Goal: Task Accomplishment & Management: Use online tool/utility

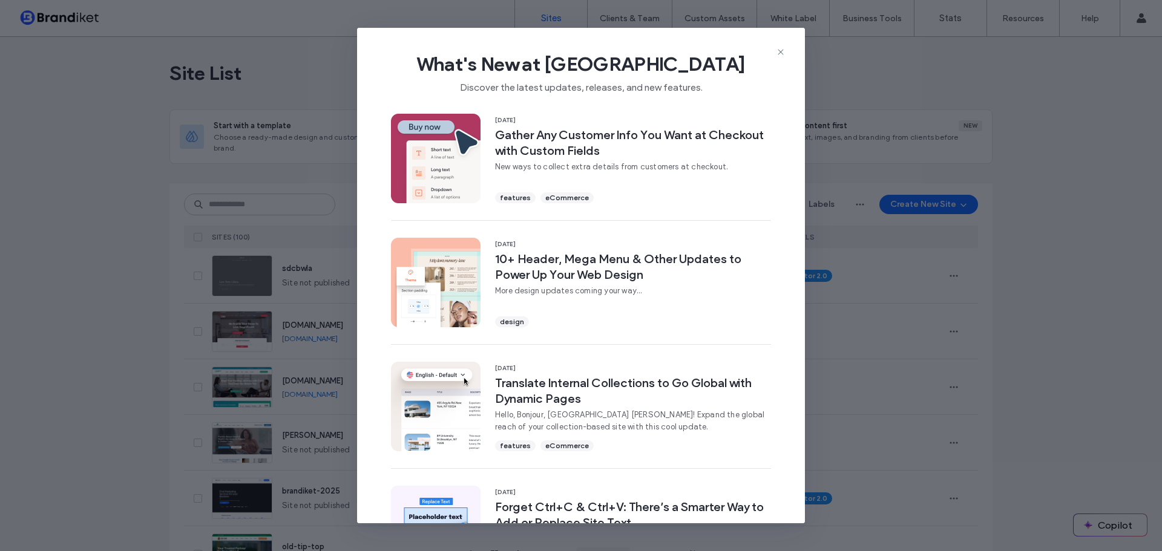
click at [779, 50] on use at bounding box center [779, 51] width 5 height 5
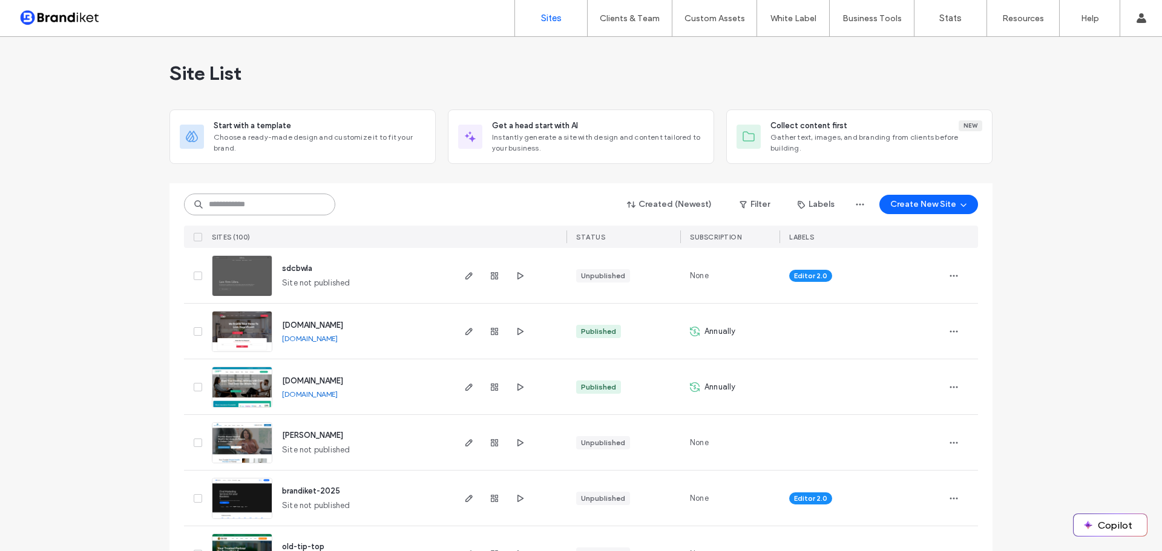
click at [267, 203] on input at bounding box center [259, 205] width 151 height 22
click at [245, 199] on input at bounding box center [259, 205] width 151 height 22
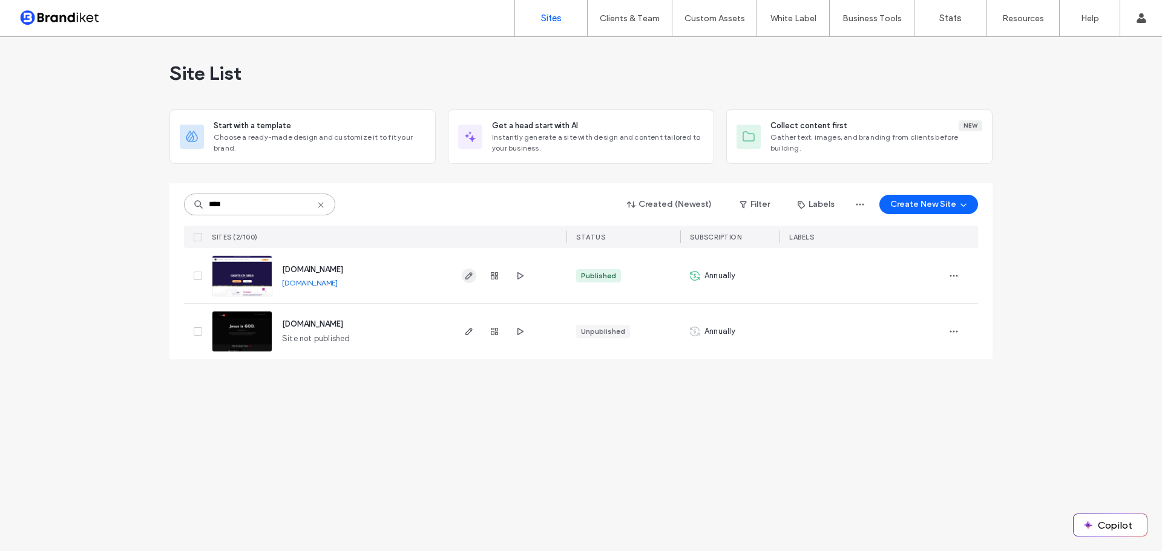
type input "****"
click at [469, 276] on icon "button" at bounding box center [469, 276] width 10 height 10
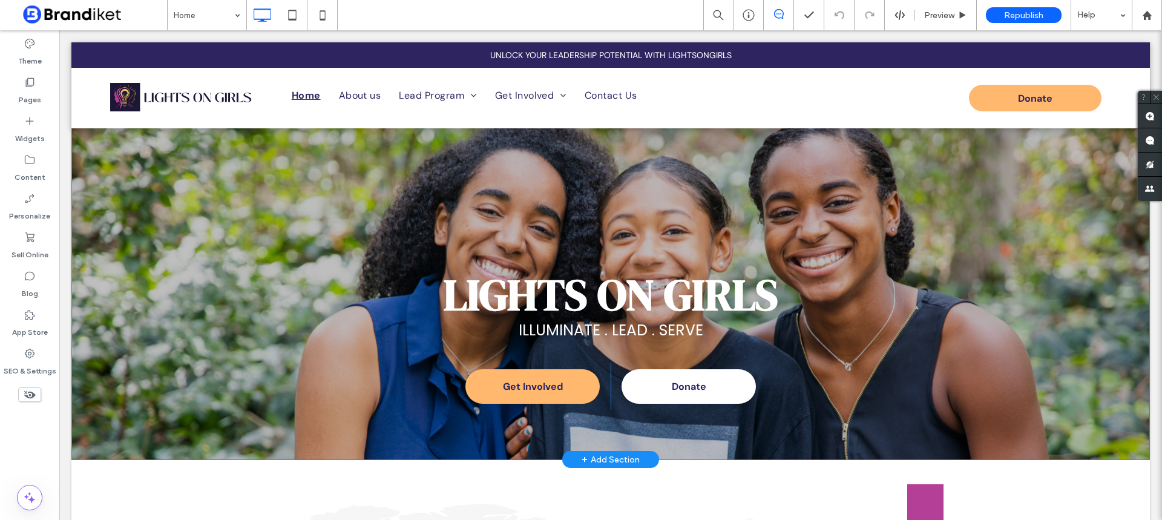
scroll to position [61, 0]
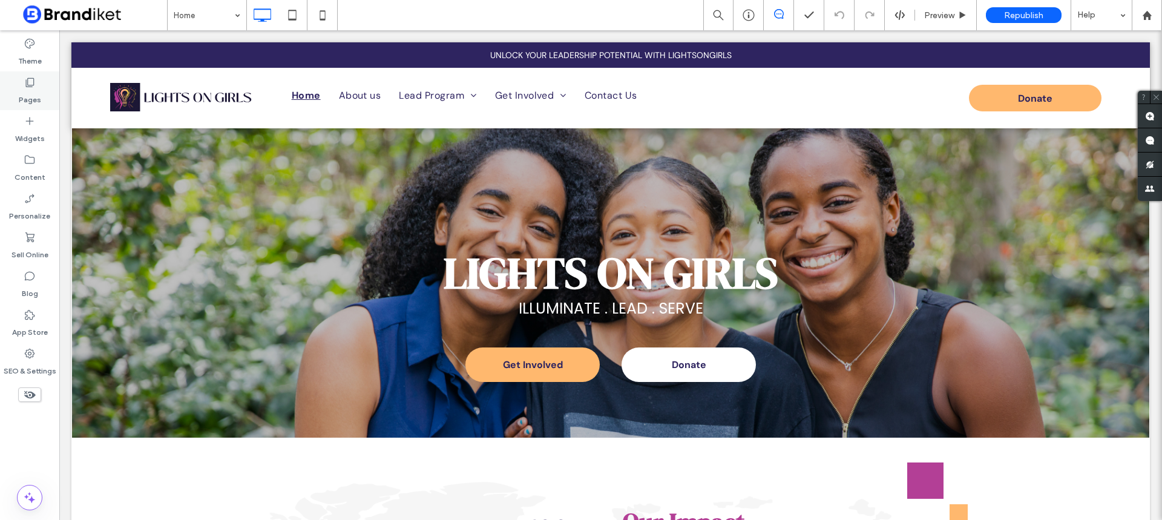
click at [29, 93] on label "Pages" at bounding box center [30, 96] width 22 height 17
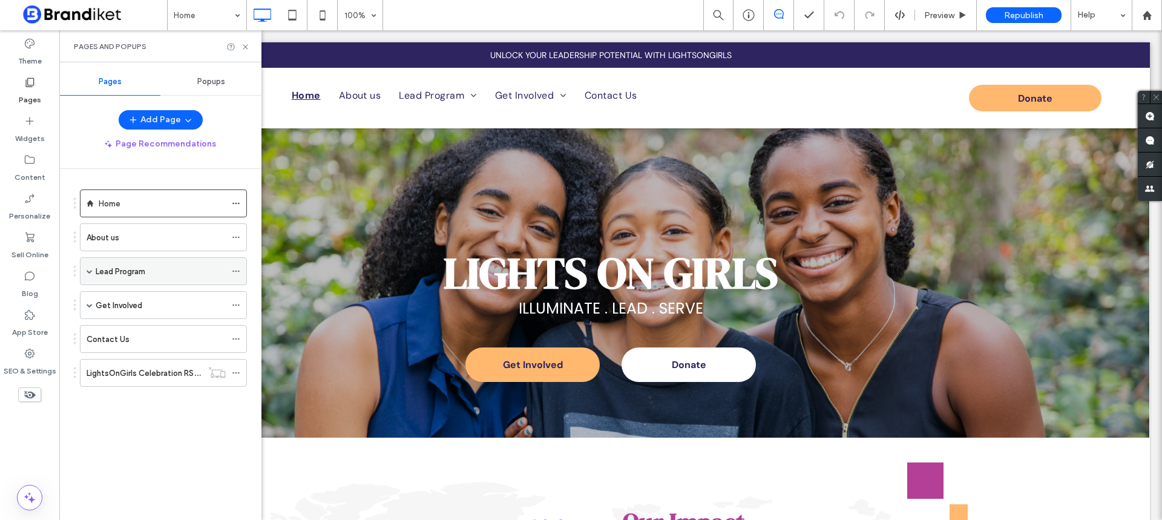
click at [85, 272] on div "Lead Program" at bounding box center [163, 271] width 167 height 28
click at [88, 269] on span at bounding box center [90, 271] width 6 height 6
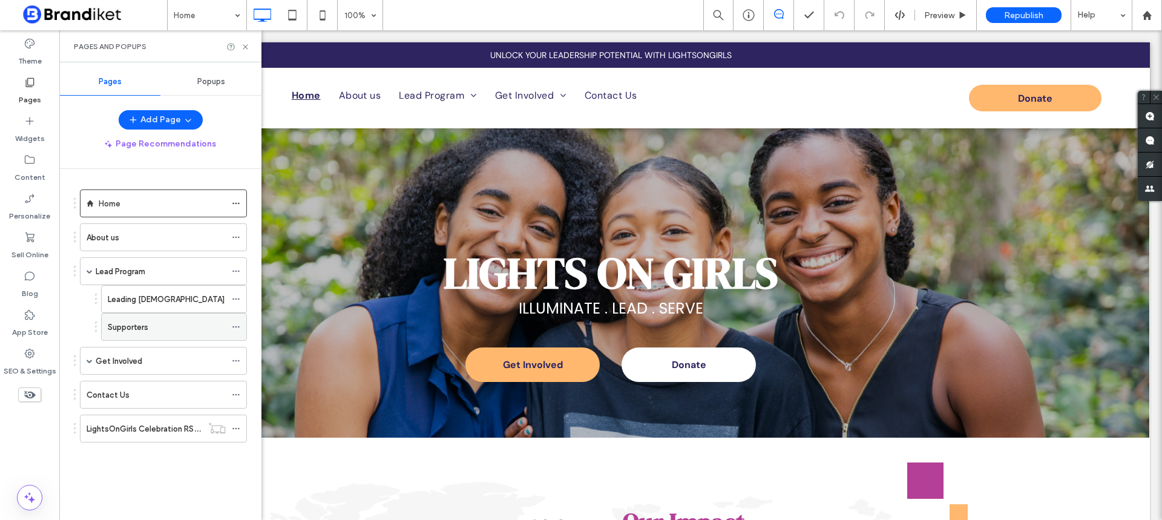
click at [128, 338] on div "Supporters" at bounding box center [167, 326] width 118 height 27
click at [137, 331] on div at bounding box center [581, 260] width 1162 height 520
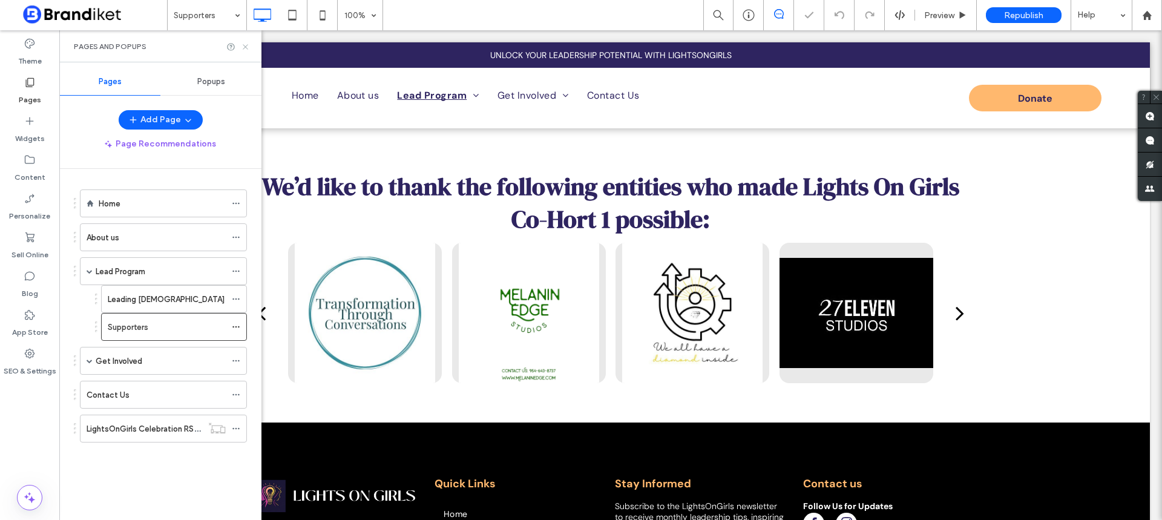
click at [247, 44] on icon at bounding box center [245, 46] width 9 height 9
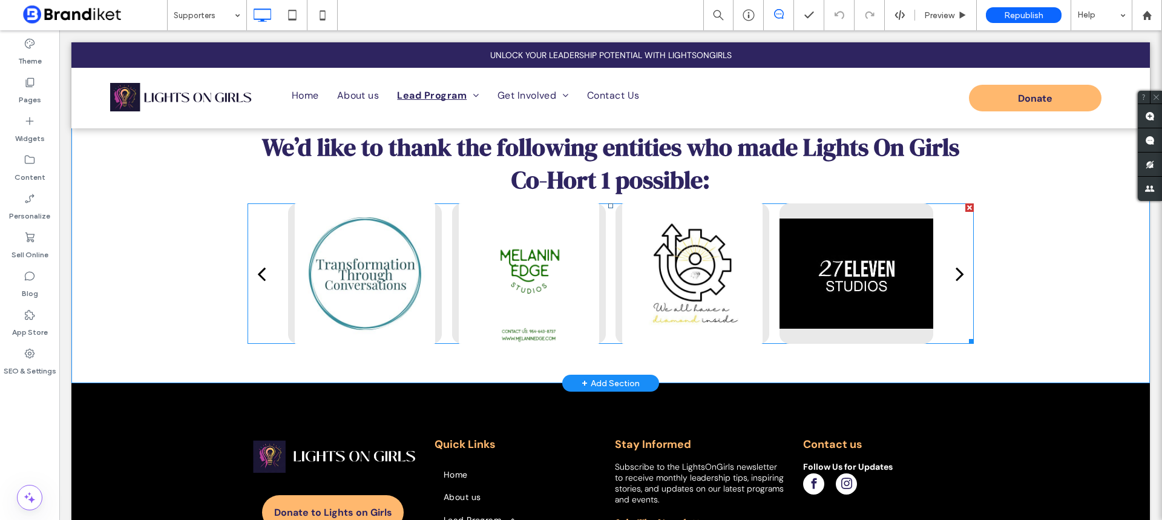
scroll to position [61, 0]
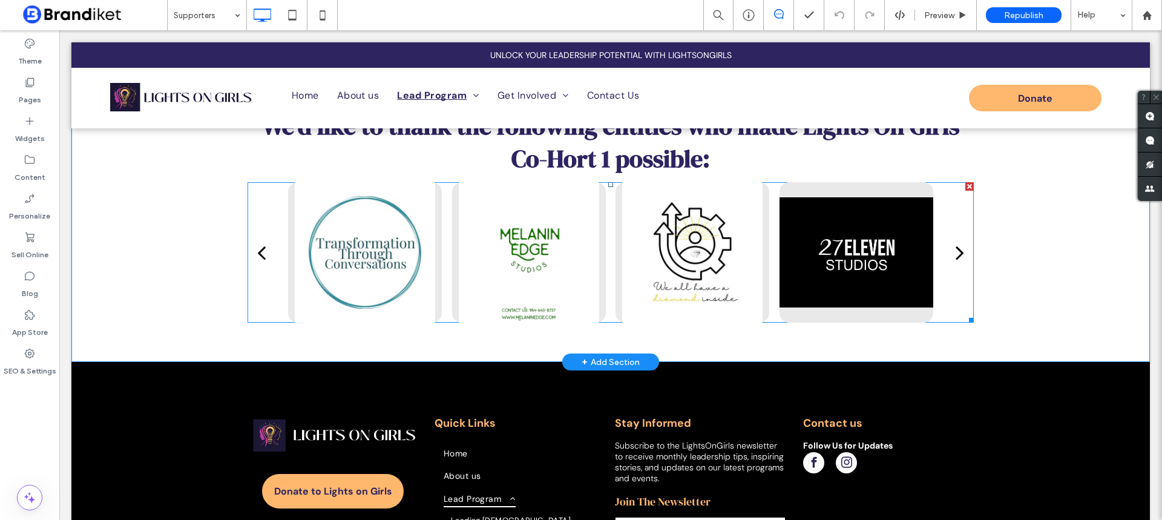
click at [731, 227] on div at bounding box center [692, 252] width 154 height 140
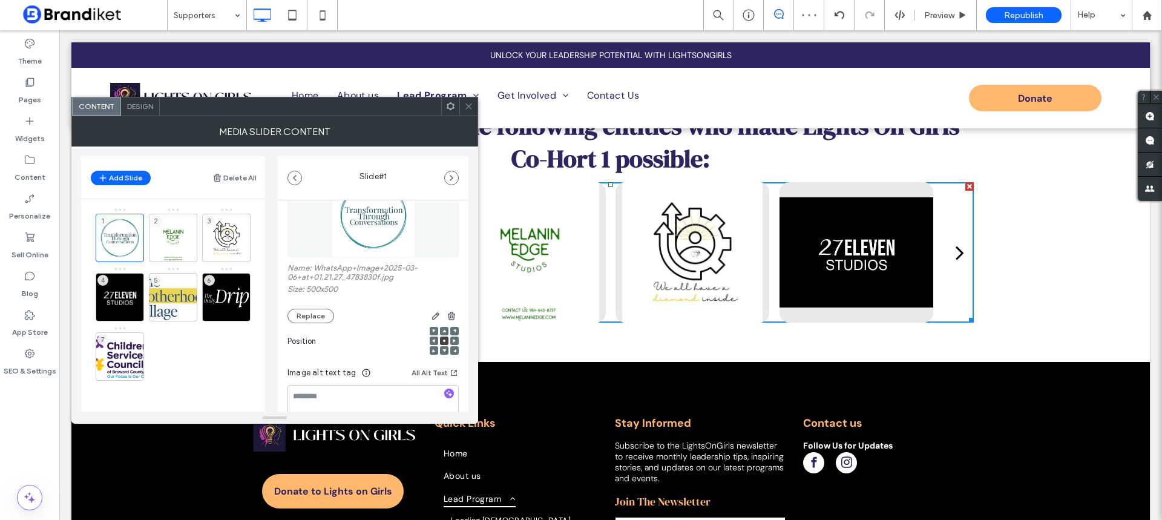
click at [137, 105] on span "Design" at bounding box center [140, 106] width 26 height 9
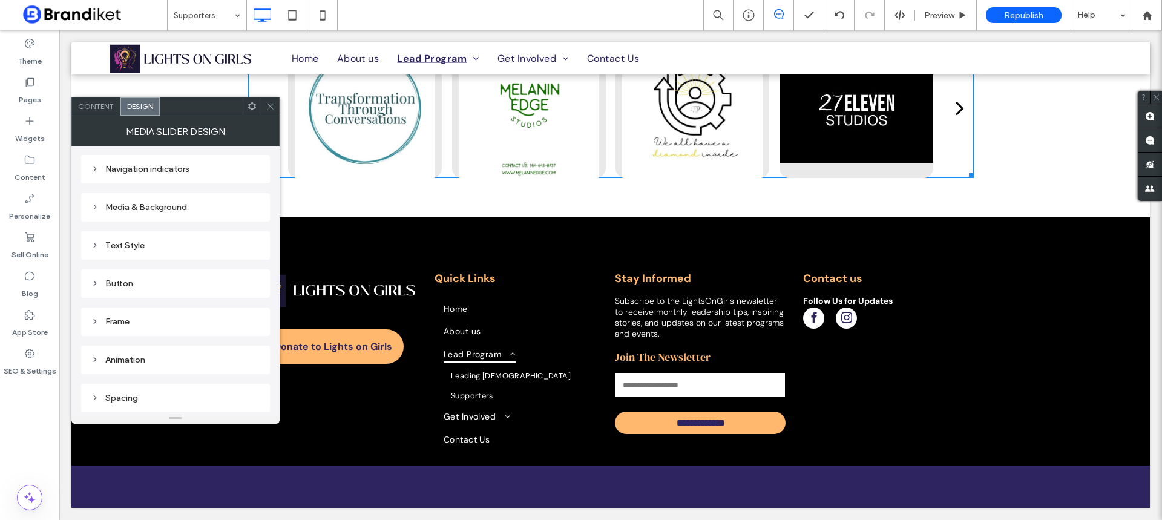
scroll to position [0, 0]
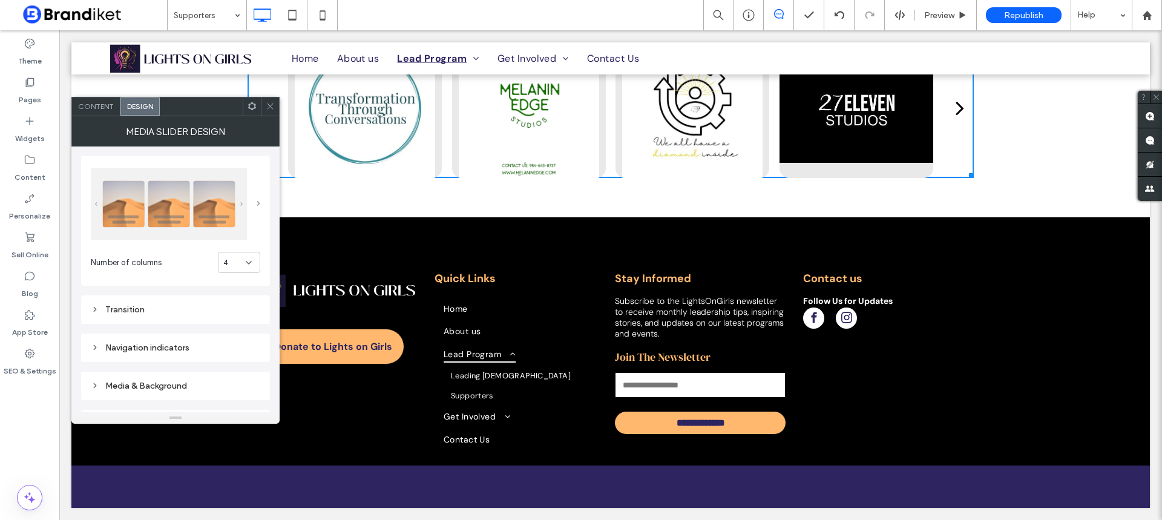
click at [257, 205] on span at bounding box center [259, 203] width 4 height 5
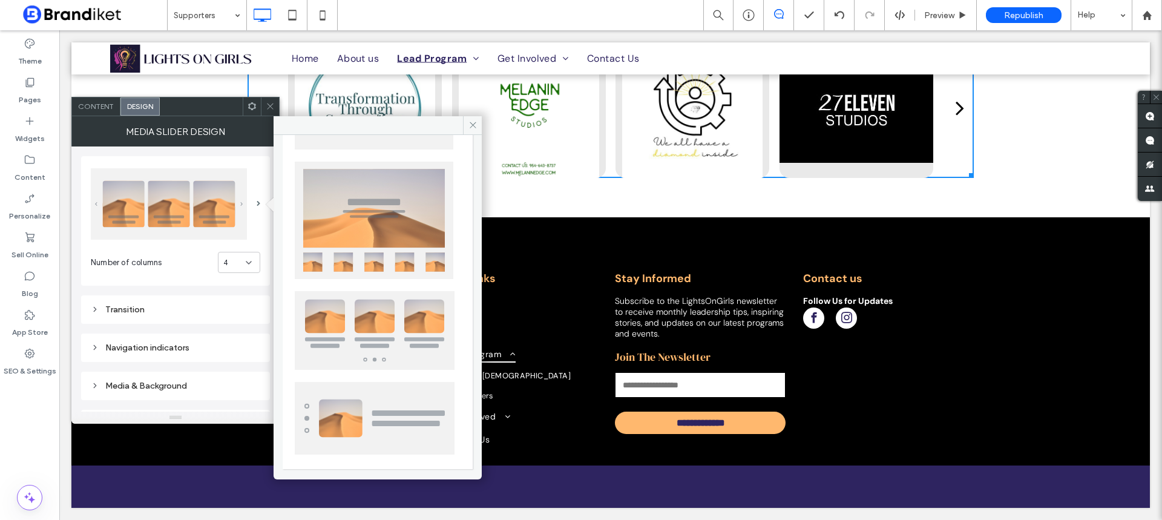
scroll to position [294, 0]
click at [473, 122] on icon at bounding box center [472, 124] width 9 height 9
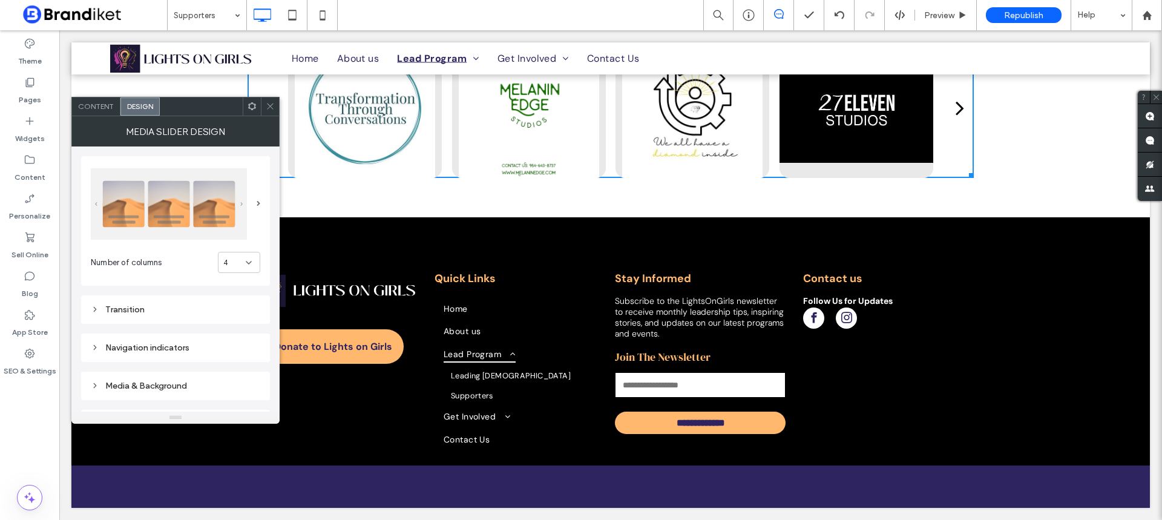
click at [267, 103] on icon at bounding box center [270, 106] width 9 height 9
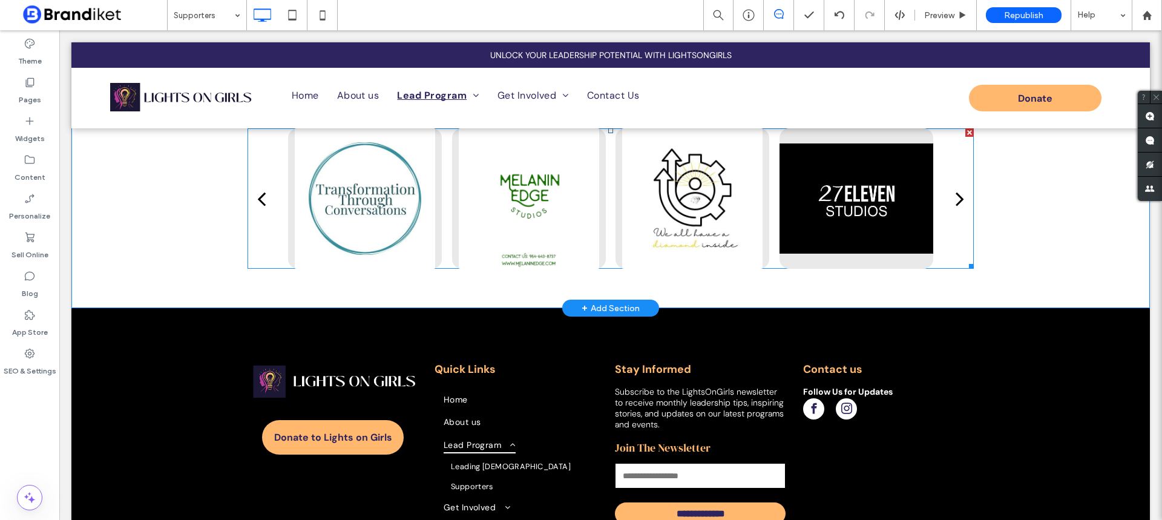
scroll to position [0, 0]
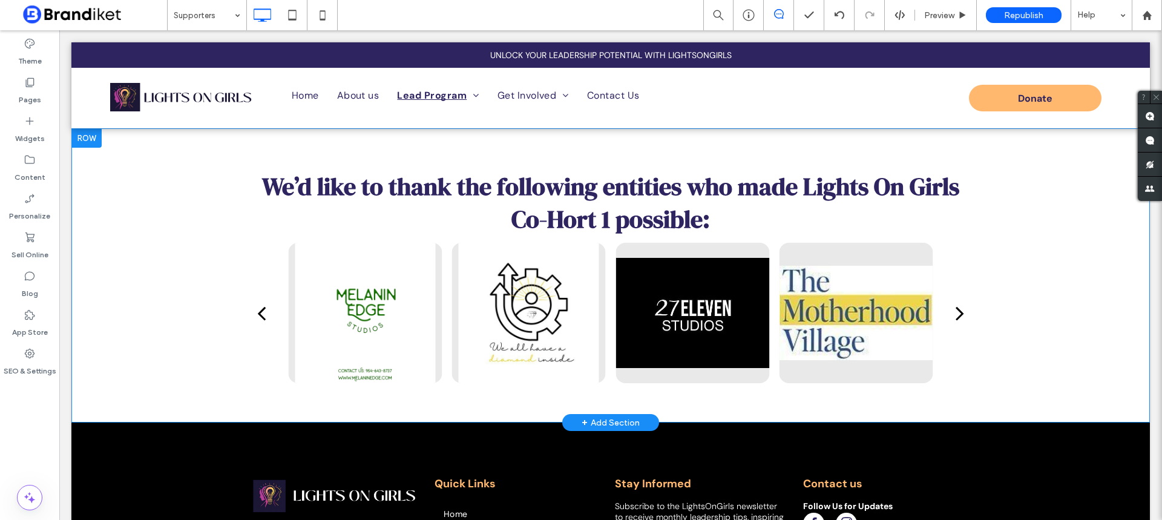
click at [91, 144] on div at bounding box center [86, 137] width 30 height 19
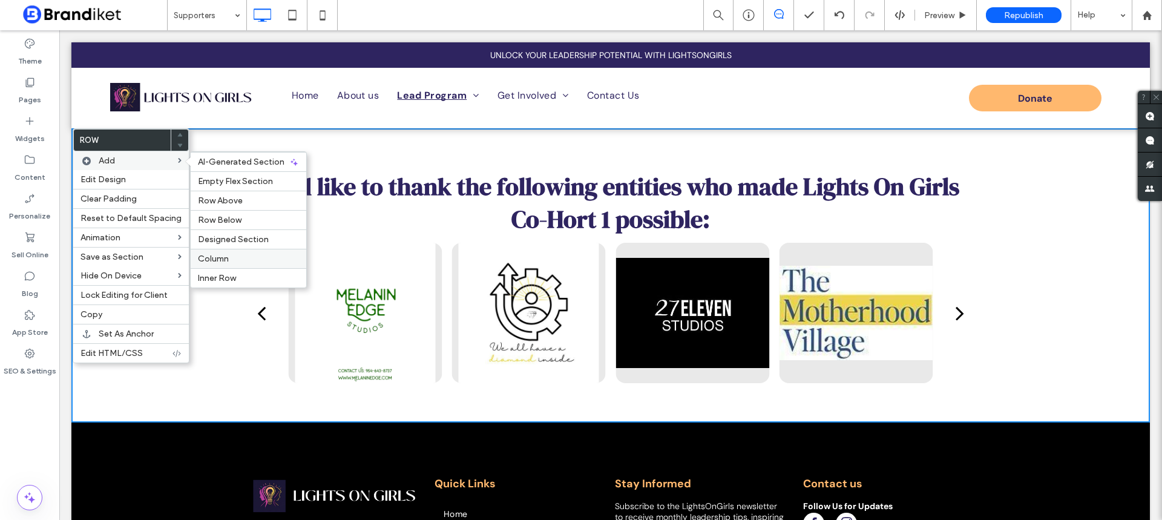
click at [226, 254] on div "Column" at bounding box center [249, 258] width 116 height 19
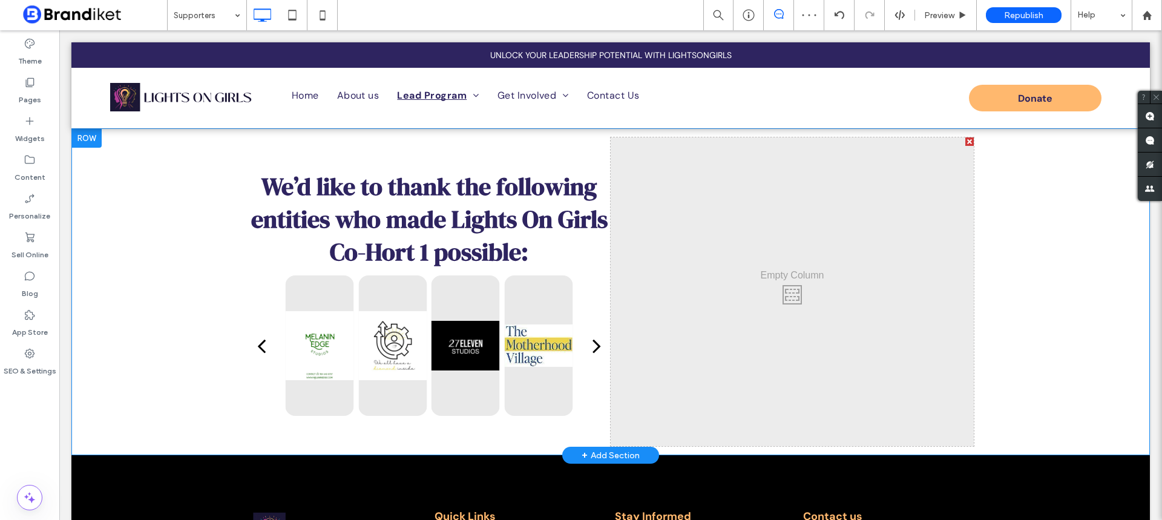
click at [968, 142] on div at bounding box center [969, 141] width 8 height 8
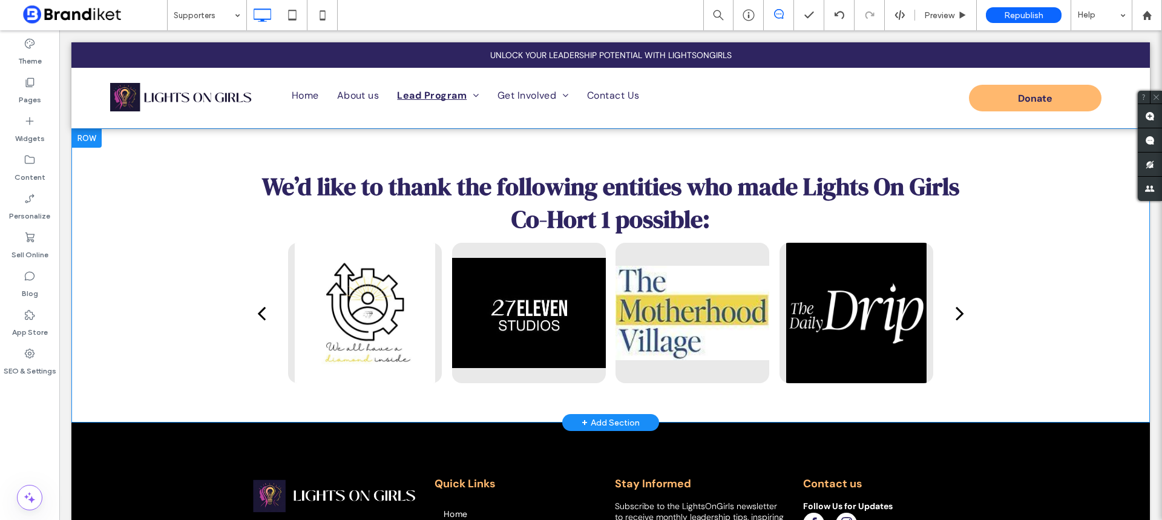
click at [86, 136] on div at bounding box center [86, 137] width 30 height 19
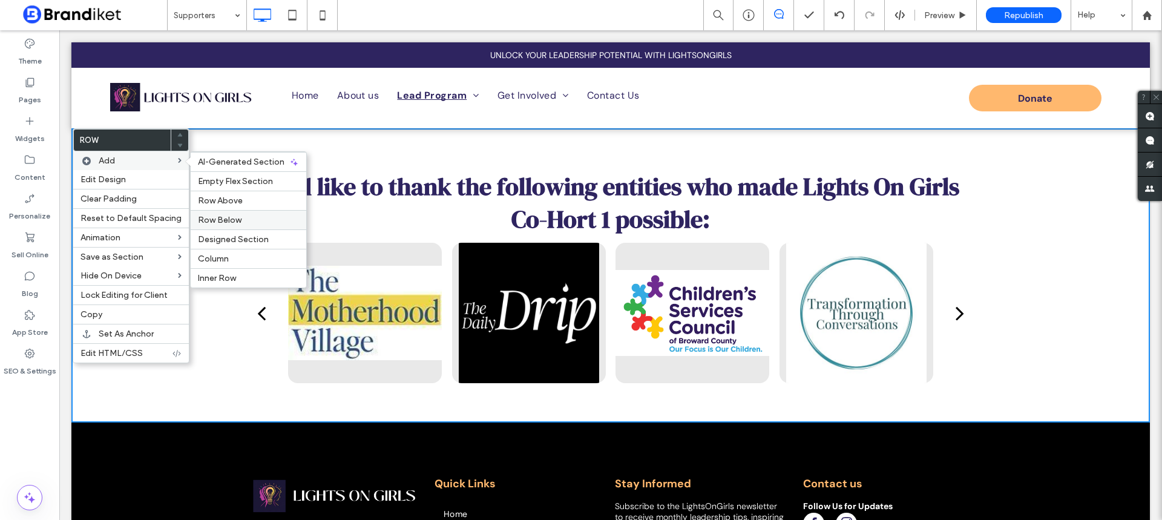
click at [238, 217] on label "Row Below" at bounding box center [248, 220] width 101 height 10
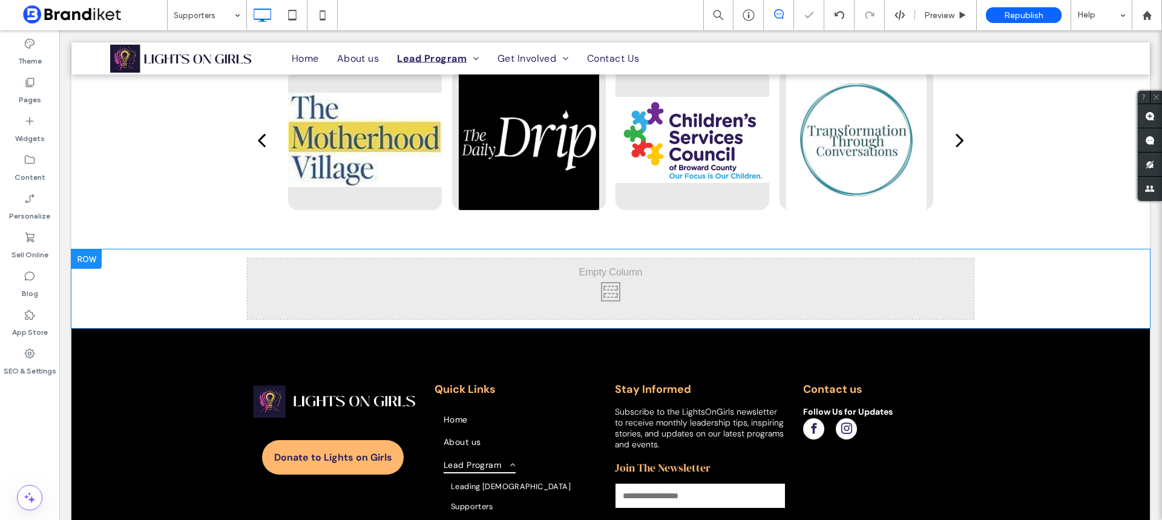
scroll to position [284, 0]
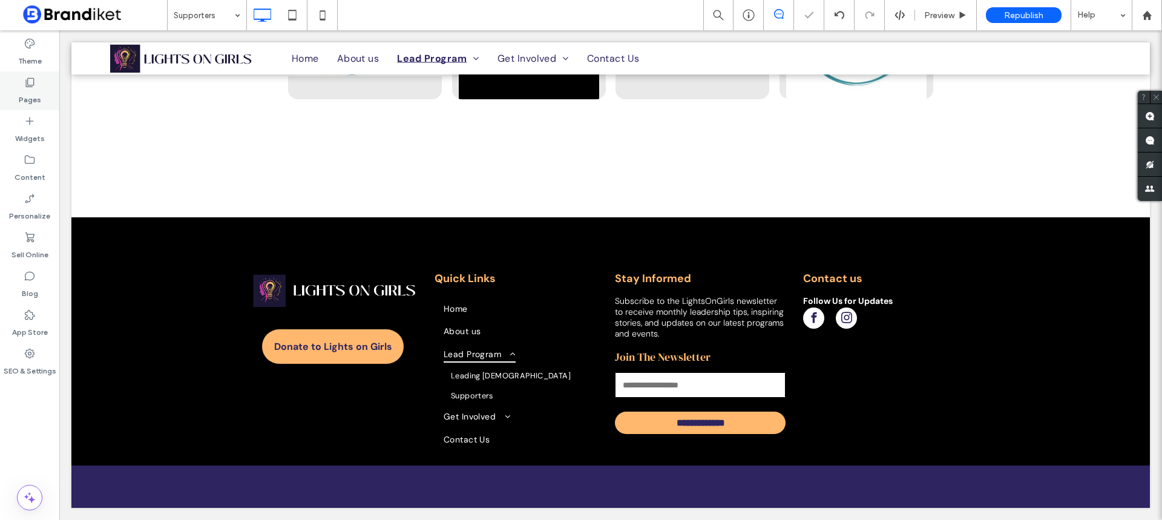
click at [36, 91] on label "Pages" at bounding box center [30, 96] width 22 height 17
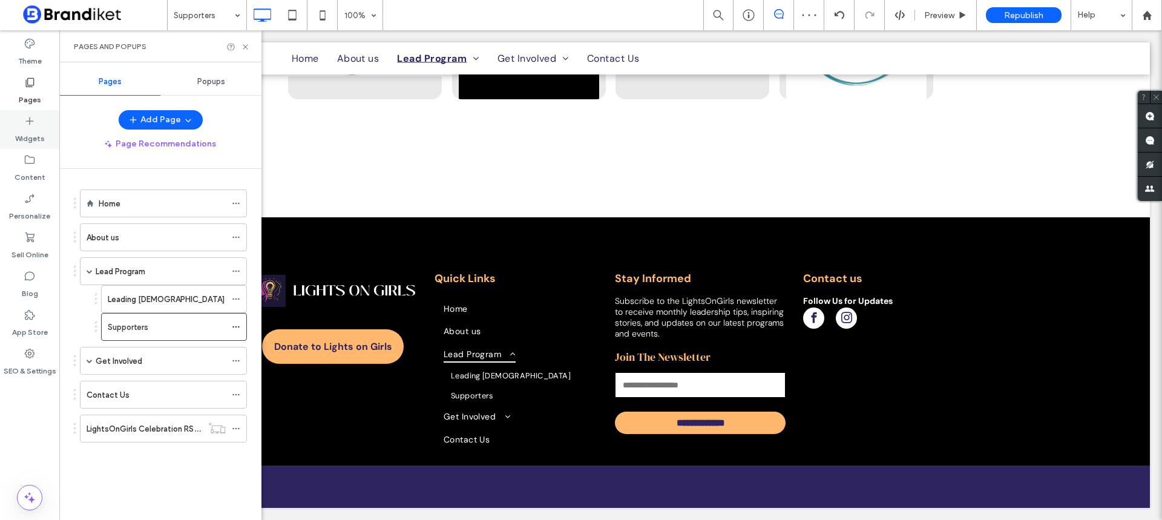
click at [35, 122] on icon at bounding box center [30, 121] width 12 height 12
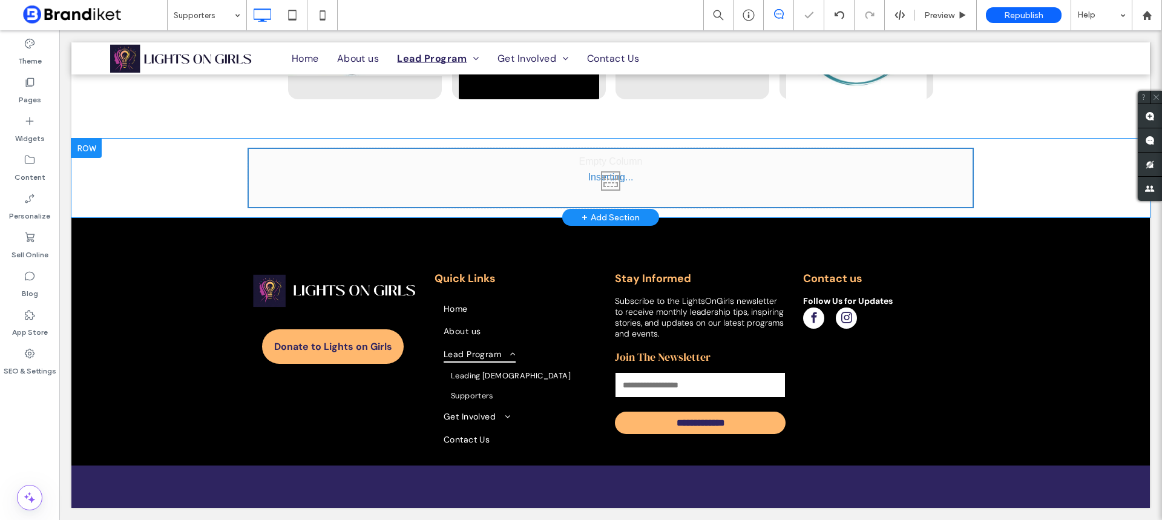
scroll to position [223, 0]
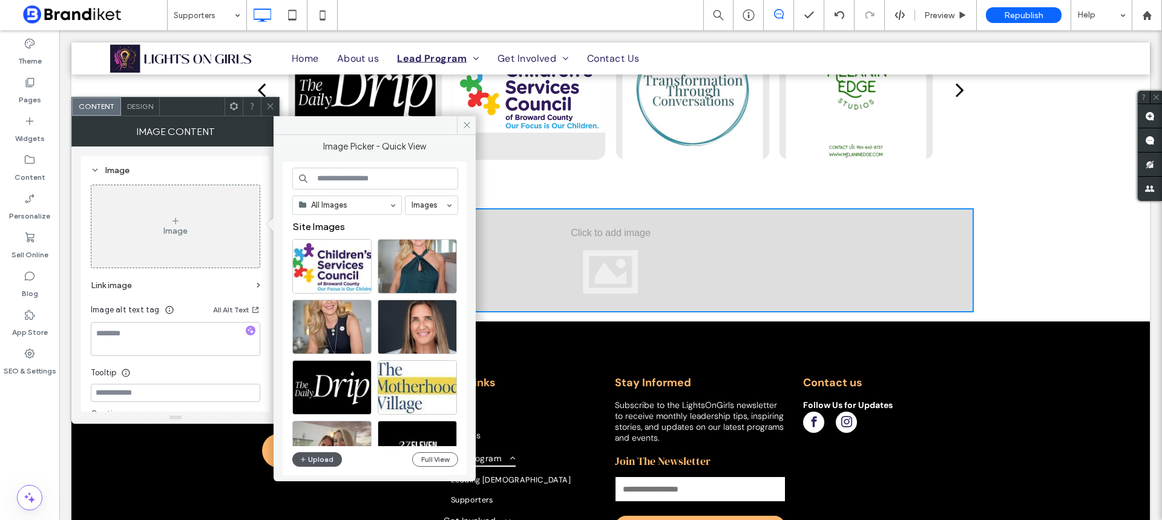
click at [307, 456] on button "Upload" at bounding box center [317, 459] width 50 height 15
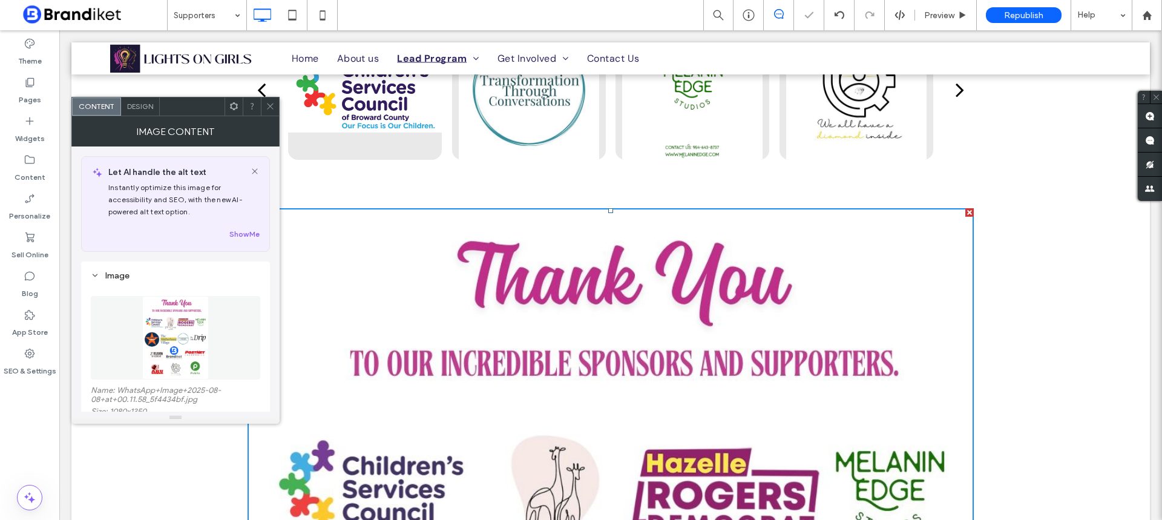
click at [269, 102] on icon at bounding box center [270, 106] width 9 height 9
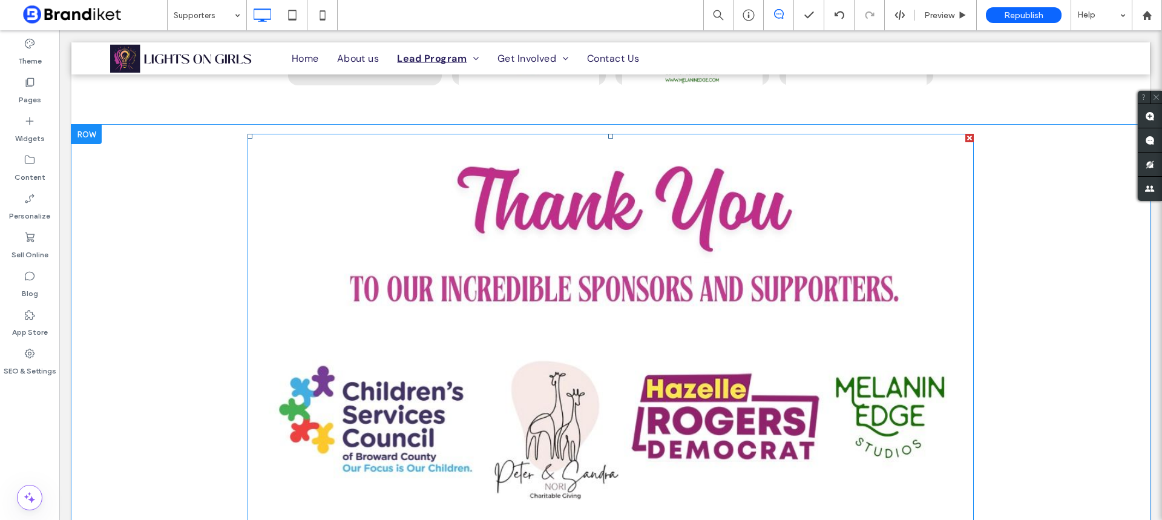
scroll to position [303, 0]
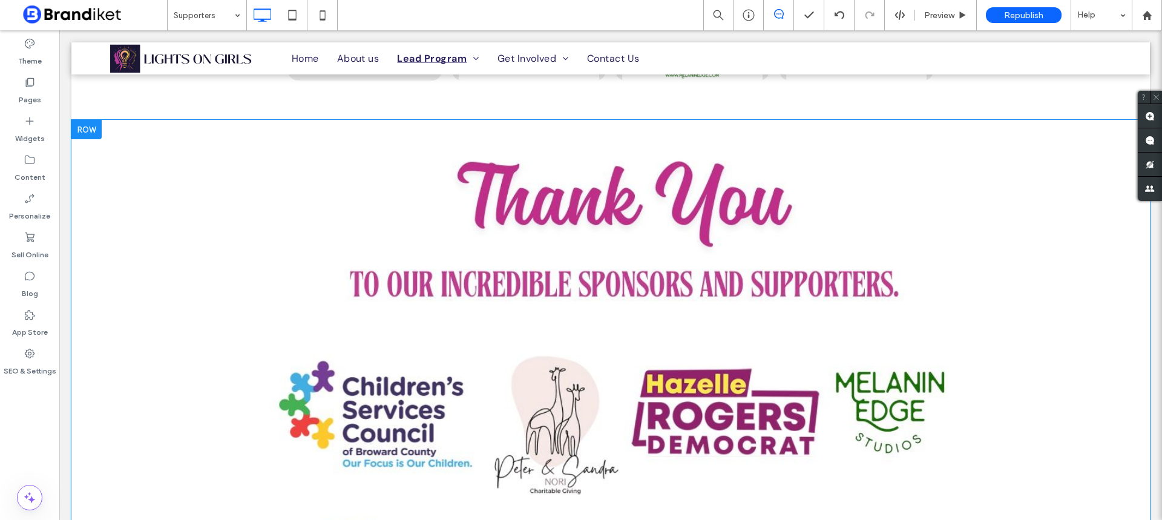
click at [87, 131] on div at bounding box center [86, 129] width 30 height 19
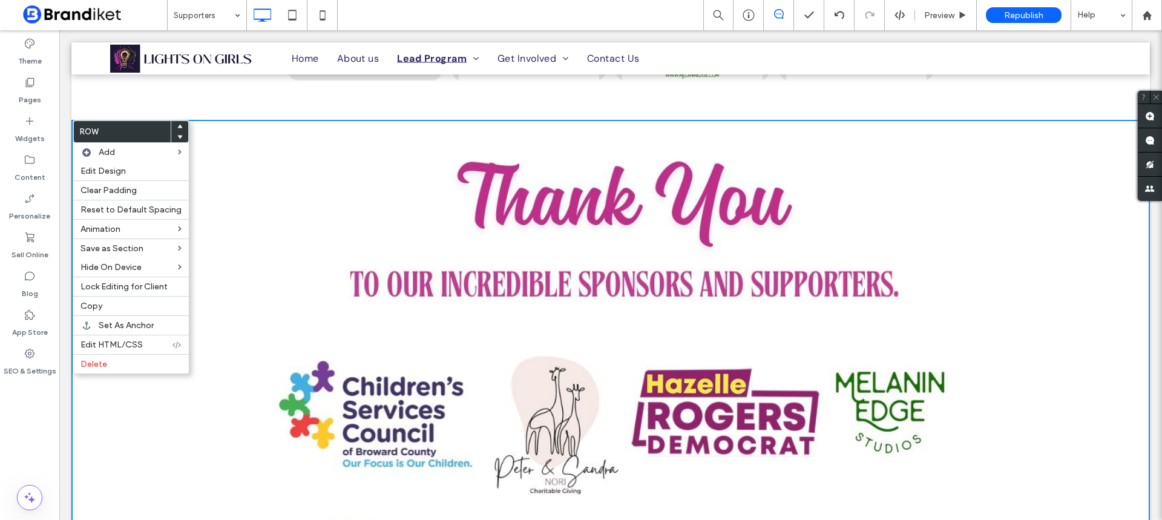
click at [177, 125] on icon at bounding box center [179, 126] width 5 height 5
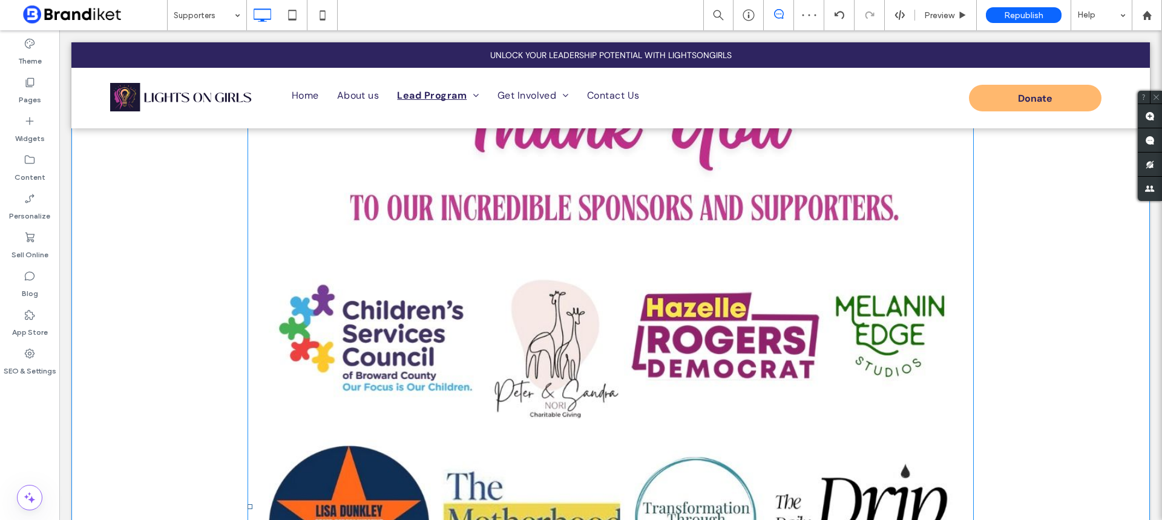
scroll to position [0, 0]
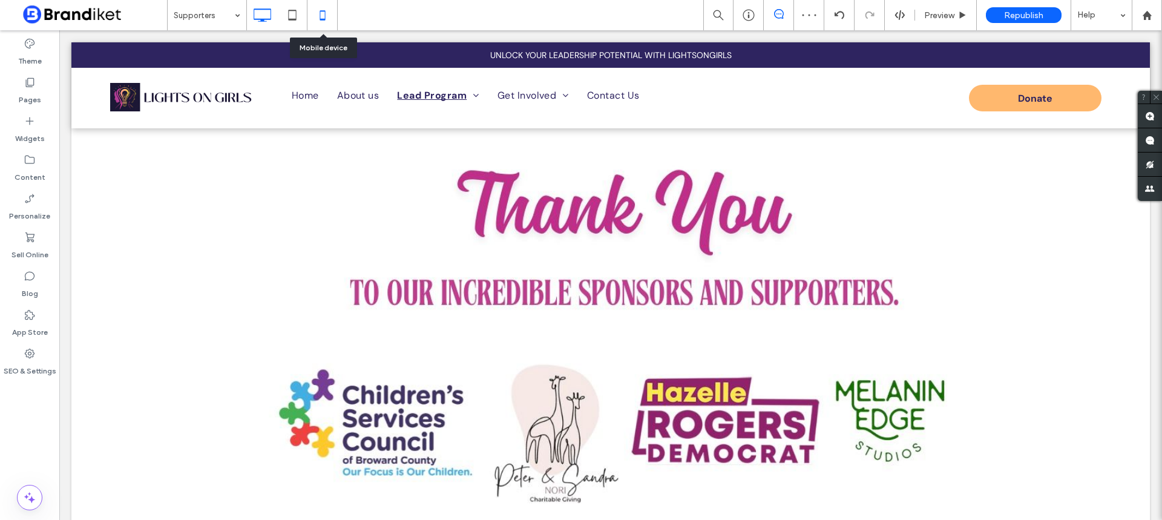
click at [318, 19] on icon at bounding box center [322, 15] width 24 height 24
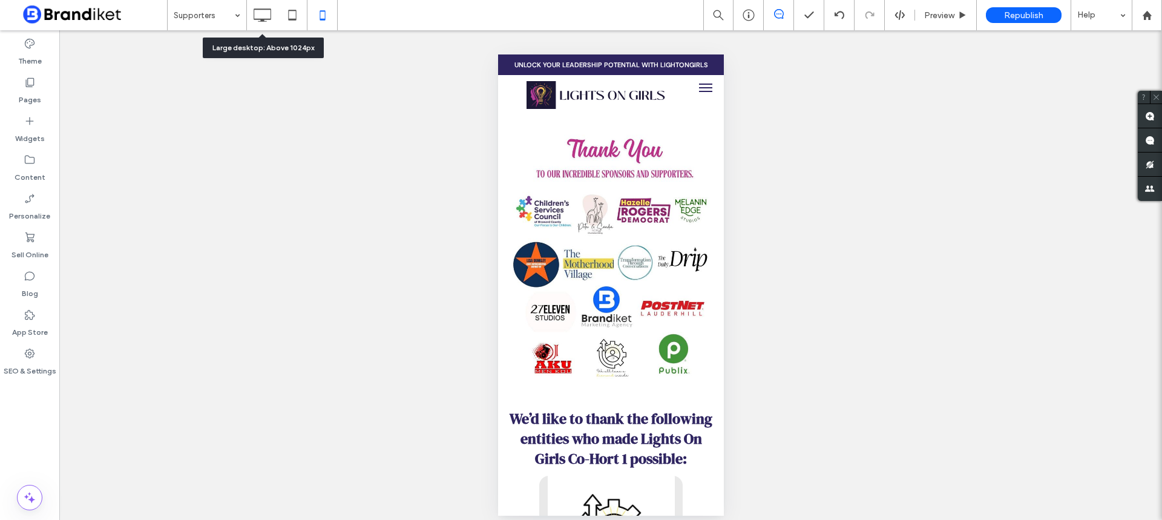
drag, startPoint x: 261, startPoint y: 18, endPoint x: 272, endPoint y: 21, distance: 12.1
click at [261, 18] on icon at bounding box center [262, 15] width 24 height 24
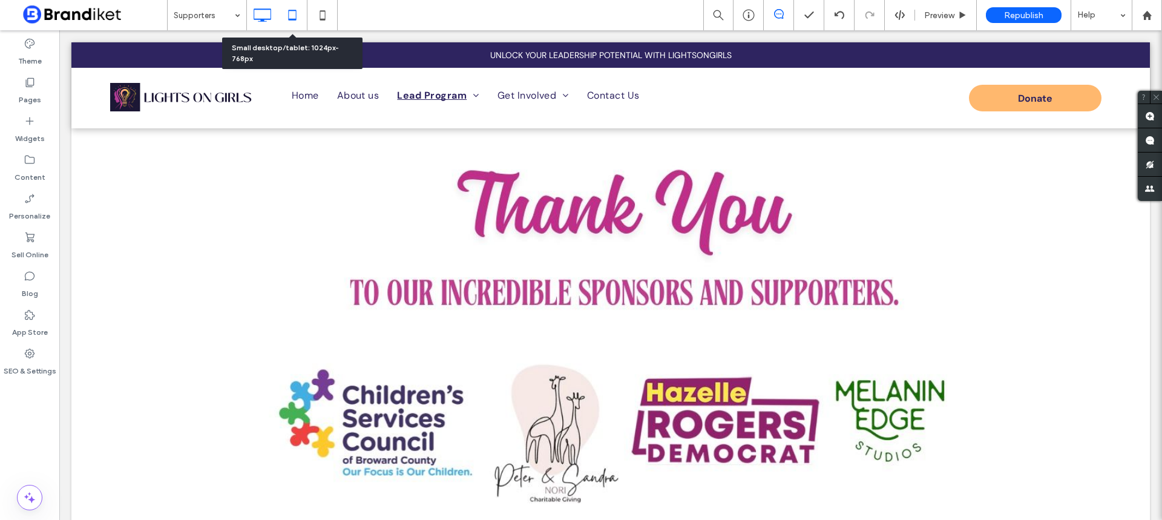
click at [293, 20] on use at bounding box center [292, 15] width 8 height 10
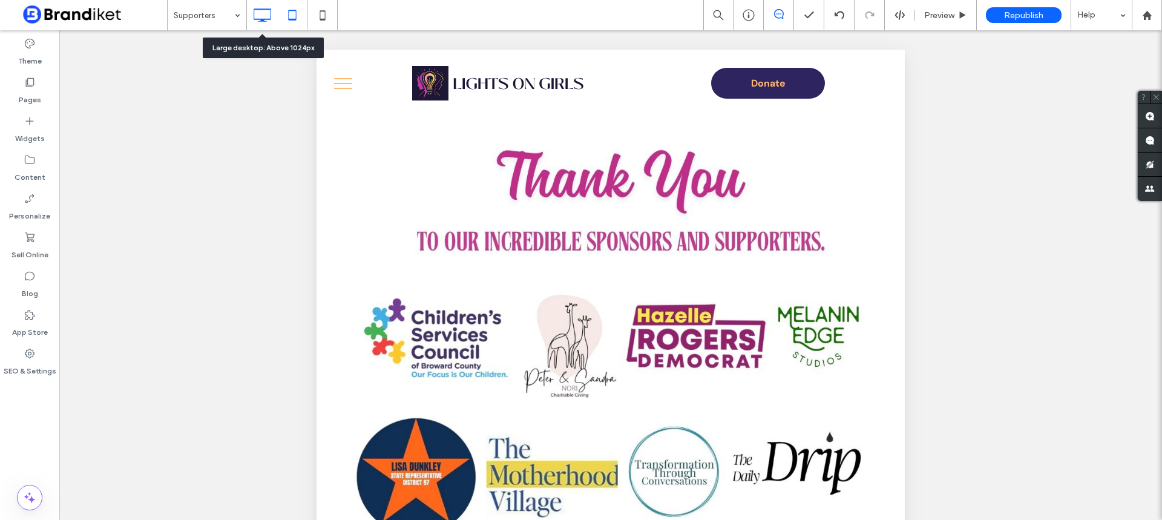
click at [262, 13] on icon at bounding box center [262, 15] width 24 height 24
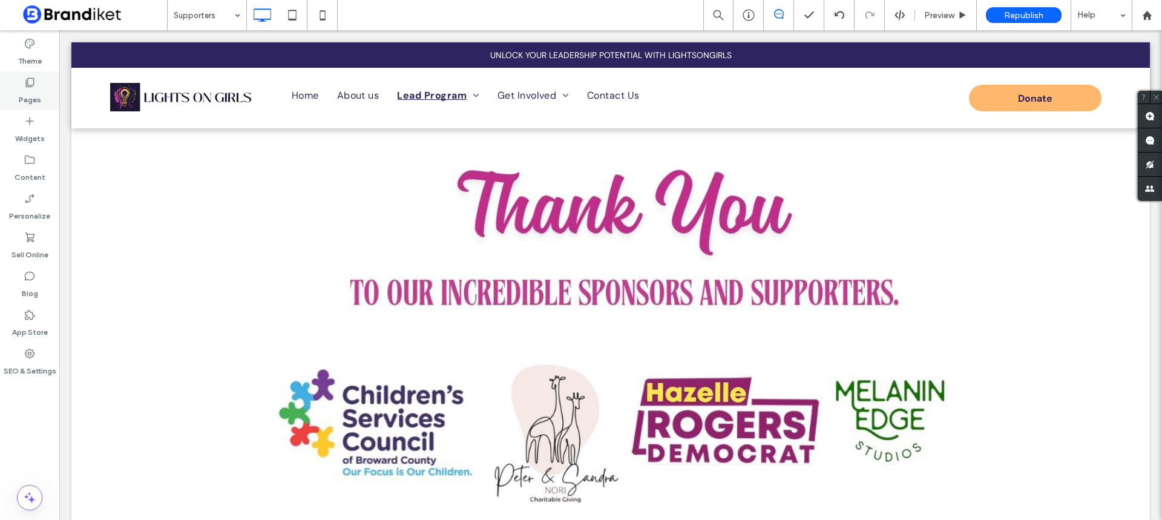
click at [41, 91] on div "Pages" at bounding box center [29, 90] width 59 height 39
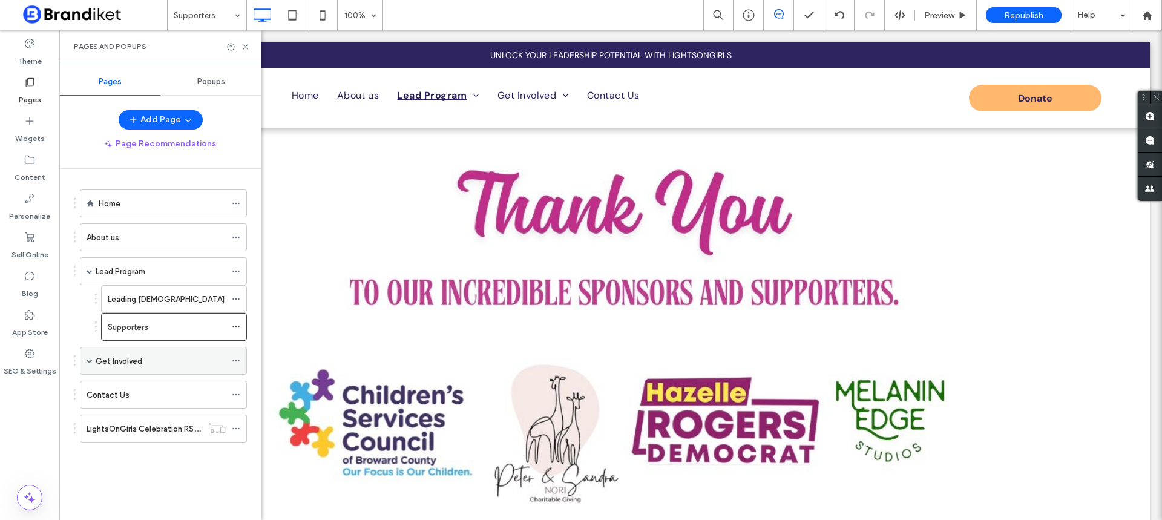
click at [90, 354] on span at bounding box center [90, 360] width 6 height 27
click at [130, 442] on label "Events" at bounding box center [120, 444] width 25 height 21
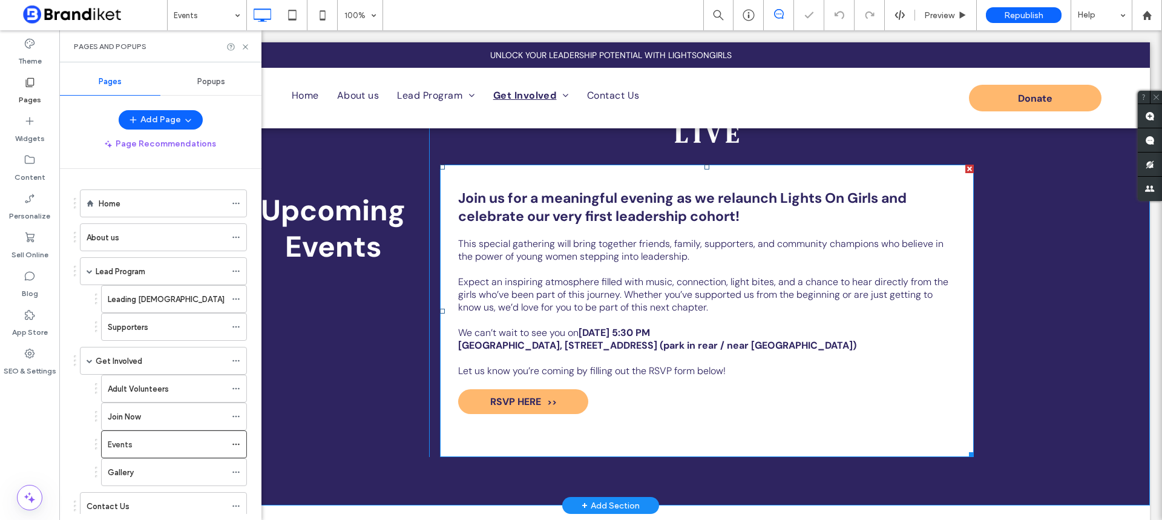
scroll to position [61, 0]
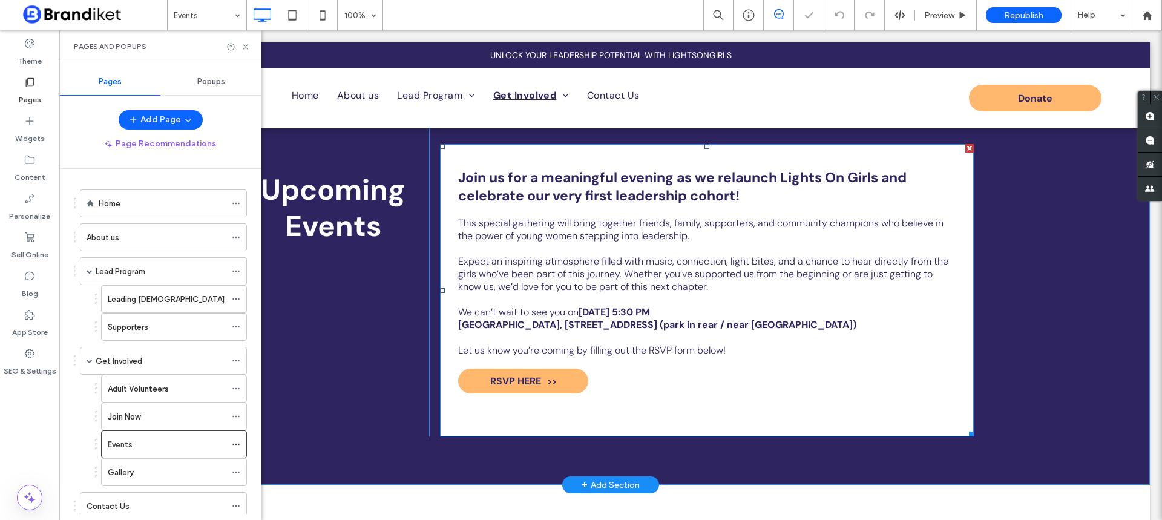
click at [577, 284] on p "Expect an inspiring atmosphere filled with music, connection, light bites, and …" at bounding box center [706, 274] width 497 height 38
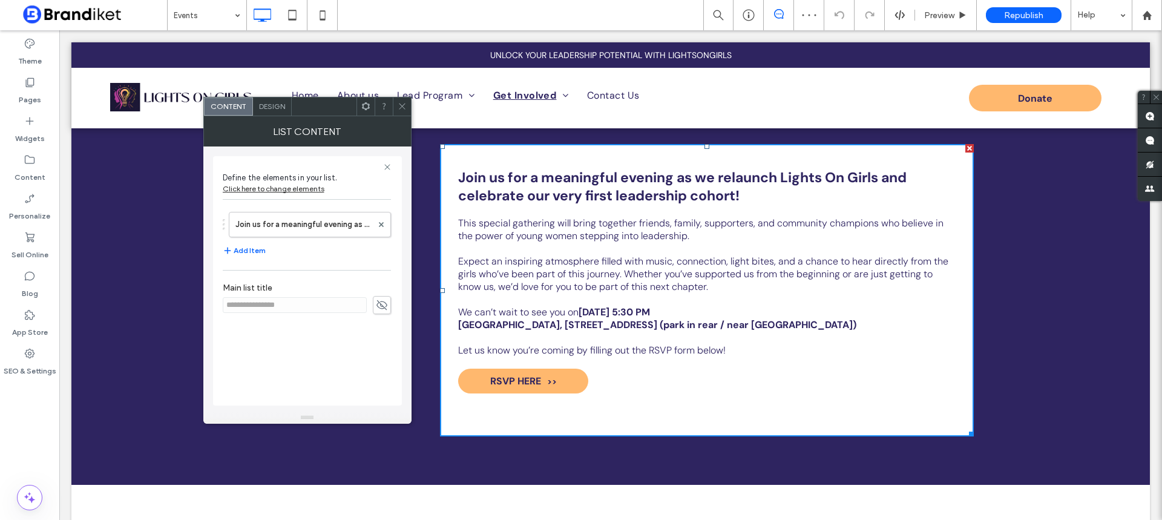
click at [398, 105] on icon at bounding box center [401, 106] width 9 height 9
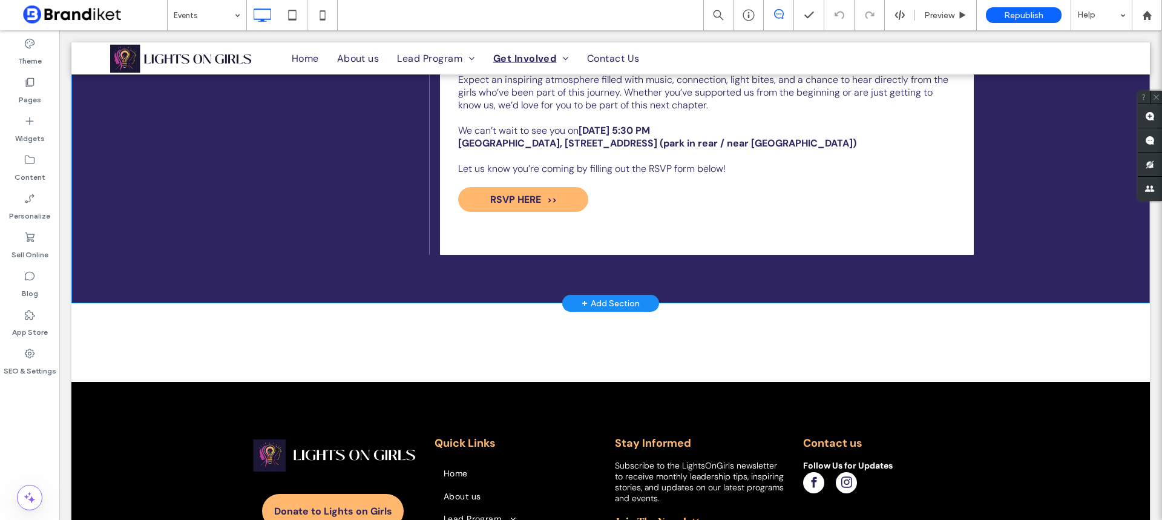
scroll to position [0, 0]
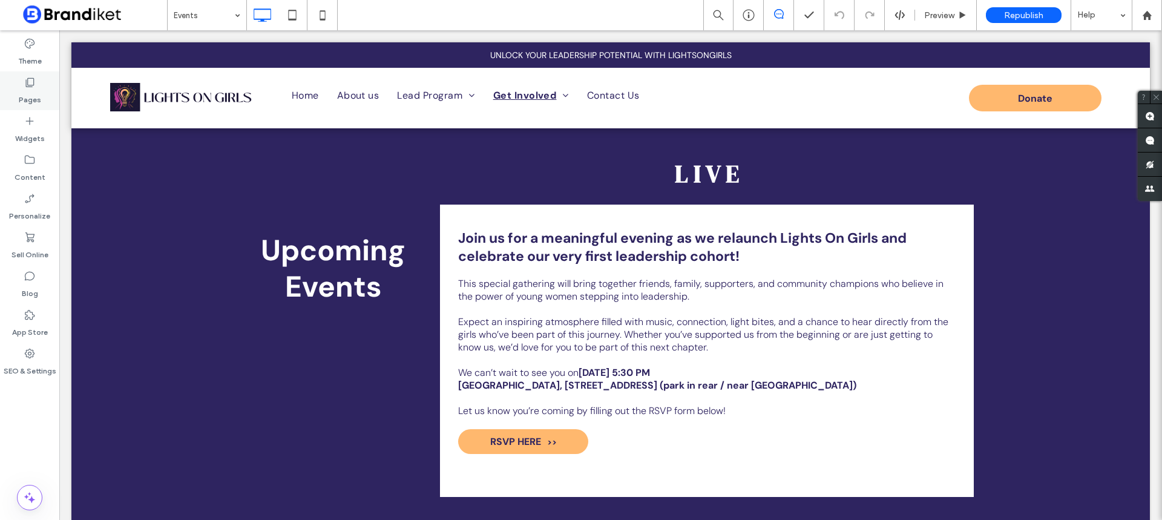
drag, startPoint x: 30, startPoint y: 80, endPoint x: 54, endPoint y: 83, distance: 24.4
click at [31, 80] on icon at bounding box center [30, 82] width 12 height 12
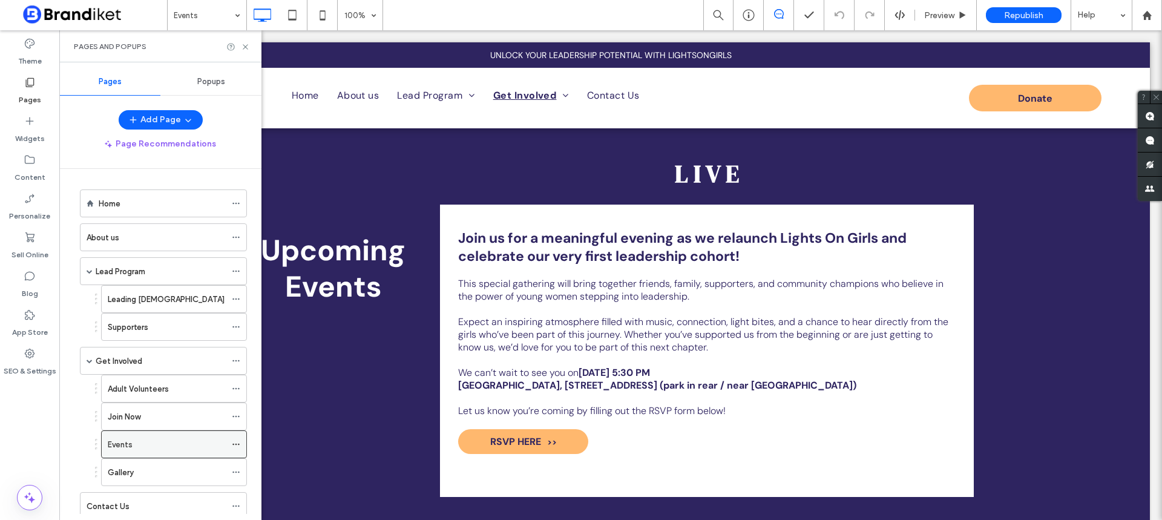
click at [235, 445] on icon at bounding box center [236, 444] width 8 height 8
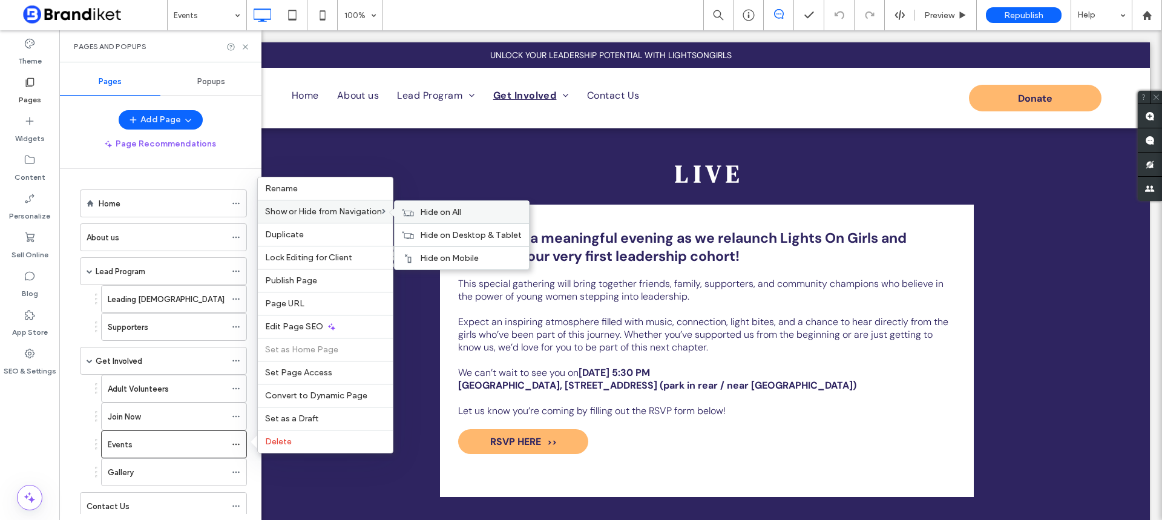
click at [431, 208] on span "Hide on All" at bounding box center [440, 212] width 41 height 10
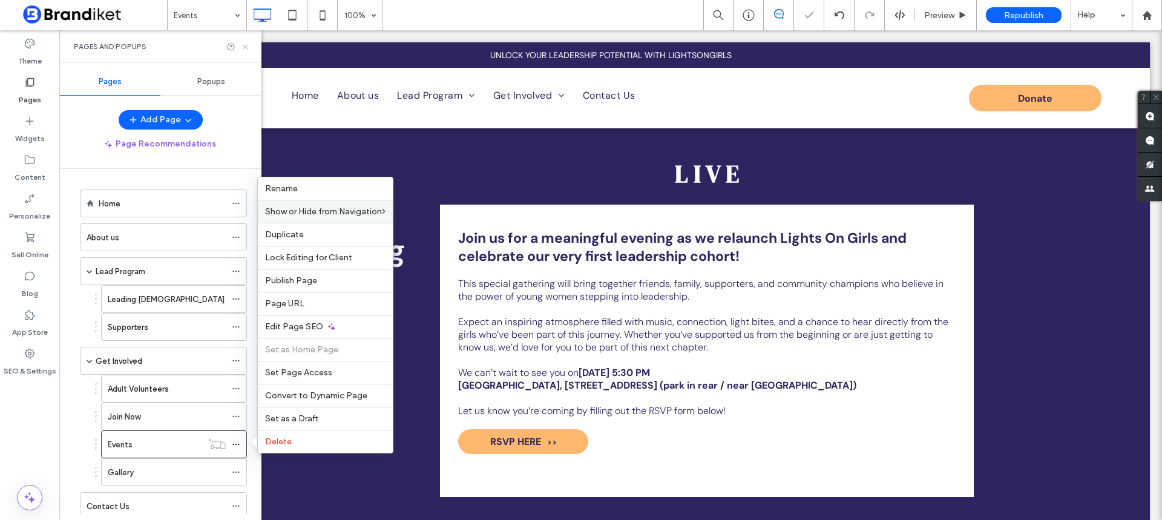
click at [249, 47] on icon at bounding box center [245, 46] width 9 height 9
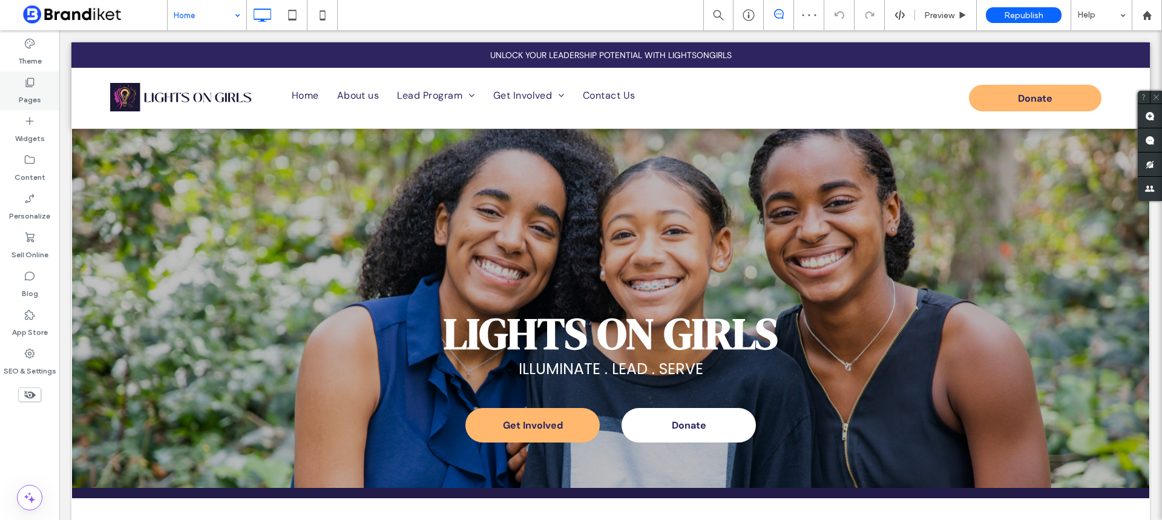
drag, startPoint x: 27, startPoint y: 97, endPoint x: 39, endPoint y: 99, distance: 11.6
click at [27, 97] on label "Pages" at bounding box center [30, 96] width 22 height 17
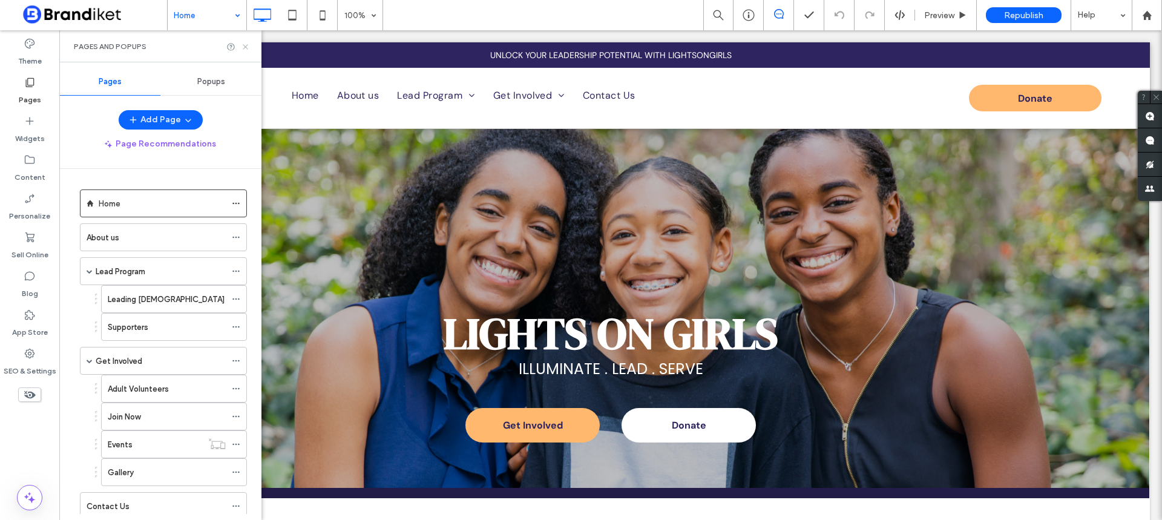
click at [244, 48] on use at bounding box center [245, 46] width 5 height 5
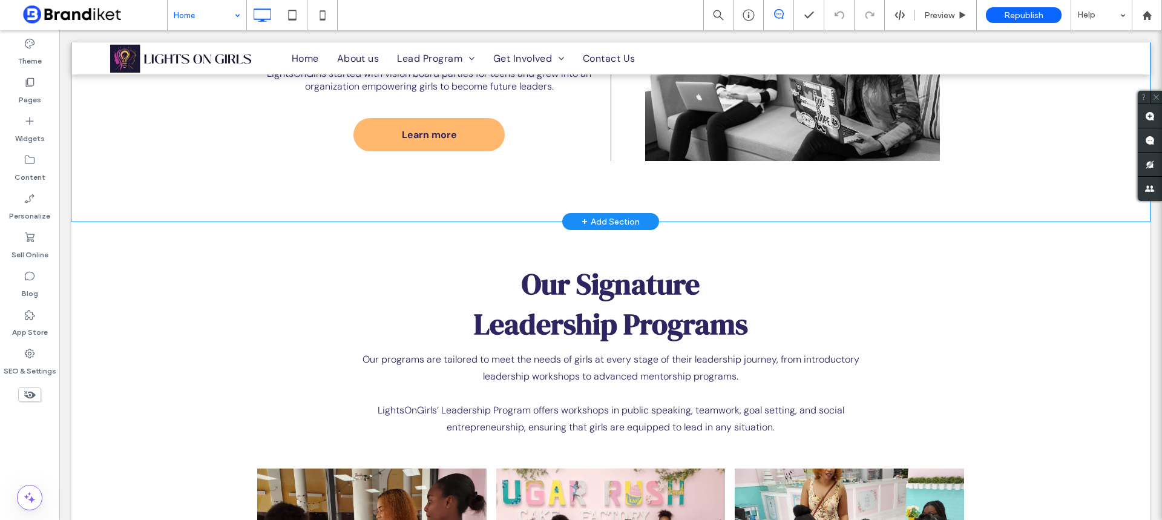
scroll to position [968, 0]
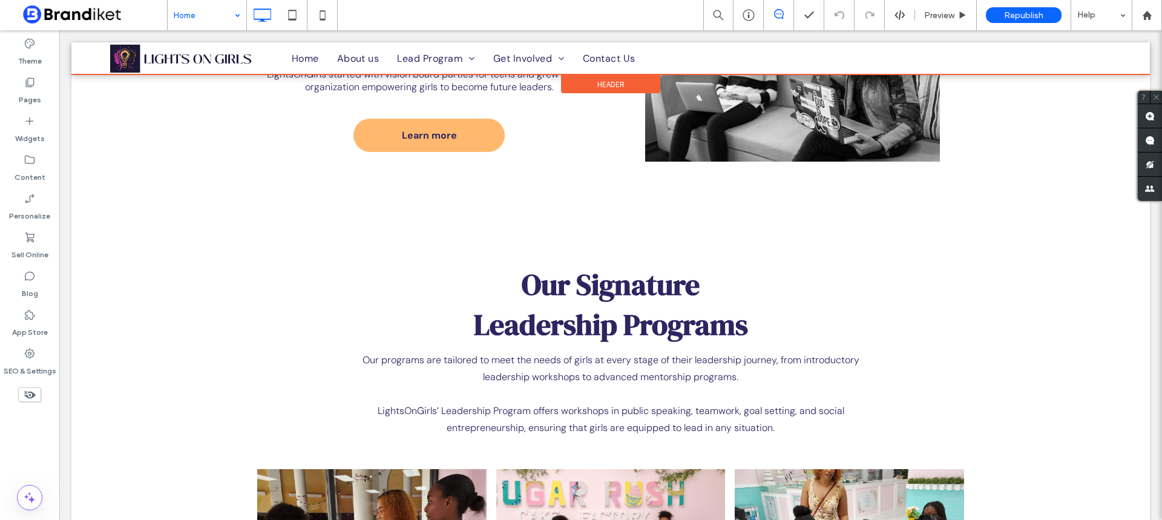
click at [465, 57] on div at bounding box center [610, 58] width 1078 height 32
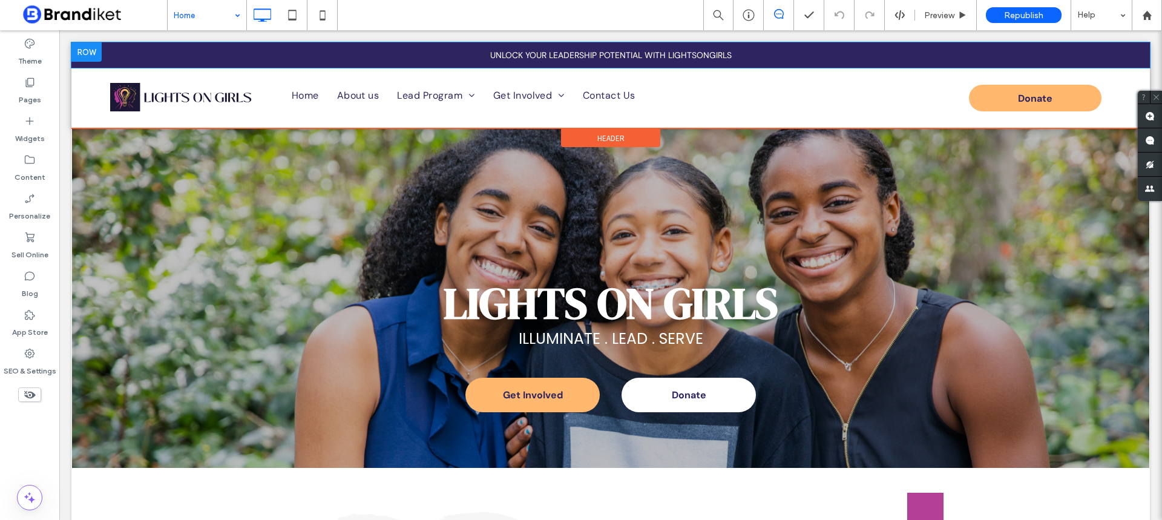
scroll to position [0, 0]
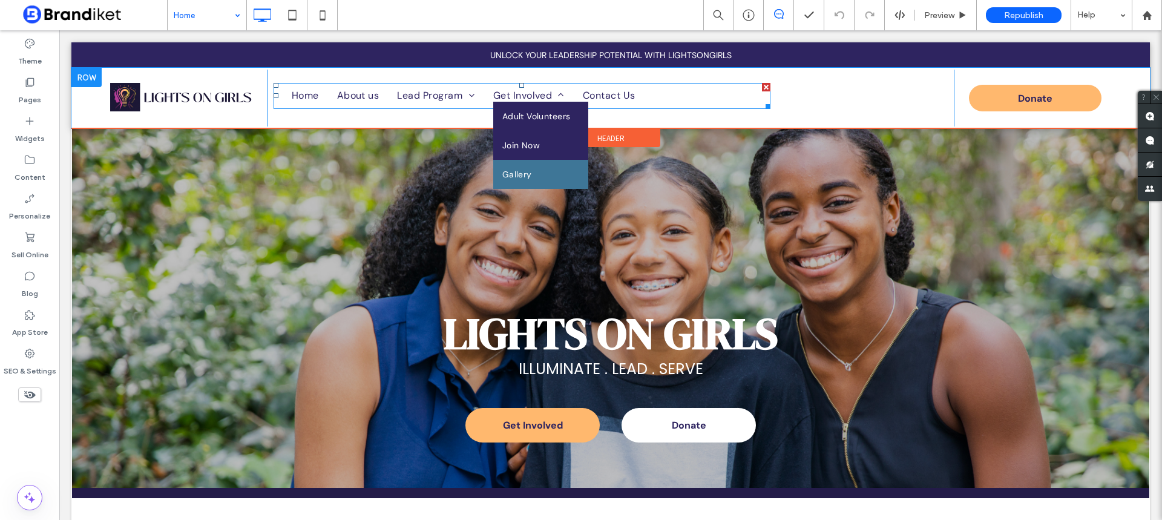
click at [520, 174] on span "Gallery" at bounding box center [517, 174] width 30 height 11
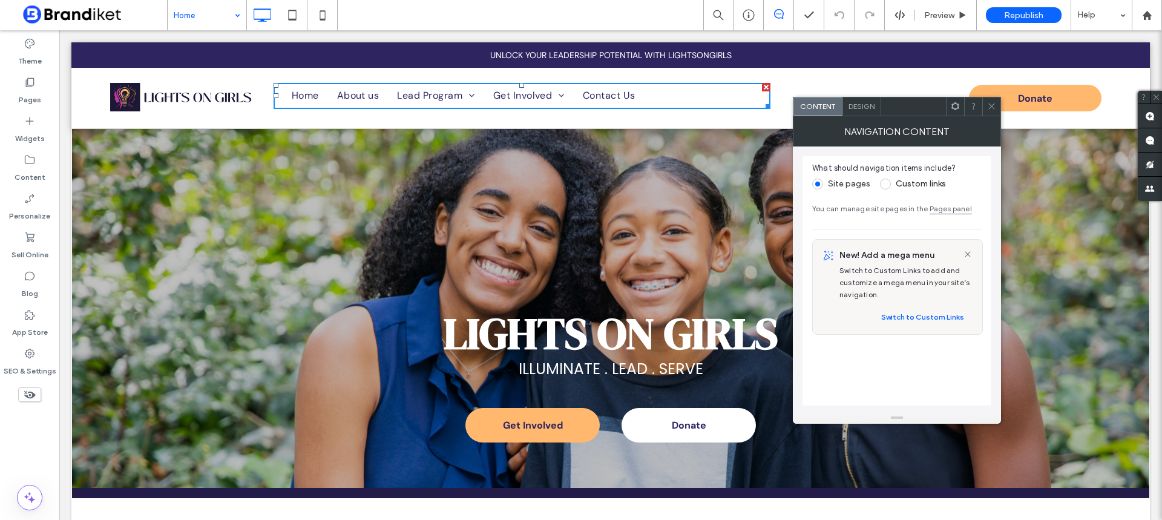
click at [986, 103] on div at bounding box center [991, 106] width 18 height 18
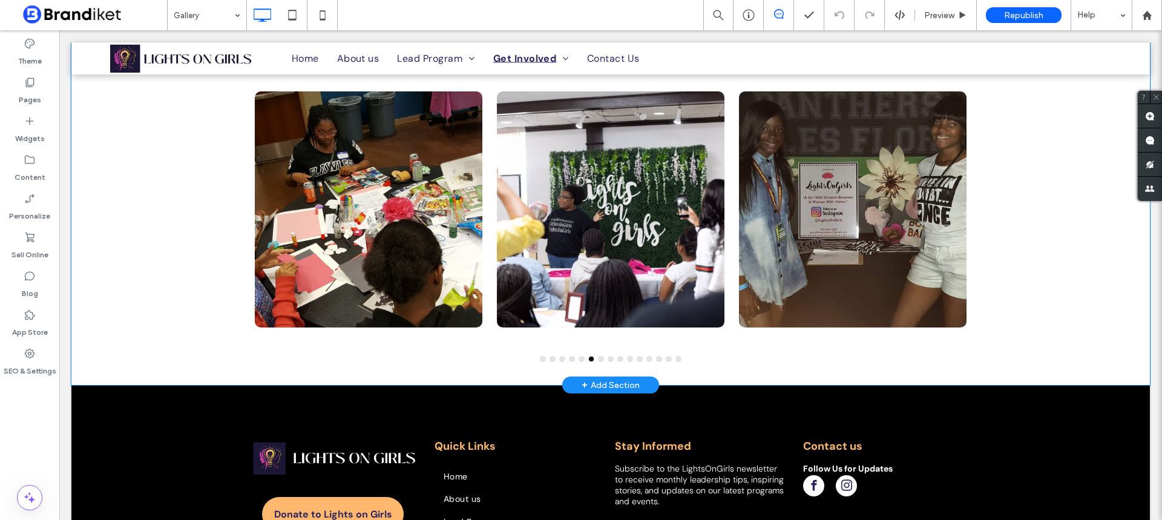
scroll to position [405, 0]
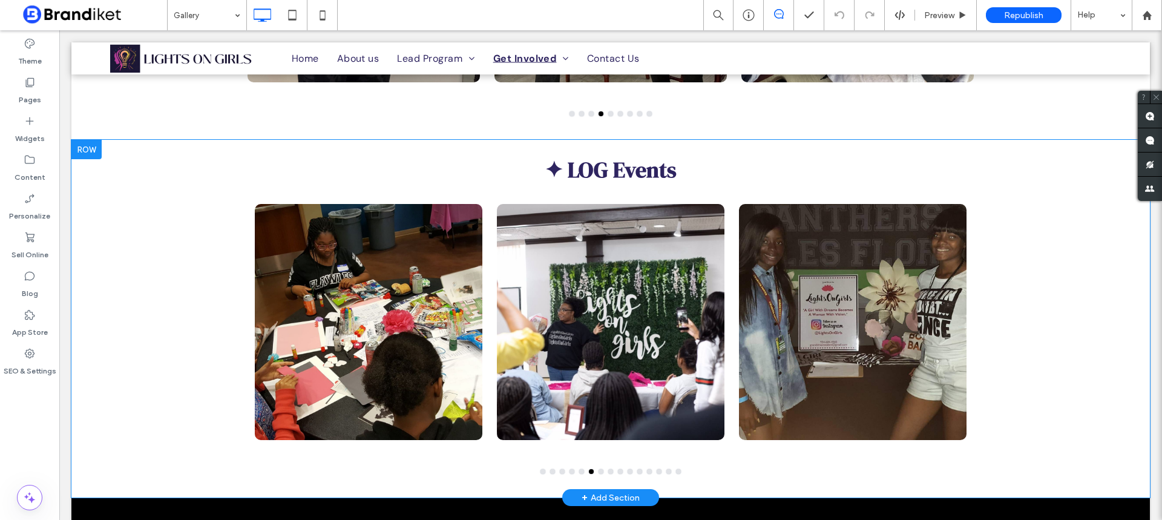
click at [97, 143] on div at bounding box center [86, 149] width 30 height 19
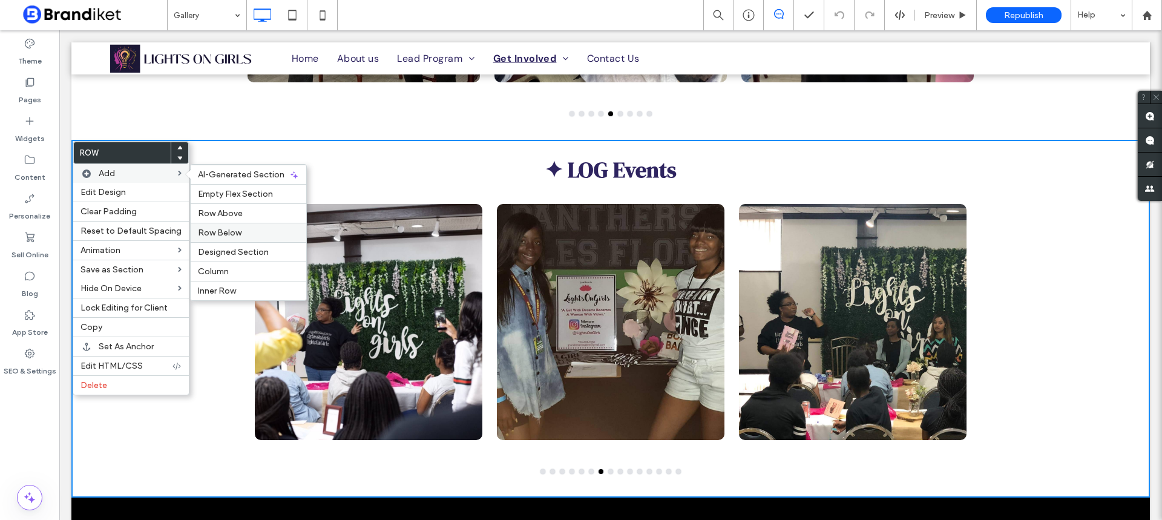
click at [237, 226] on div "Row Below" at bounding box center [249, 232] width 116 height 19
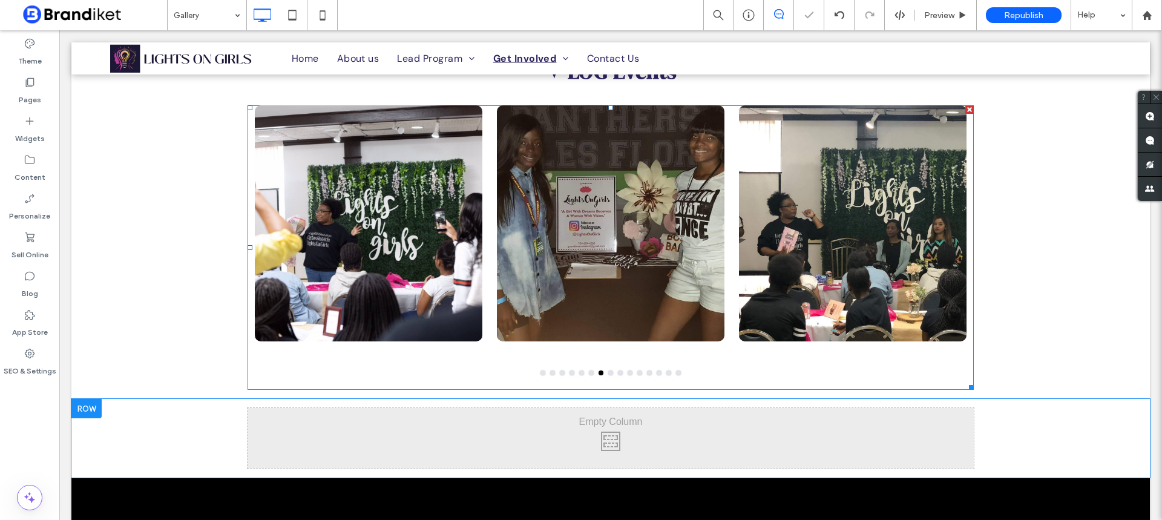
scroll to position [647, 0]
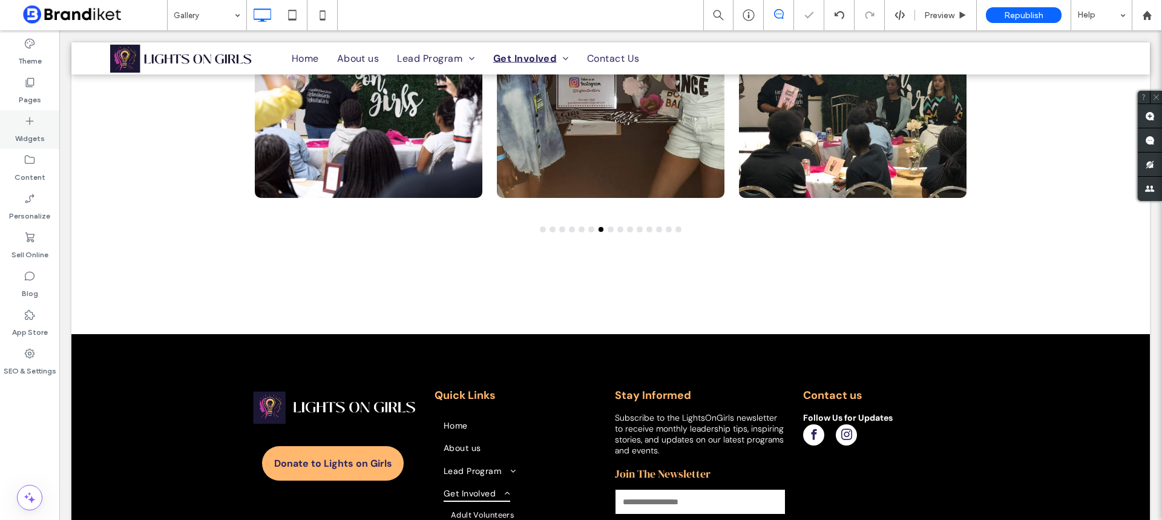
drag, startPoint x: 16, startPoint y: 122, endPoint x: 59, endPoint y: 133, distance: 44.9
click at [17, 122] on div "Widgets" at bounding box center [29, 129] width 59 height 39
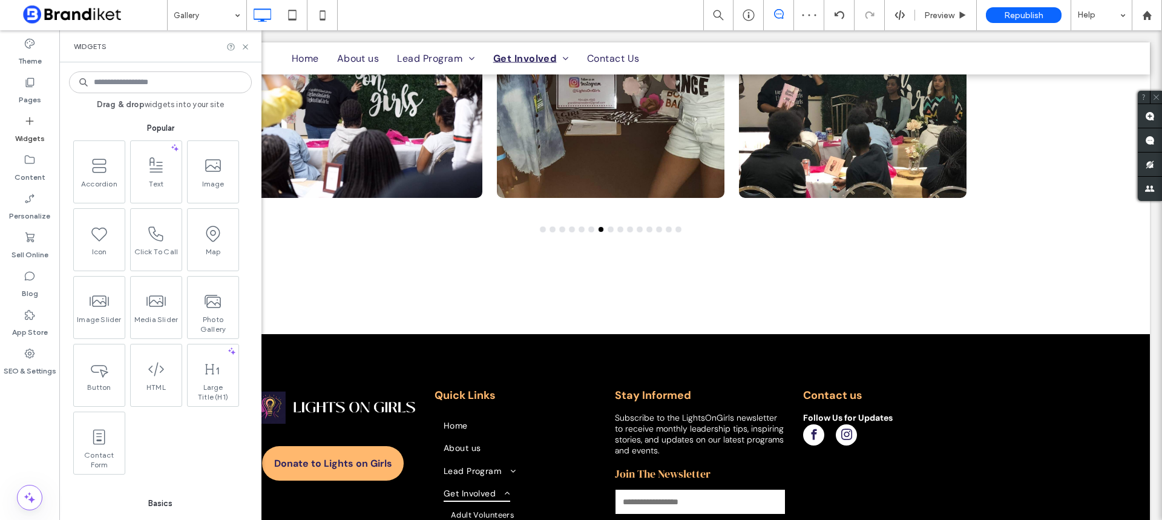
drag, startPoint x: 137, startPoint y: 84, endPoint x: 130, endPoint y: 80, distance: 7.9
click at [135, 82] on input at bounding box center [160, 82] width 183 height 22
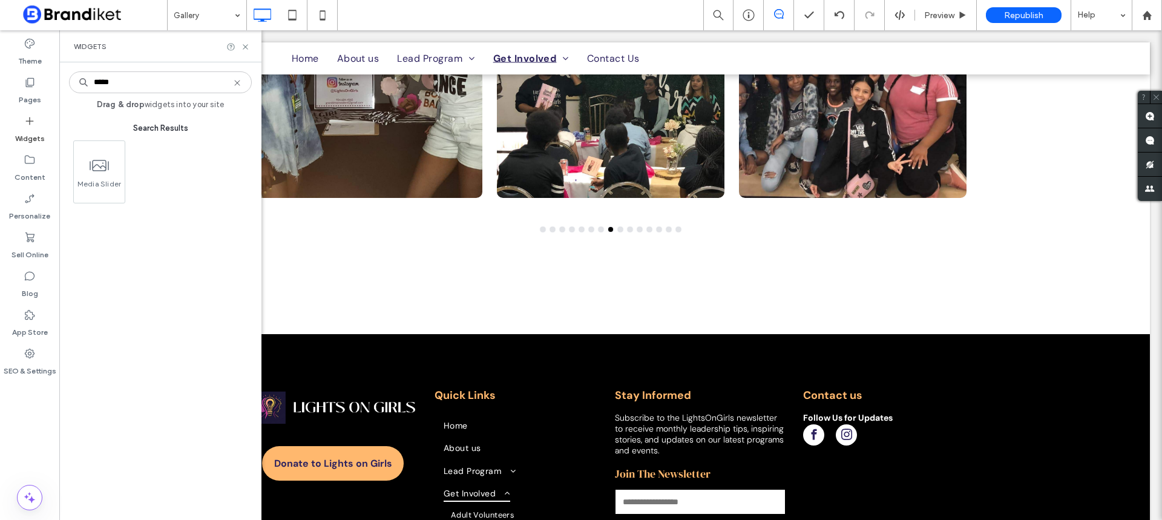
drag, startPoint x: 114, startPoint y: 83, endPoint x: 128, endPoint y: 81, distance: 13.4
click at [128, 81] on input "*****" at bounding box center [160, 82] width 183 height 22
click at [114, 82] on input "*****" at bounding box center [160, 82] width 183 height 22
drag, startPoint x: 106, startPoint y: 83, endPoint x: 144, endPoint y: 87, distance: 37.7
click at [137, 85] on input "*****" at bounding box center [160, 82] width 183 height 22
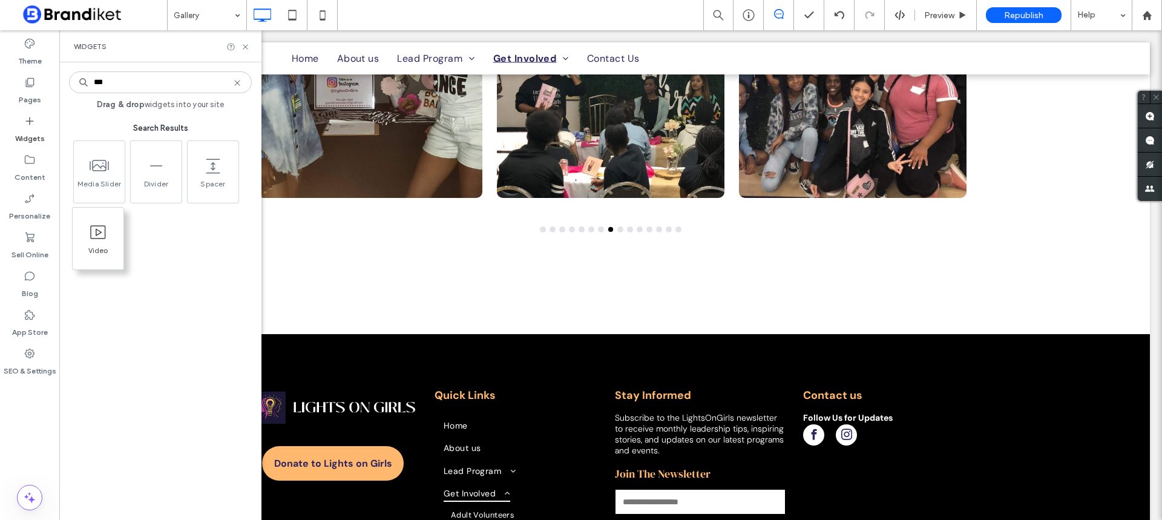
type input "***"
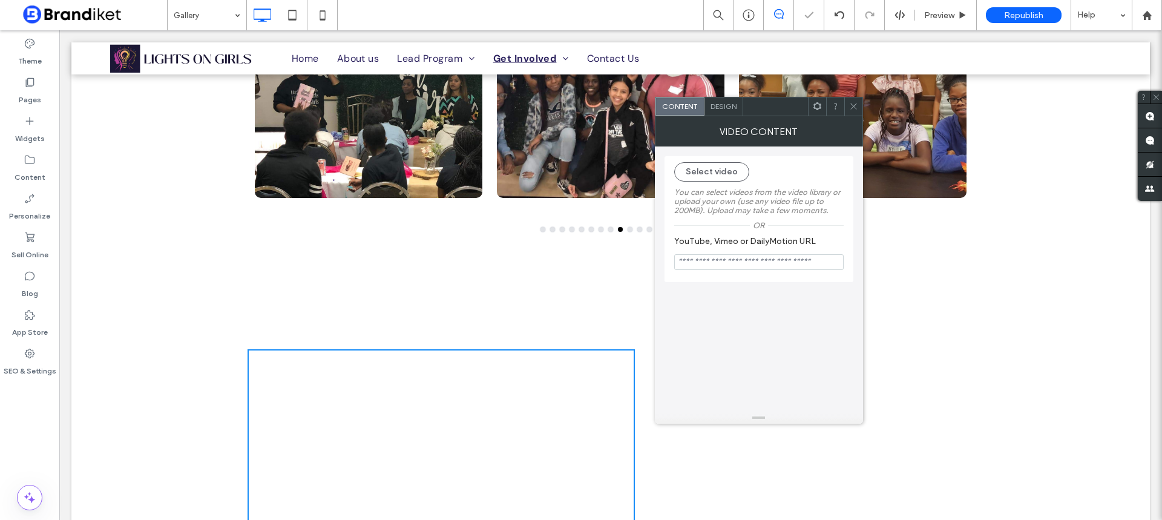
click at [721, 266] on input "YouTube, Vimeo or DailyMotion URL" at bounding box center [758, 262] width 169 height 16
paste input "**********"
type input "**********"
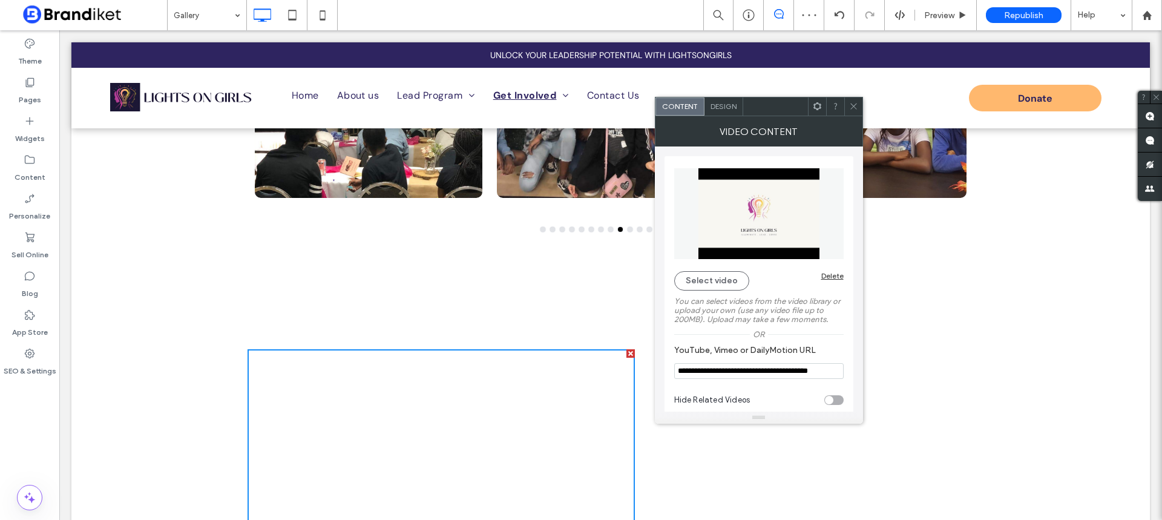
click at [854, 101] on span at bounding box center [853, 106] width 9 height 18
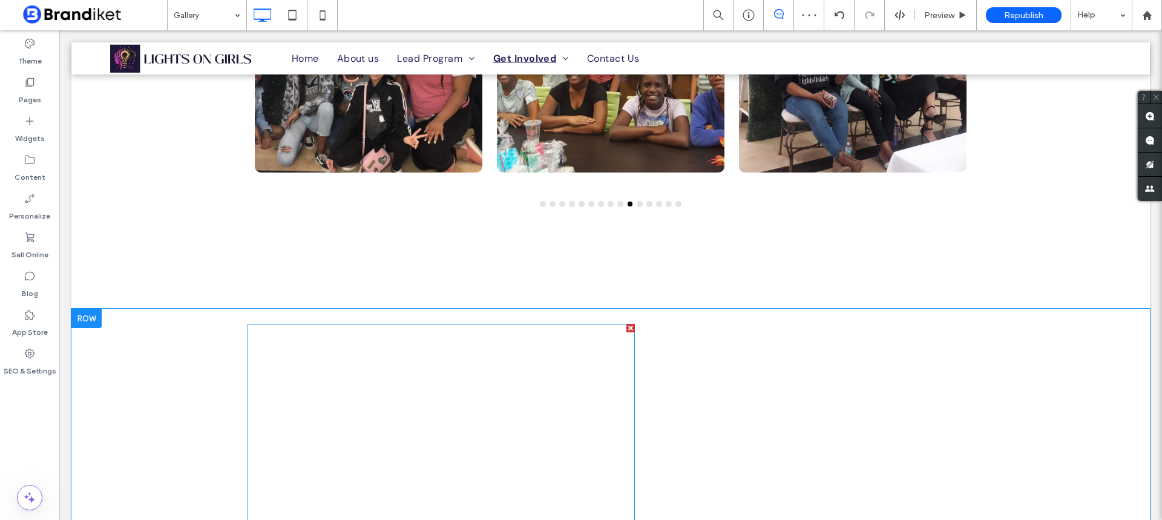
scroll to position [889, 0]
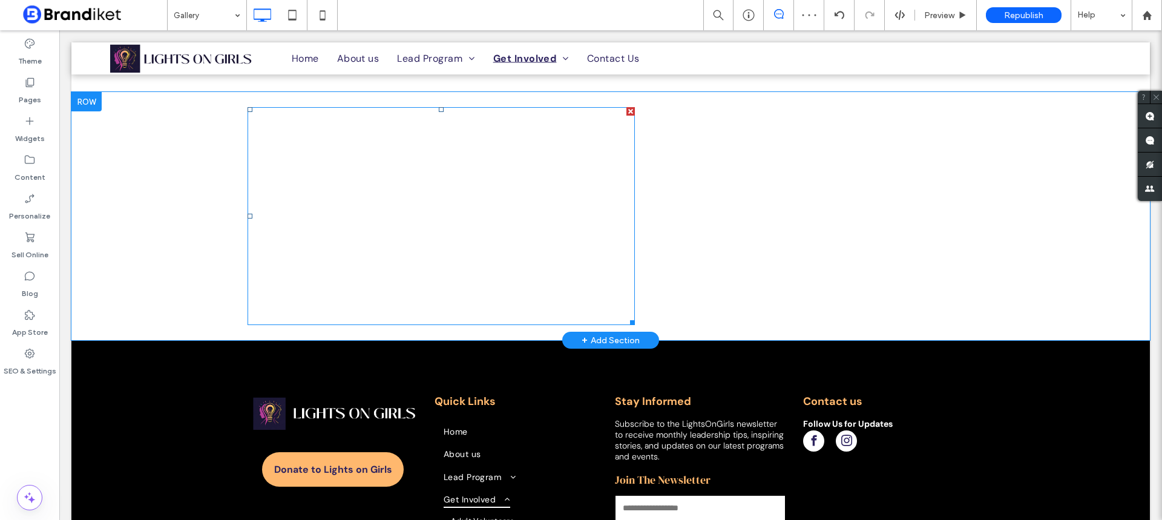
click at [517, 257] on span at bounding box center [440, 216] width 387 height 218
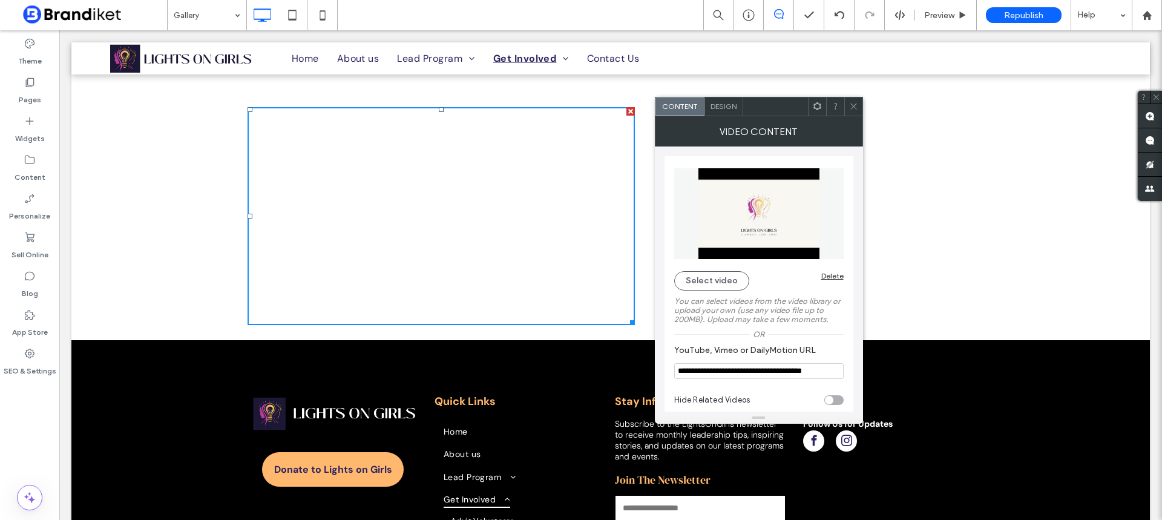
click at [854, 102] on icon at bounding box center [853, 106] width 9 height 9
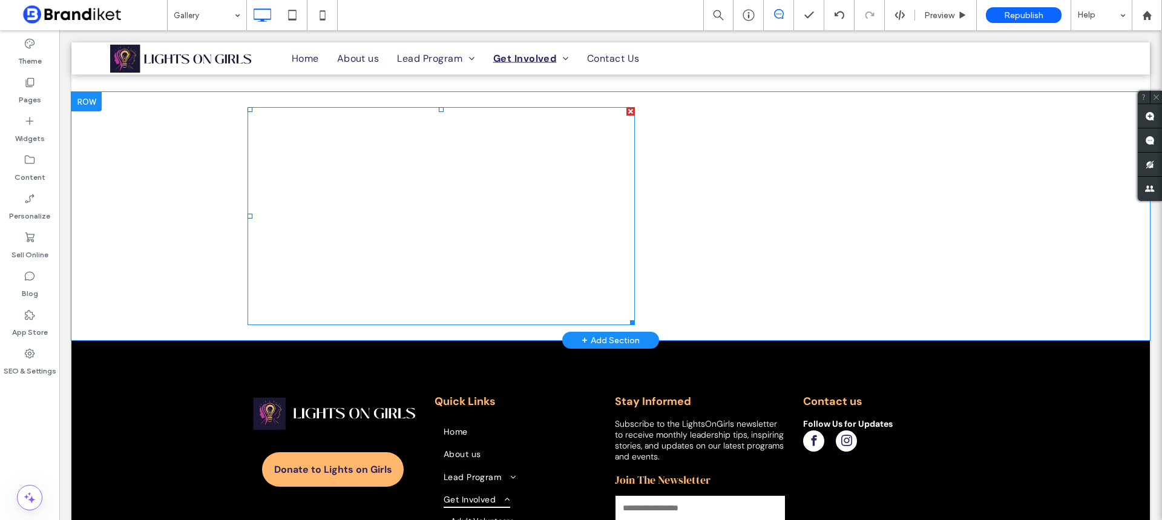
click at [457, 226] on span at bounding box center [440, 216] width 387 height 218
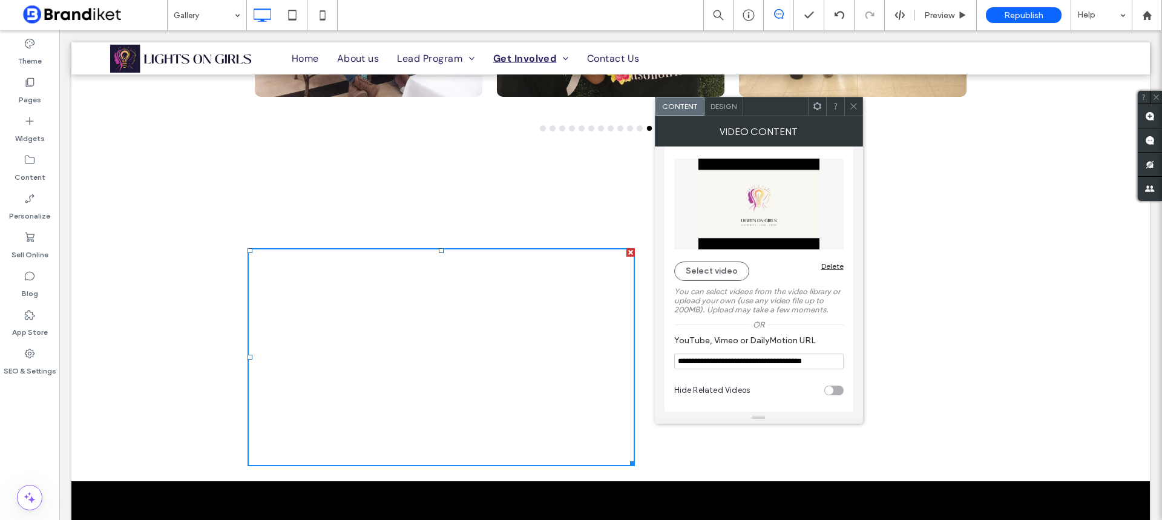
scroll to position [707, 0]
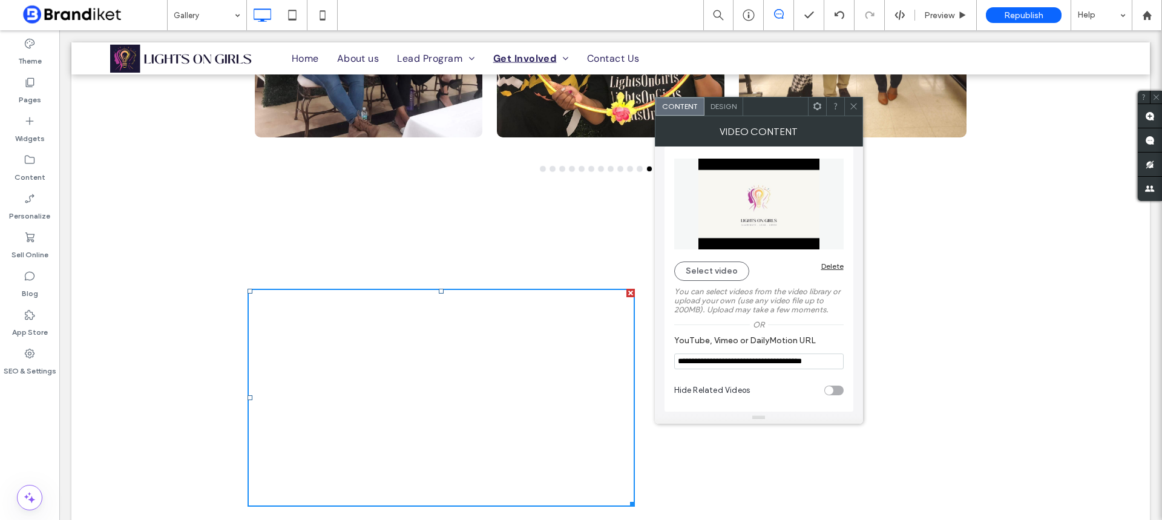
click at [718, 104] on span "Design" at bounding box center [723, 106] width 26 height 9
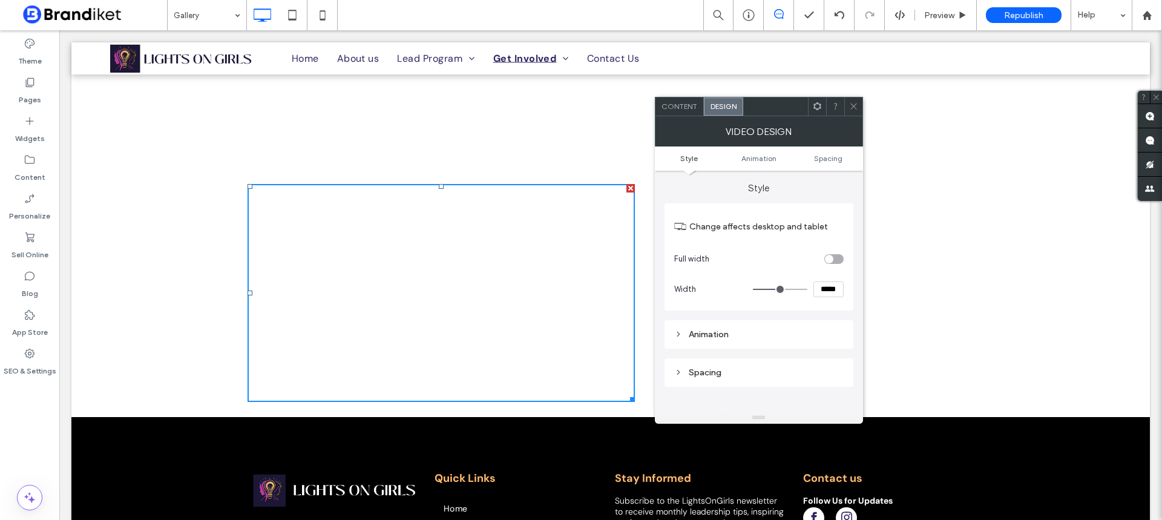
scroll to position [828, 0]
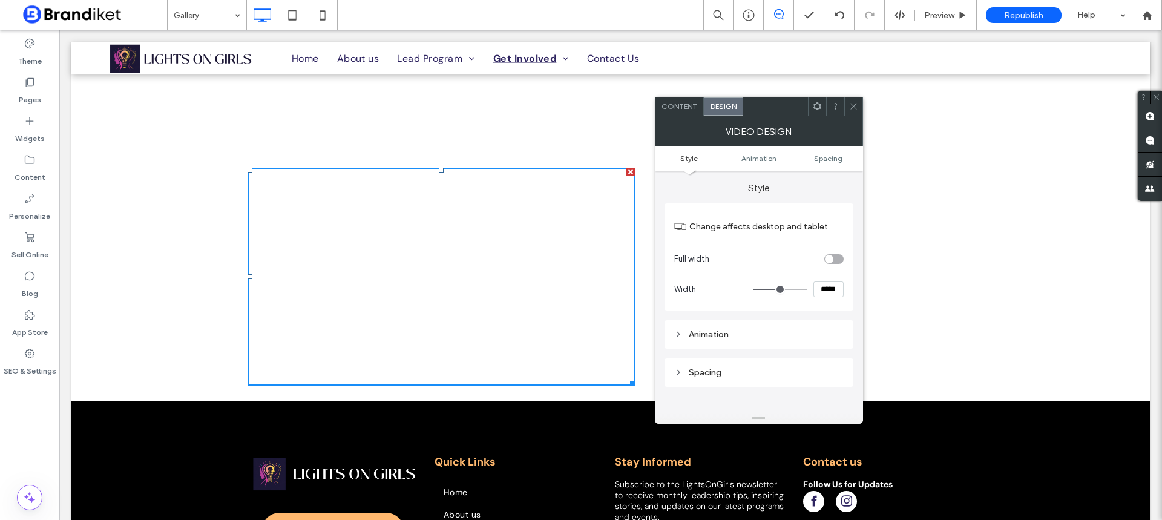
click at [678, 102] on span "Content" at bounding box center [679, 106] width 36 height 9
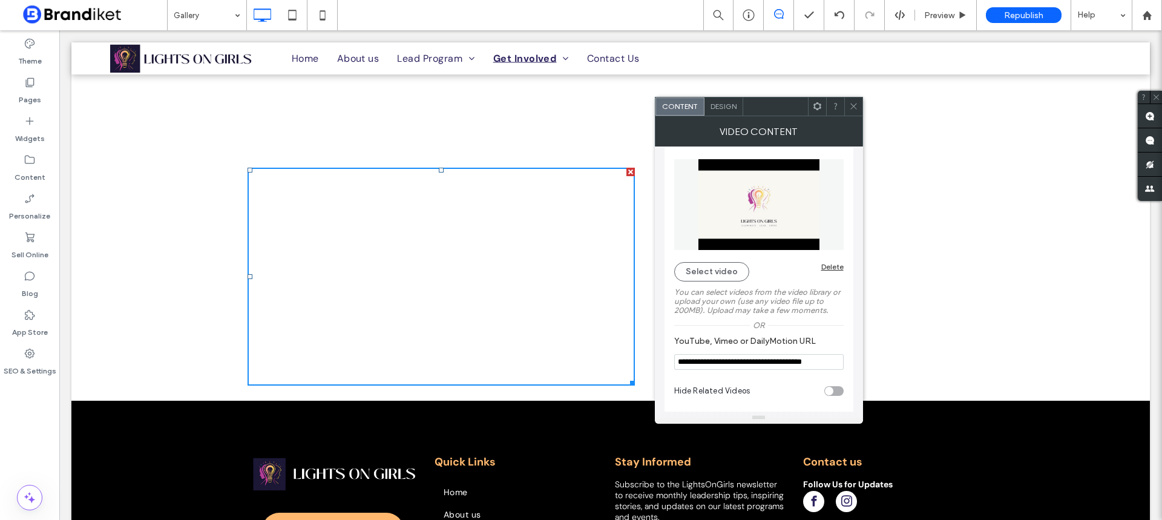
scroll to position [10, 0]
click at [856, 101] on span at bounding box center [853, 106] width 9 height 18
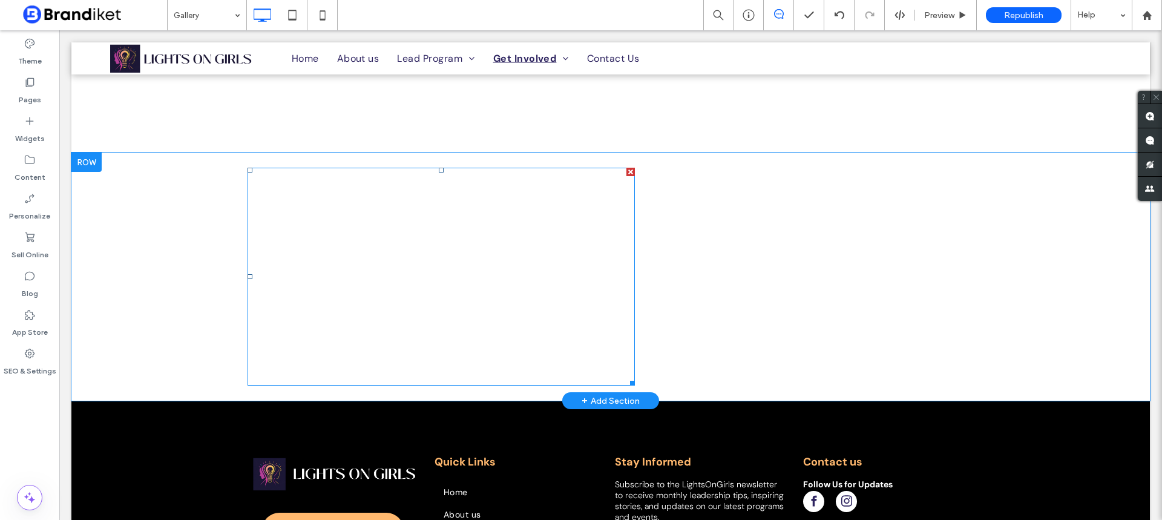
click at [626, 170] on div at bounding box center [630, 172] width 8 height 8
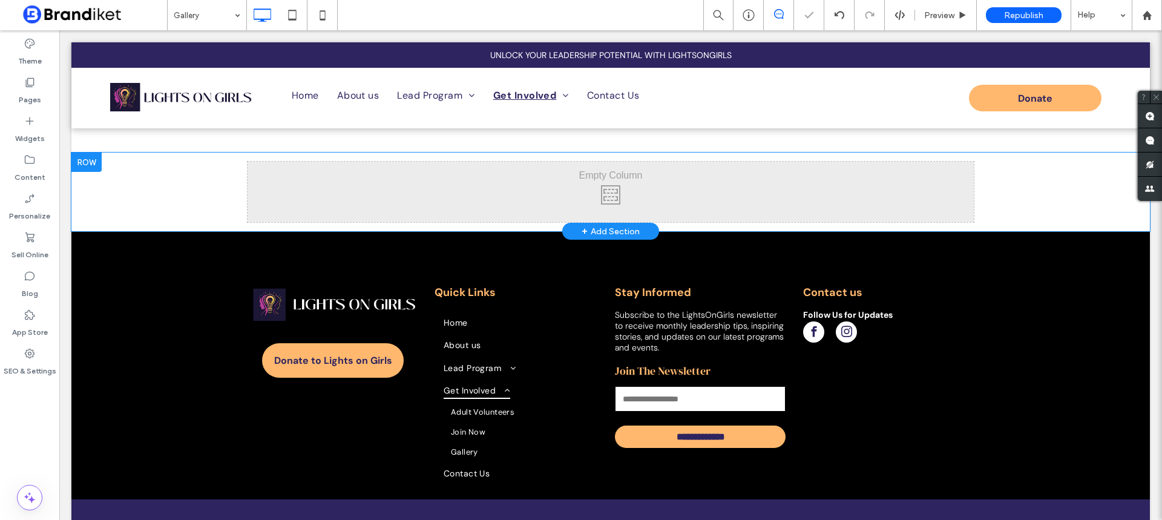
click at [88, 163] on div at bounding box center [86, 161] width 30 height 19
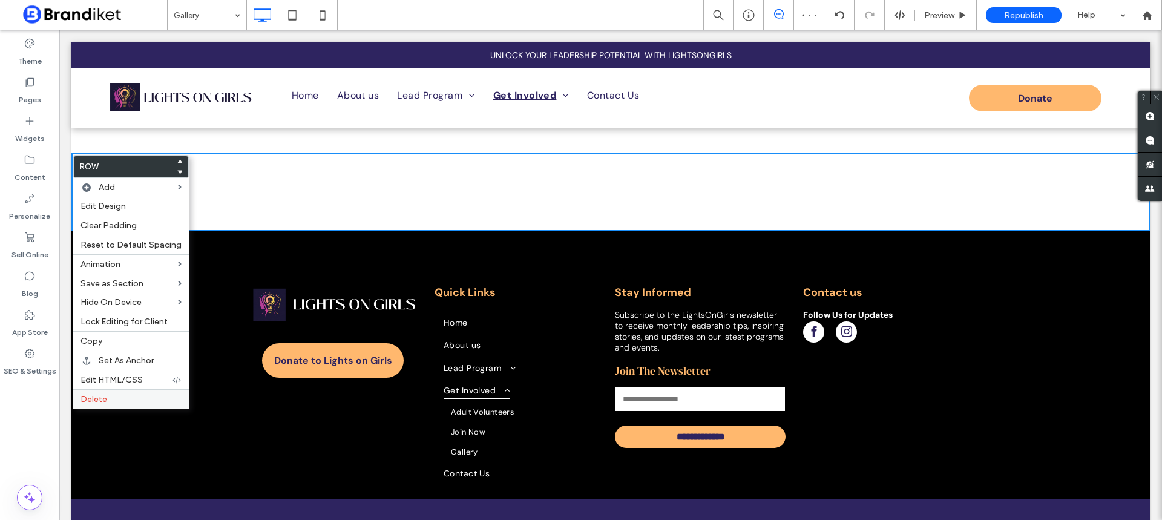
click at [102, 399] on span "Delete" at bounding box center [93, 399] width 27 height 10
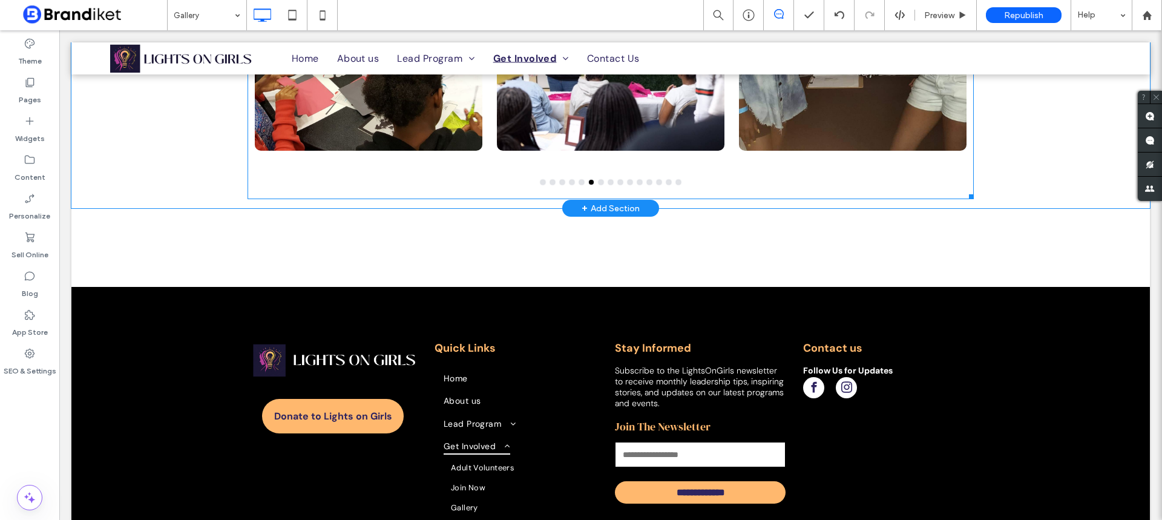
scroll to position [604, 0]
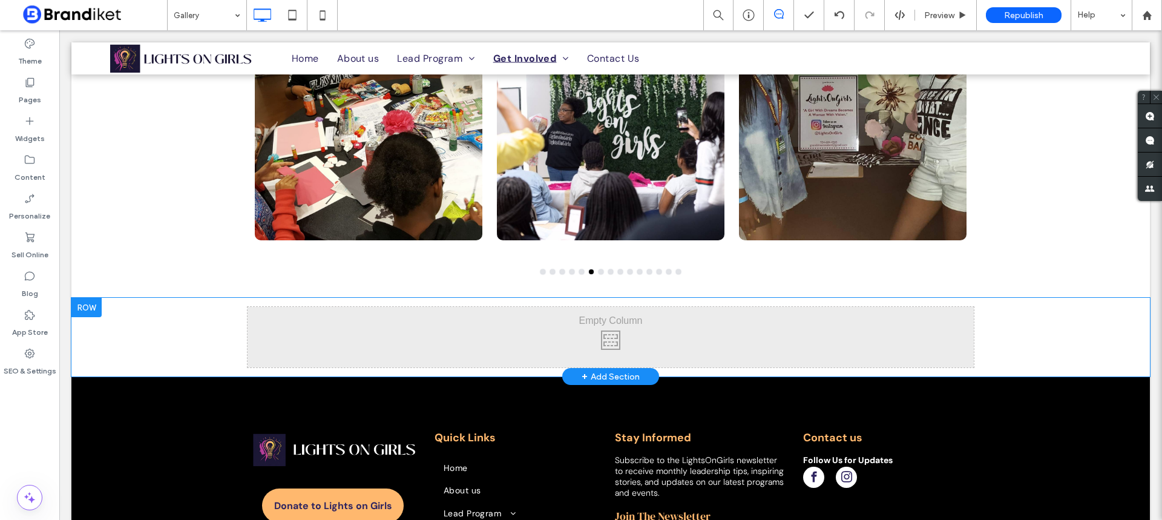
drag, startPoint x: 410, startPoint y: 326, endPoint x: 397, endPoint y: 323, distance: 13.6
click at [411, 326] on div "Click To Paste Click To Paste" at bounding box center [610, 337] width 726 height 61
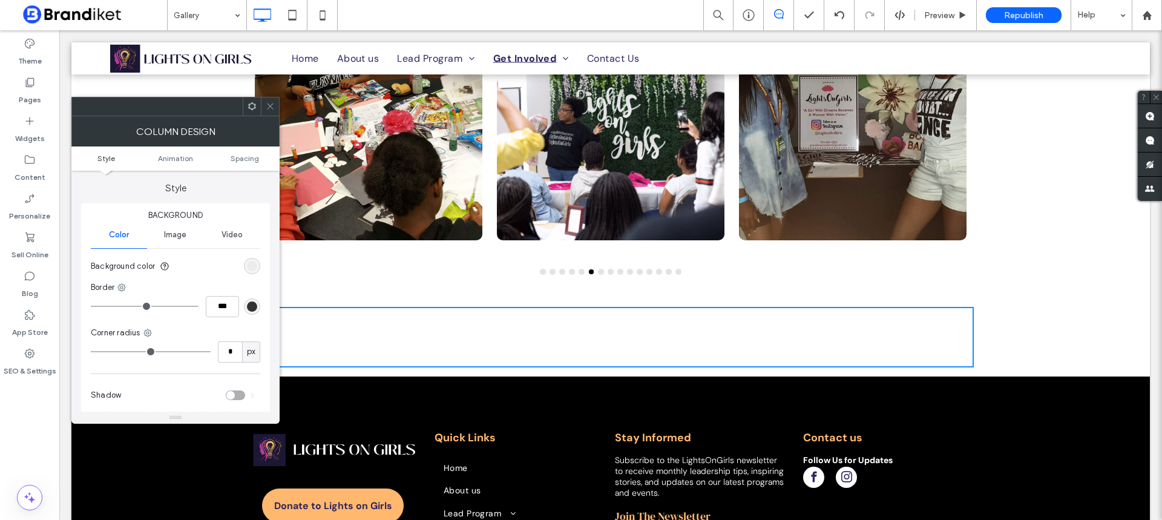
drag, startPoint x: 261, startPoint y: 103, endPoint x: 201, endPoint y: 97, distance: 59.5
click at [261, 102] on div at bounding box center [270, 106] width 18 height 18
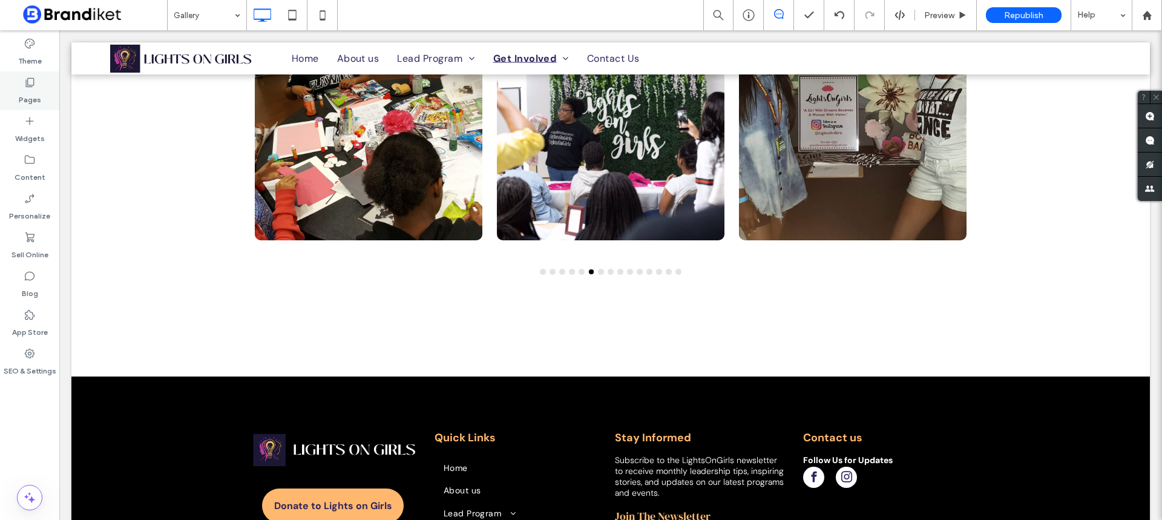
click at [40, 85] on div "Pages" at bounding box center [29, 90] width 59 height 39
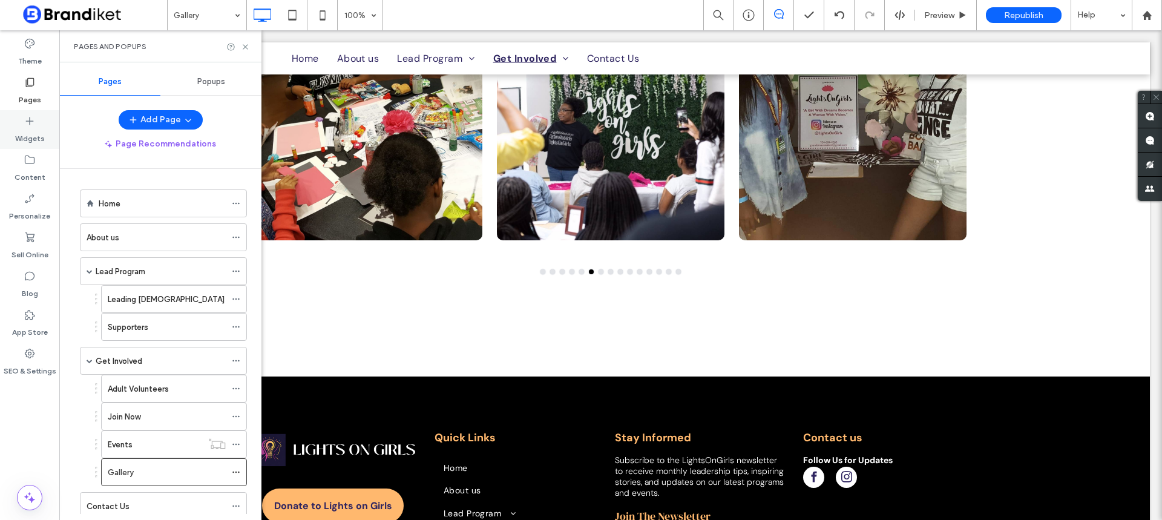
click at [42, 126] on div "Widgets" at bounding box center [29, 129] width 59 height 39
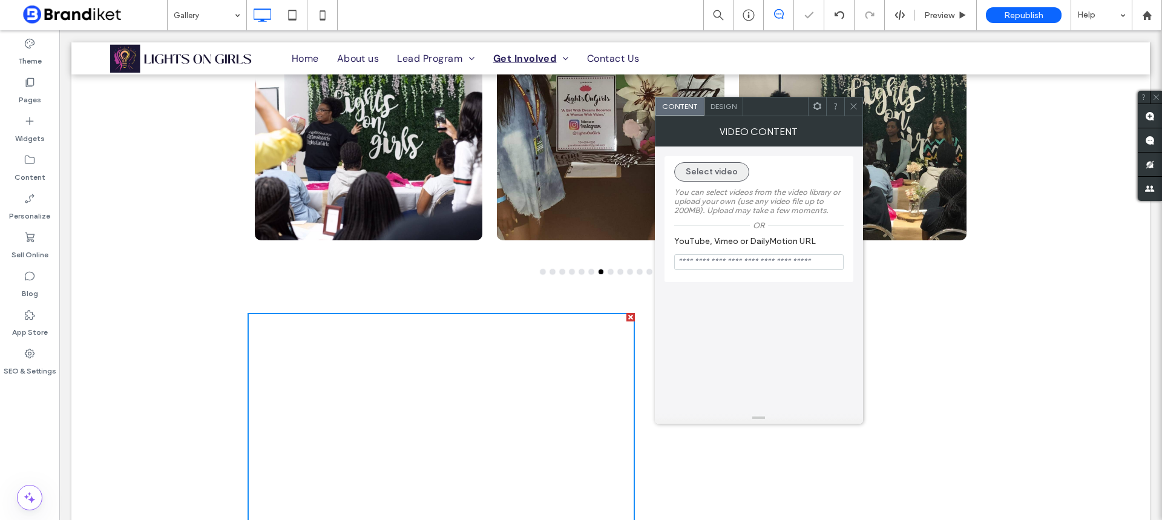
click at [724, 168] on button "Select video" at bounding box center [711, 171] width 75 height 19
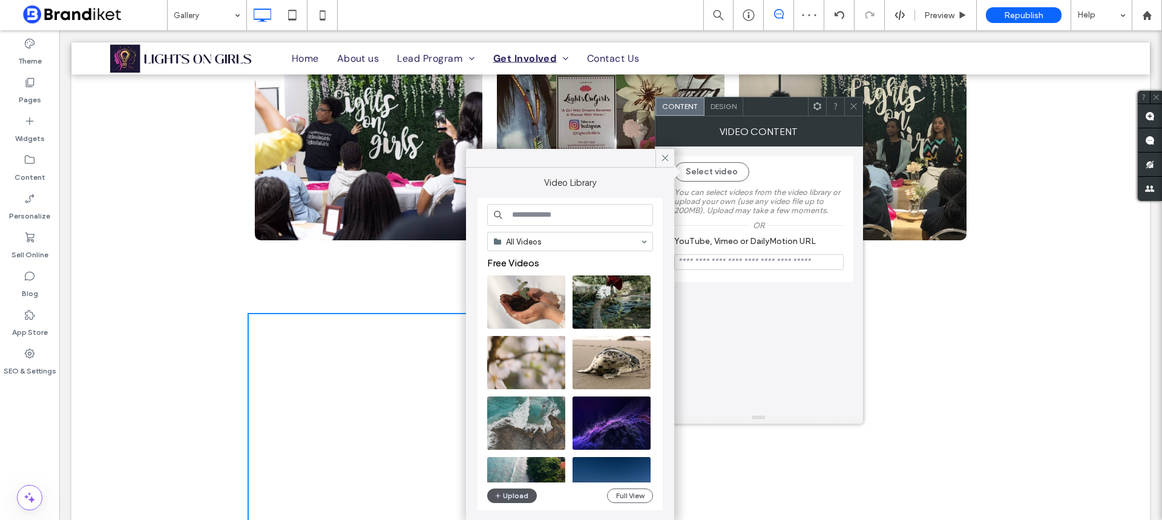
drag, startPoint x: 512, startPoint y: 499, endPoint x: 518, endPoint y: 495, distance: 7.1
click at [513, 497] on button "Upload" at bounding box center [512, 495] width 50 height 15
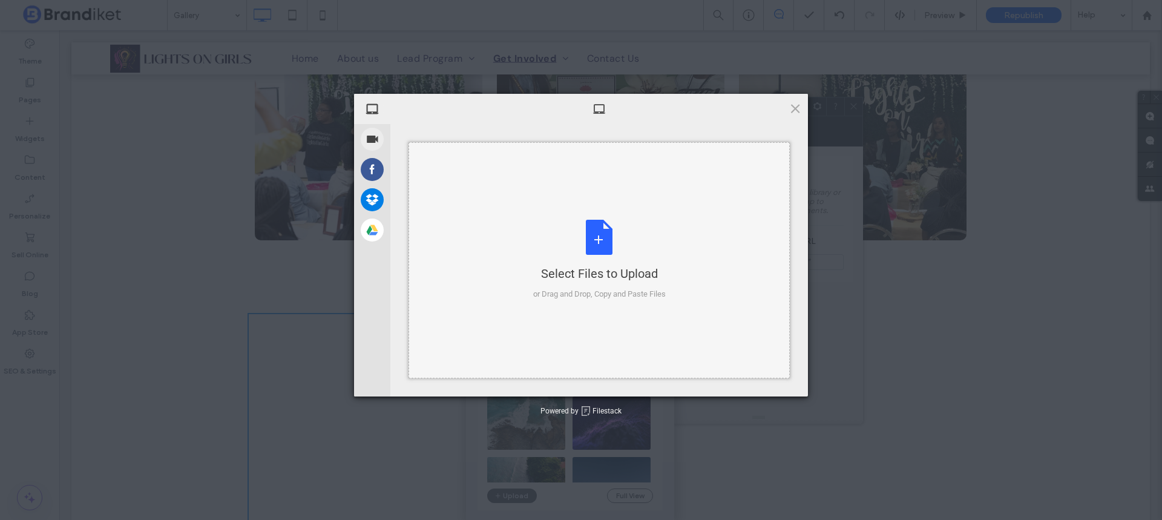
click at [609, 237] on div "Select Files to Upload or Drag and Drop, Copy and Paste Files" at bounding box center [599, 260] width 132 height 80
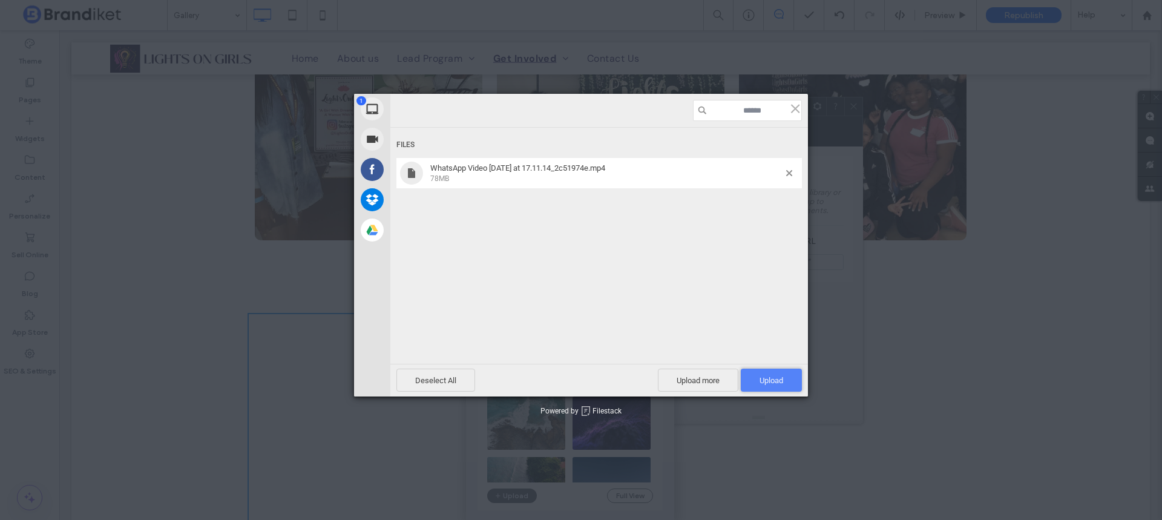
click at [789, 376] on span "Upload 1" at bounding box center [771, 379] width 61 height 23
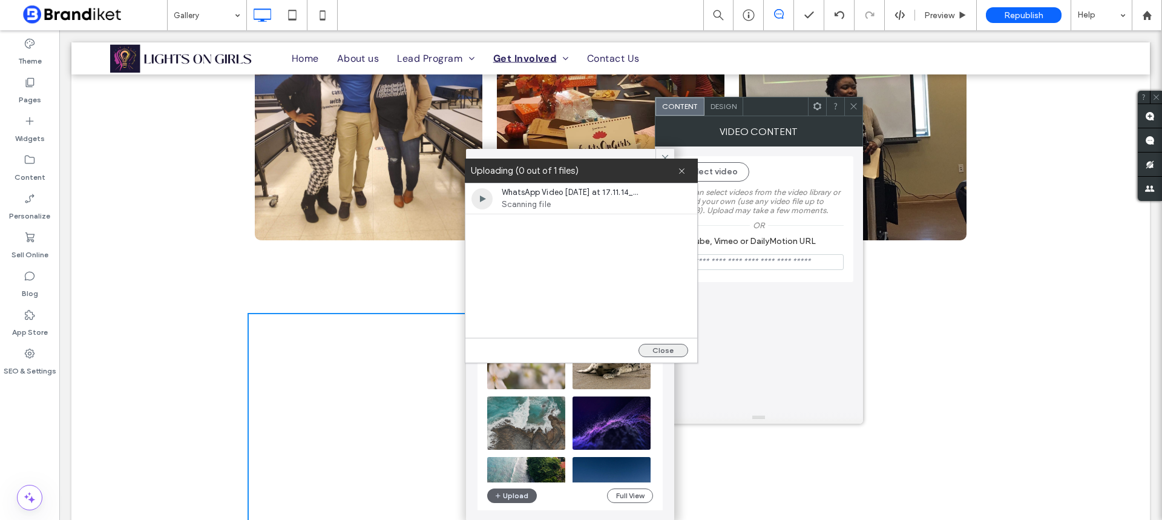
click at [673, 348] on button "Close" at bounding box center [663, 350] width 50 height 13
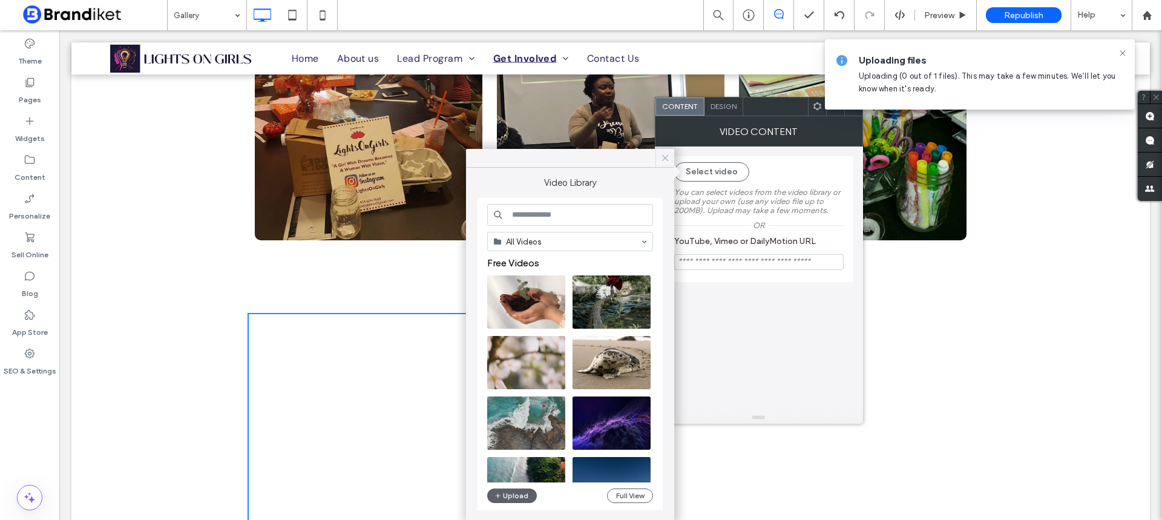
click at [665, 155] on icon at bounding box center [664, 157] width 11 height 11
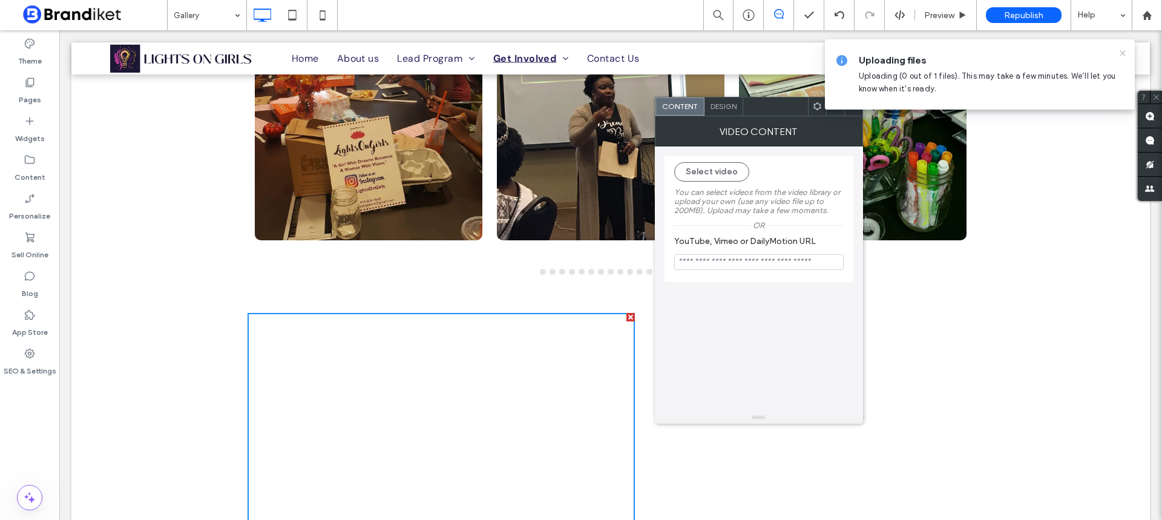
click at [1123, 49] on icon at bounding box center [1122, 53] width 10 height 10
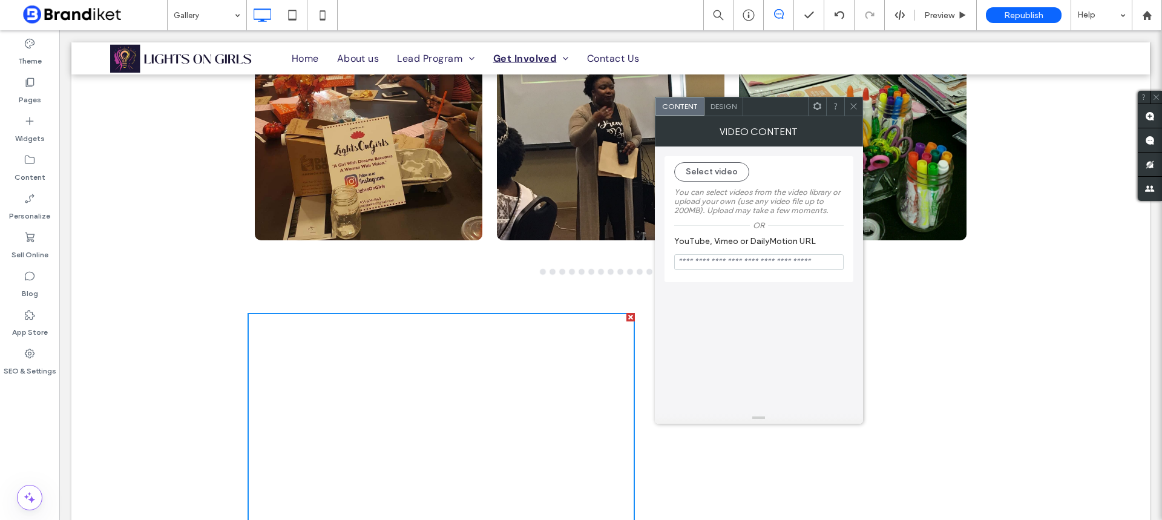
click at [859, 112] on div at bounding box center [853, 106] width 18 height 18
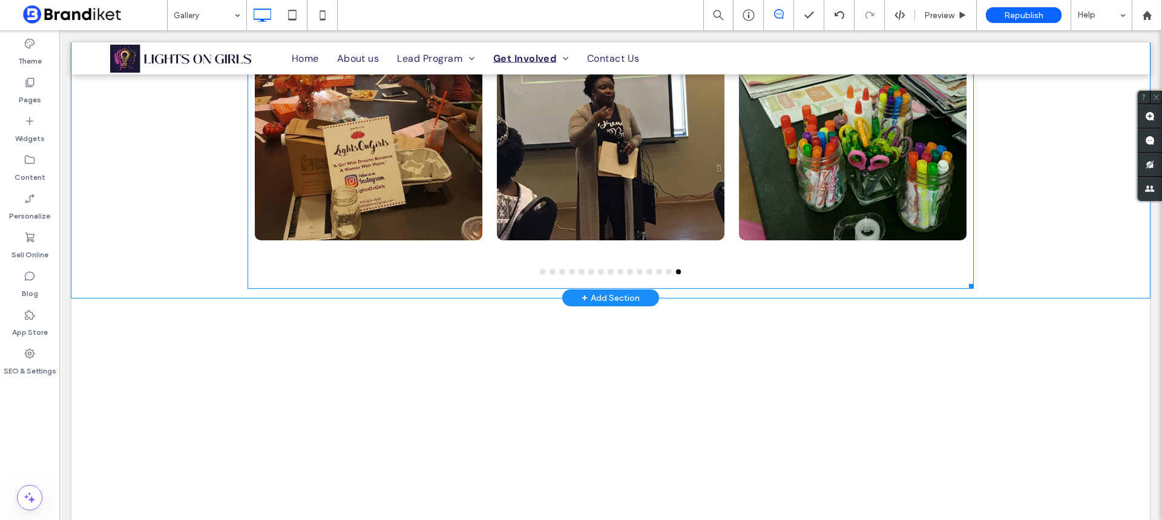
scroll to position [846, 0]
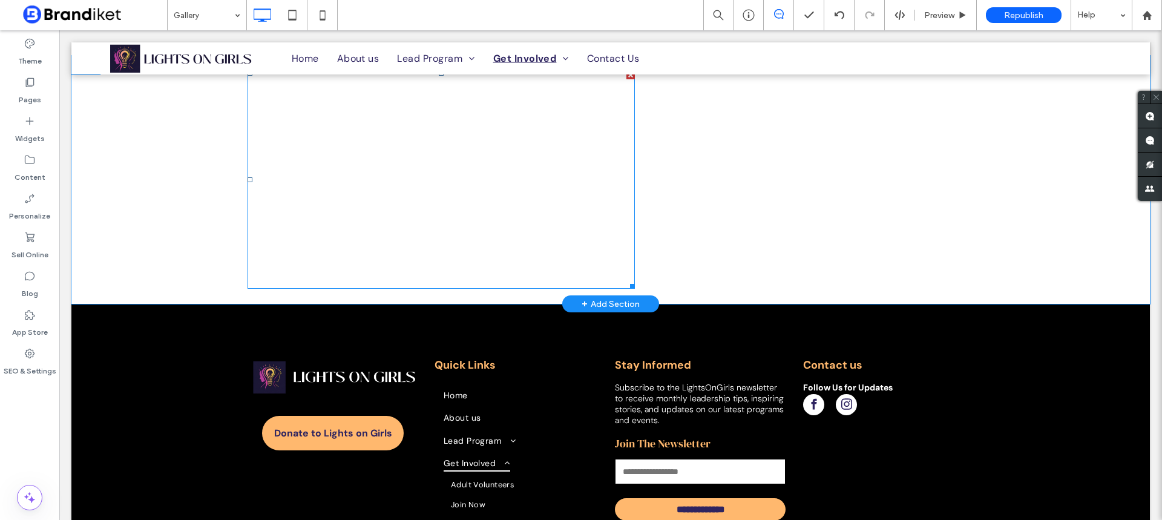
click at [549, 214] on span at bounding box center [440, 180] width 387 height 218
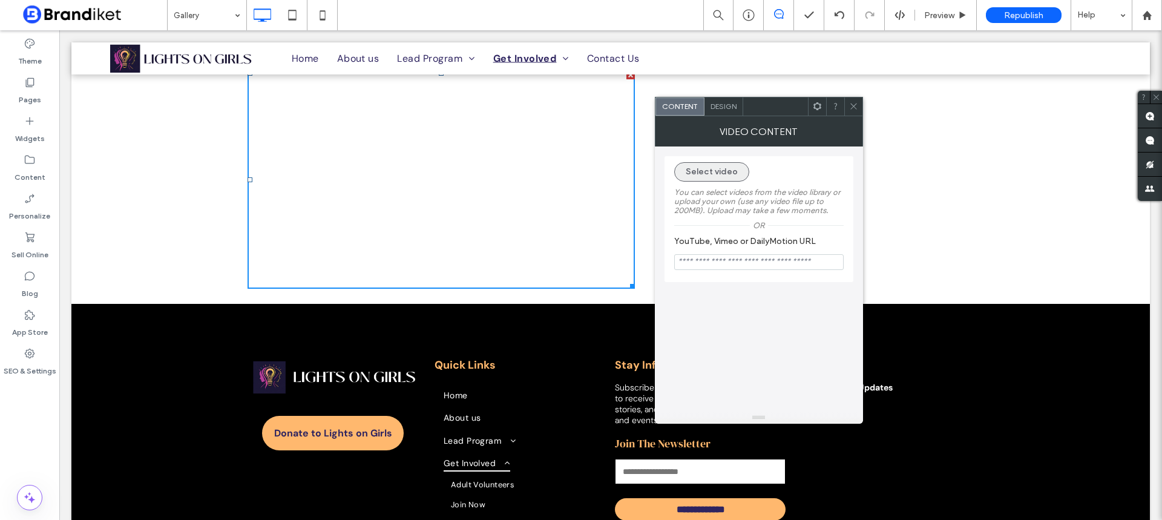
click at [707, 171] on button "Select video" at bounding box center [711, 171] width 75 height 19
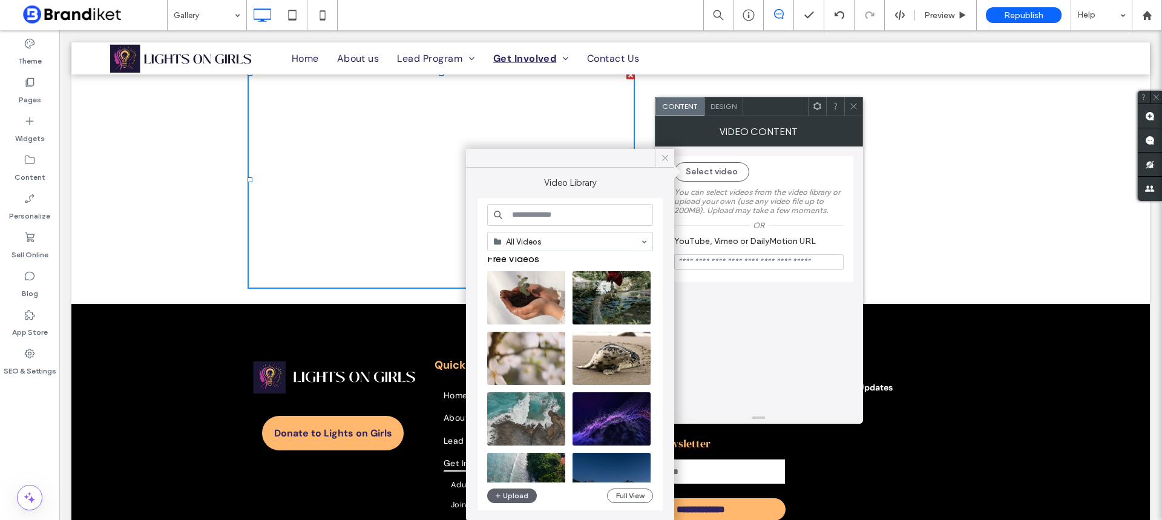
scroll to position [0, 0]
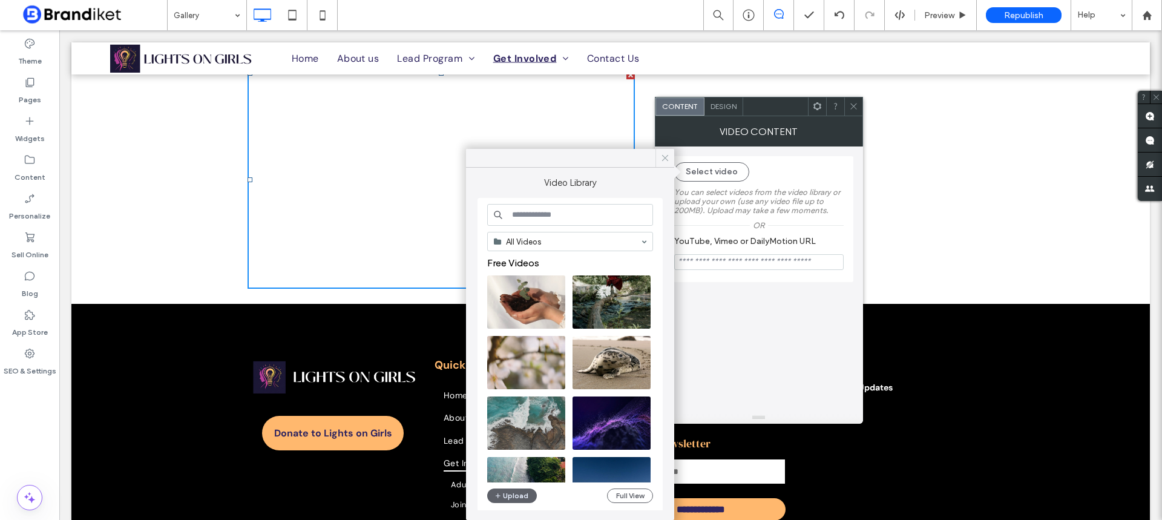
click at [661, 157] on icon at bounding box center [664, 157] width 11 height 11
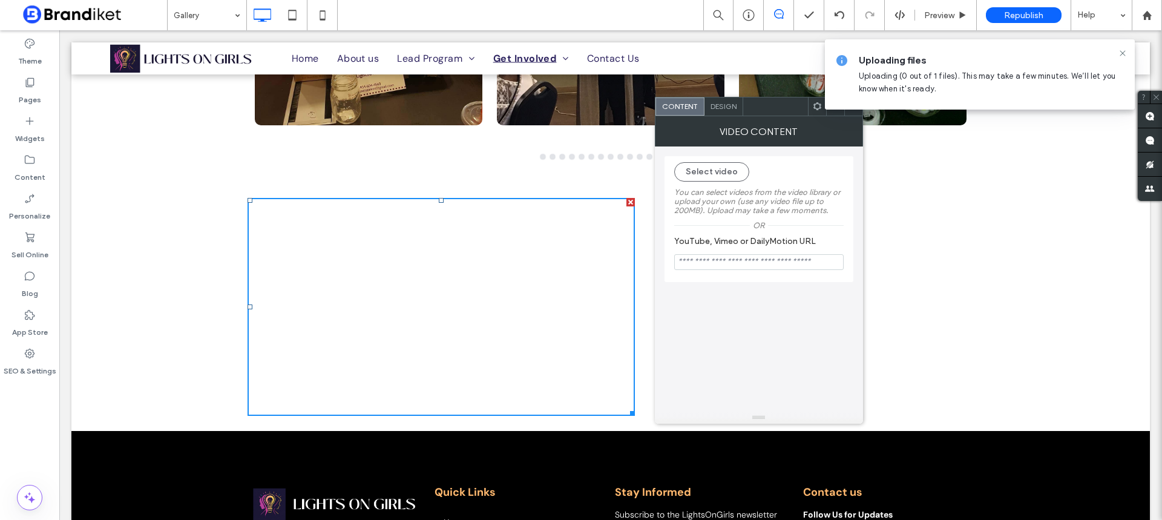
scroll to position [604, 0]
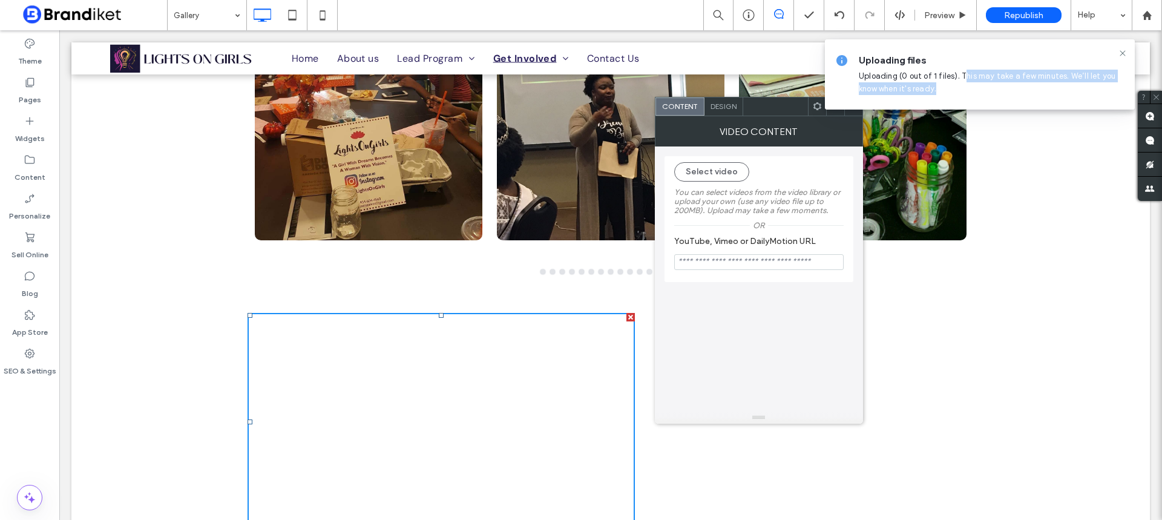
drag, startPoint x: 963, startPoint y: 69, endPoint x: 1050, endPoint y: 95, distance: 90.9
click at [1045, 97] on div "Uploading files Uploading (0 out of 1 files). This may take a few minutes. We’l…" at bounding box center [980, 74] width 310 height 70
click at [1122, 54] on use at bounding box center [1121, 52] width 5 height 5
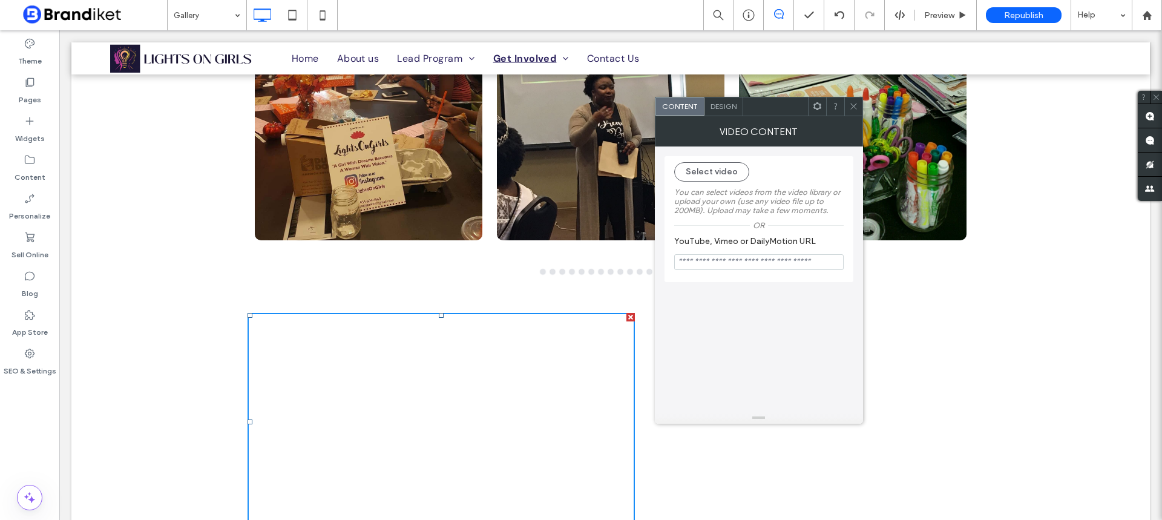
click at [854, 106] on icon at bounding box center [853, 106] width 9 height 9
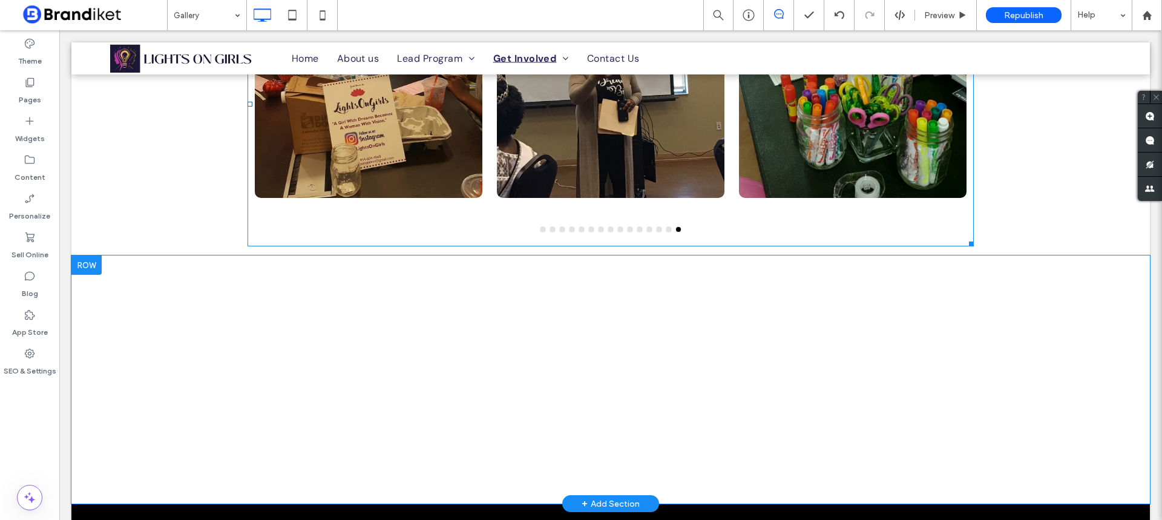
scroll to position [725, 0]
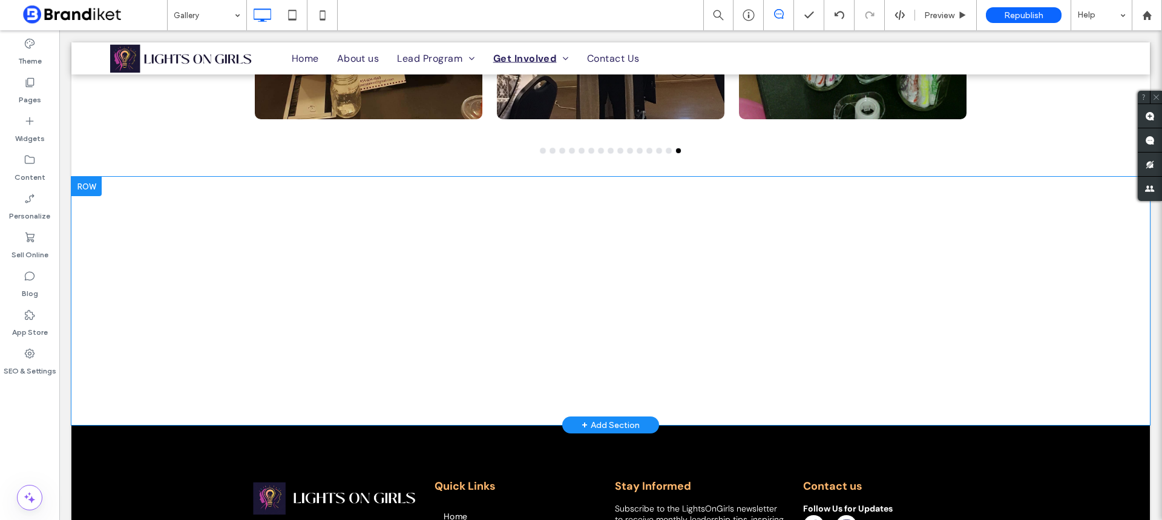
click at [731, 289] on div "Click To Paste Click To Paste" at bounding box center [610, 301] width 726 height 230
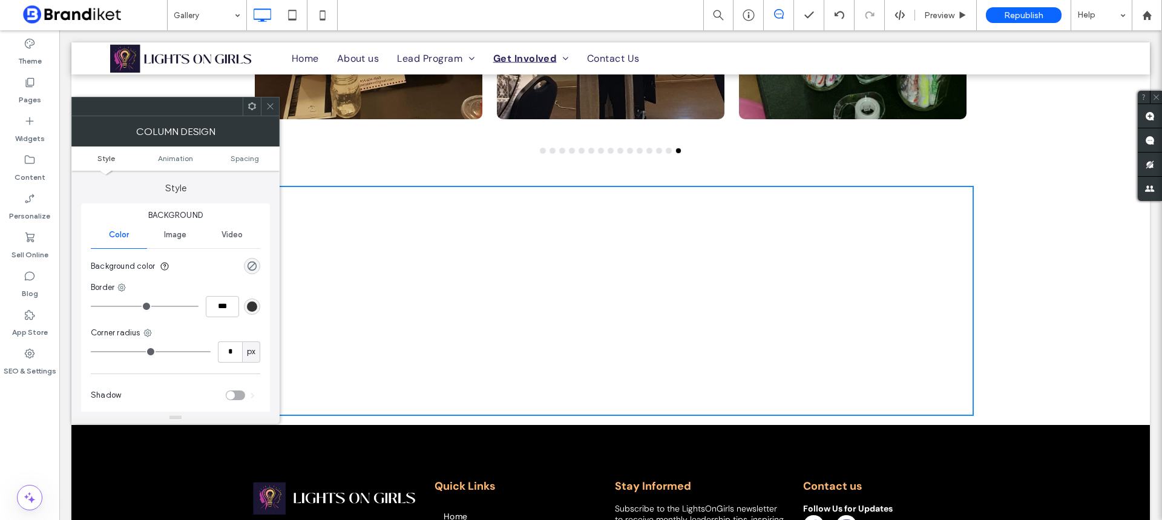
click at [269, 112] on span at bounding box center [270, 106] width 9 height 18
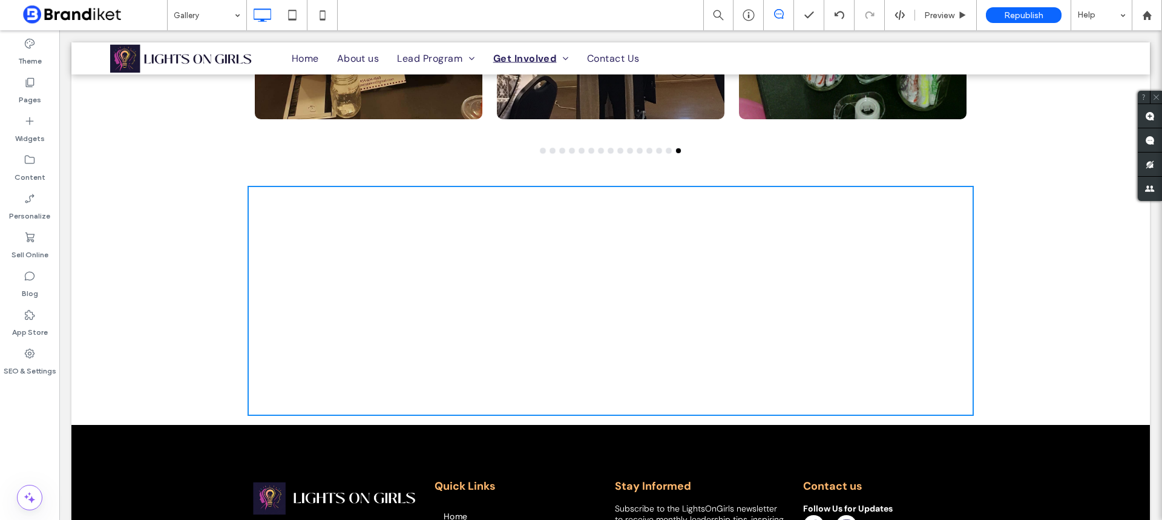
click at [247, 410] on span at bounding box center [247, 410] width 0 height 0
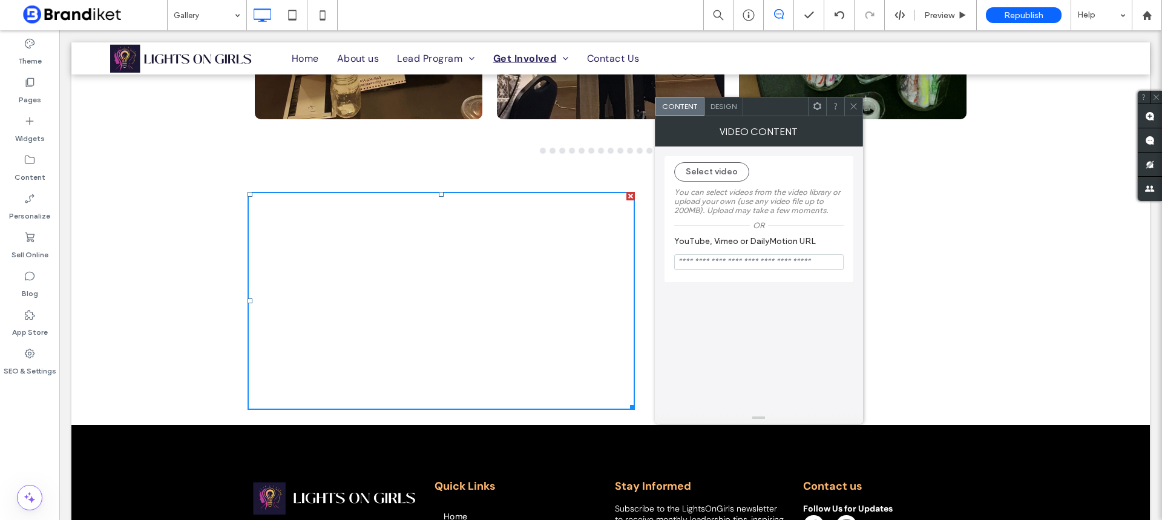
click at [855, 103] on icon at bounding box center [853, 106] width 9 height 9
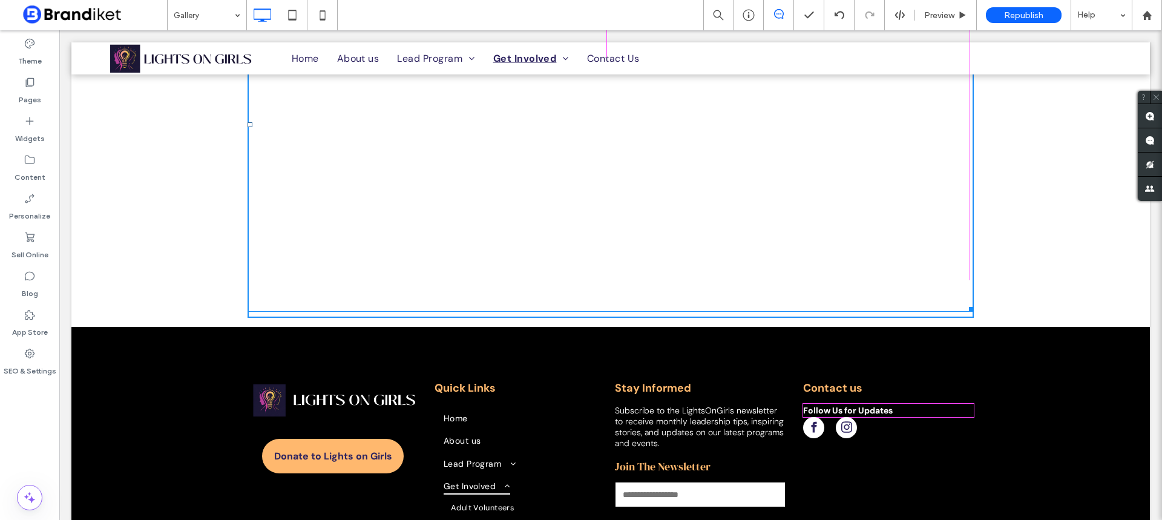
scroll to position [1004, 0]
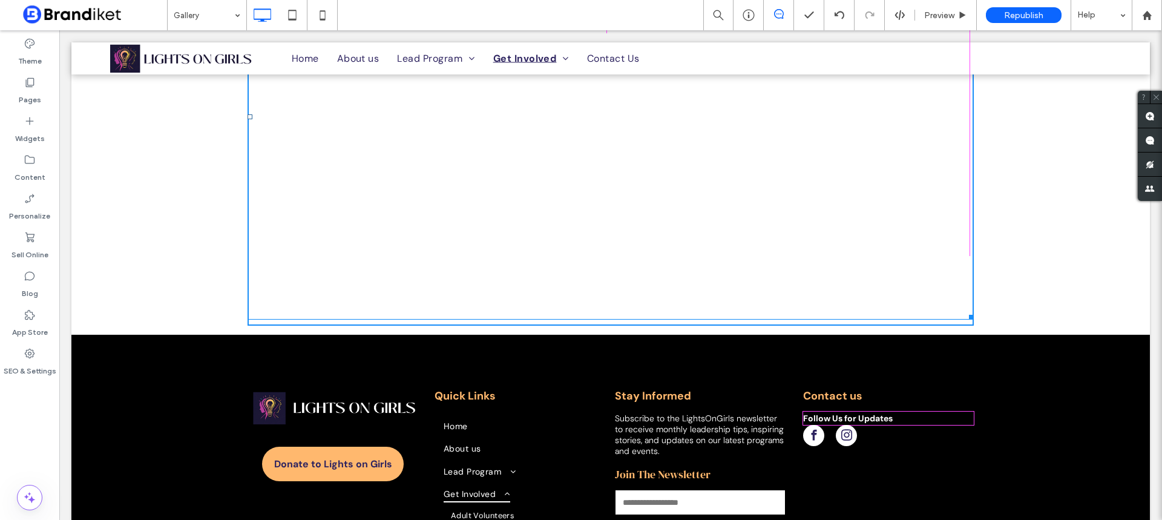
drag, startPoint x: 642, startPoint y: 409, endPoint x: 837, endPoint y: 304, distance: 221.2
click at [978, 317] on div "Click To Paste Click To Paste W:1200 H:671 Row + Add Section" at bounding box center [610, 116] width 1078 height 436
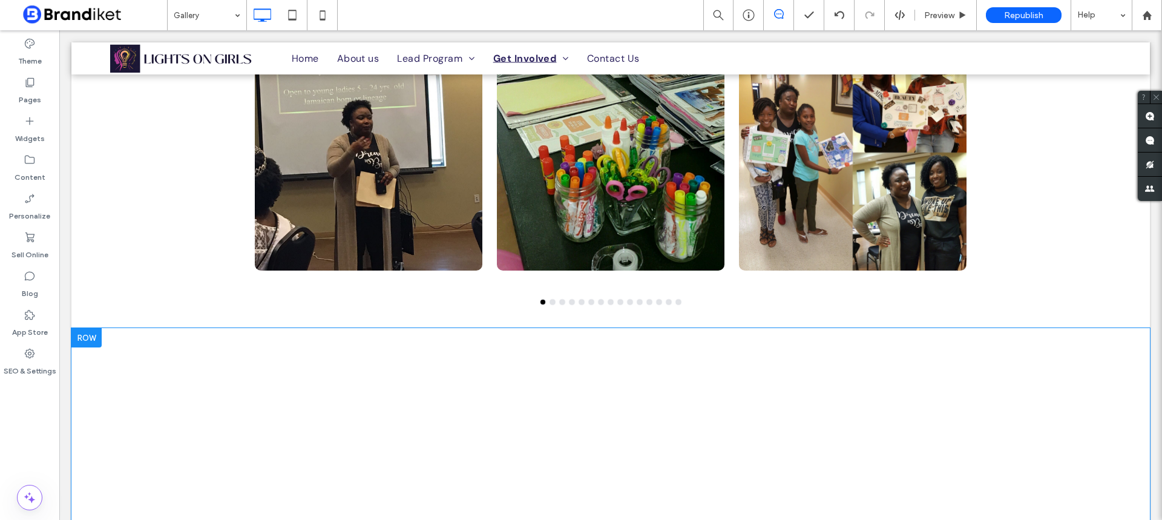
scroll to position [701, 0]
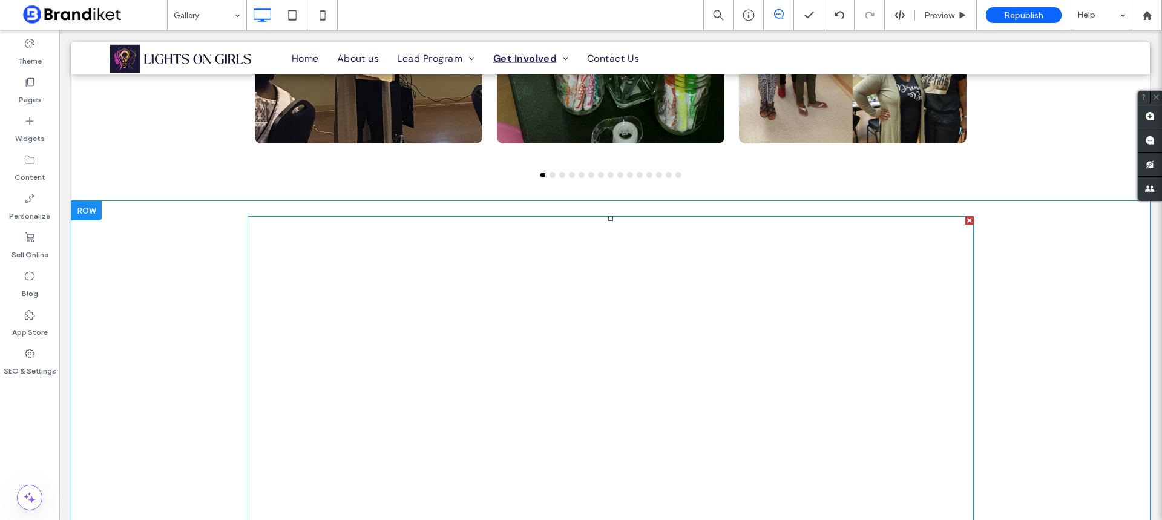
click at [650, 293] on span at bounding box center [610, 419] width 726 height 406
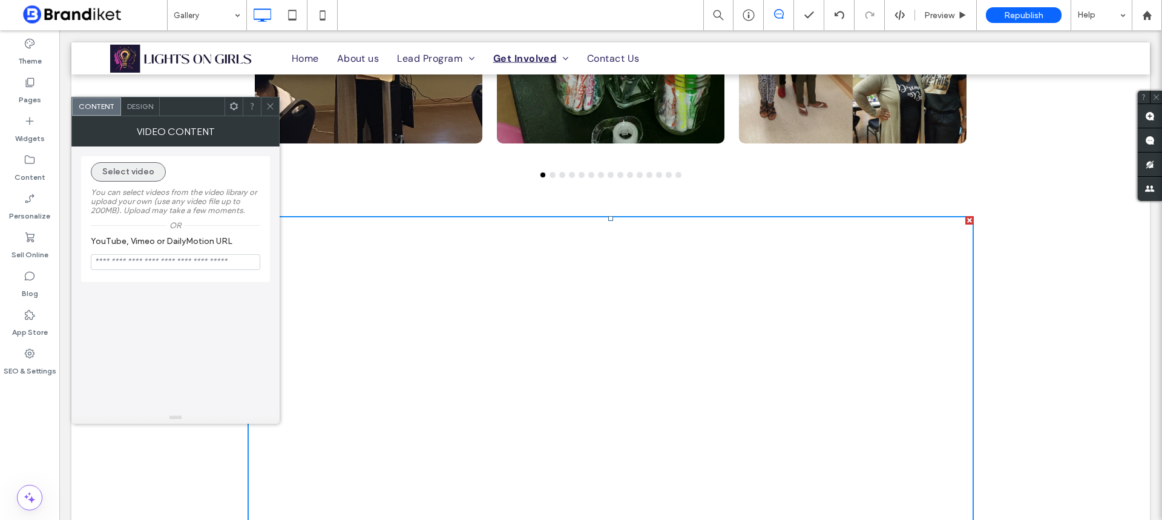
click at [120, 171] on button "Select video" at bounding box center [128, 171] width 75 height 19
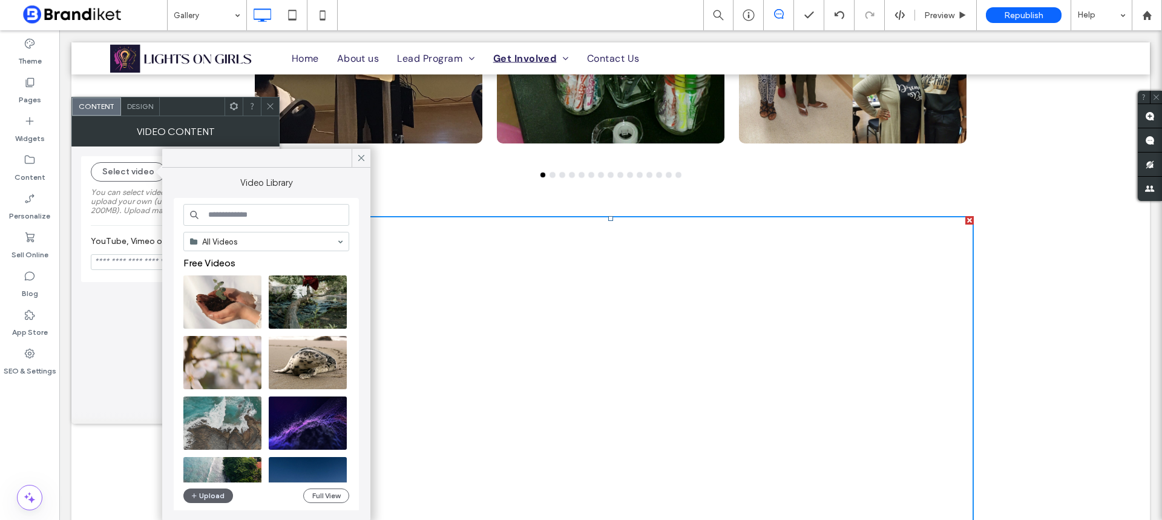
scroll to position [1, 0]
click at [244, 216] on input at bounding box center [266, 214] width 166 height 22
click at [360, 156] on icon at bounding box center [361, 157] width 11 height 11
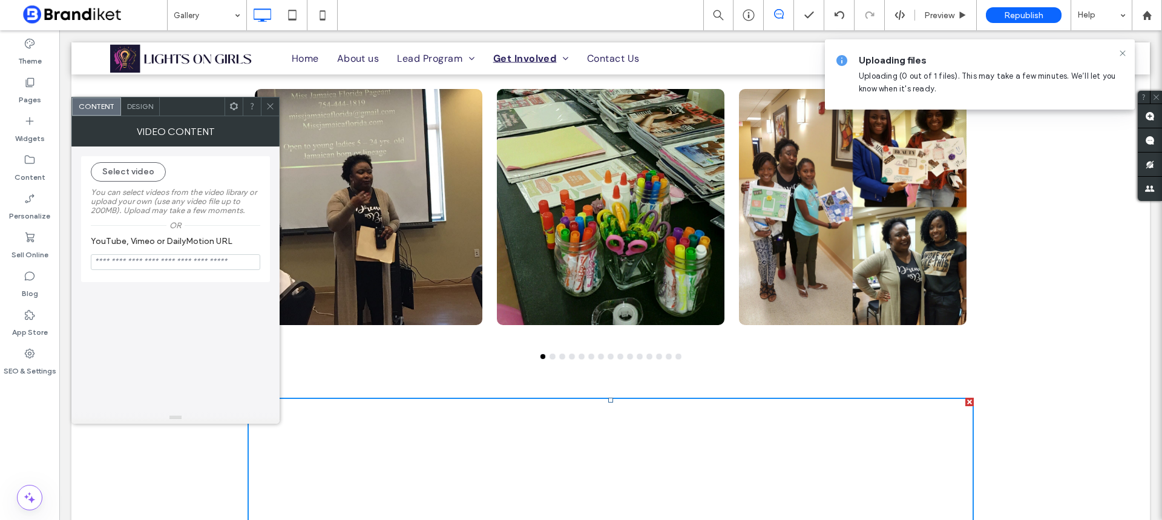
drag, startPoint x: 267, startPoint y: 102, endPoint x: 227, endPoint y: 87, distance: 42.7
click at [267, 102] on icon at bounding box center [270, 106] width 9 height 9
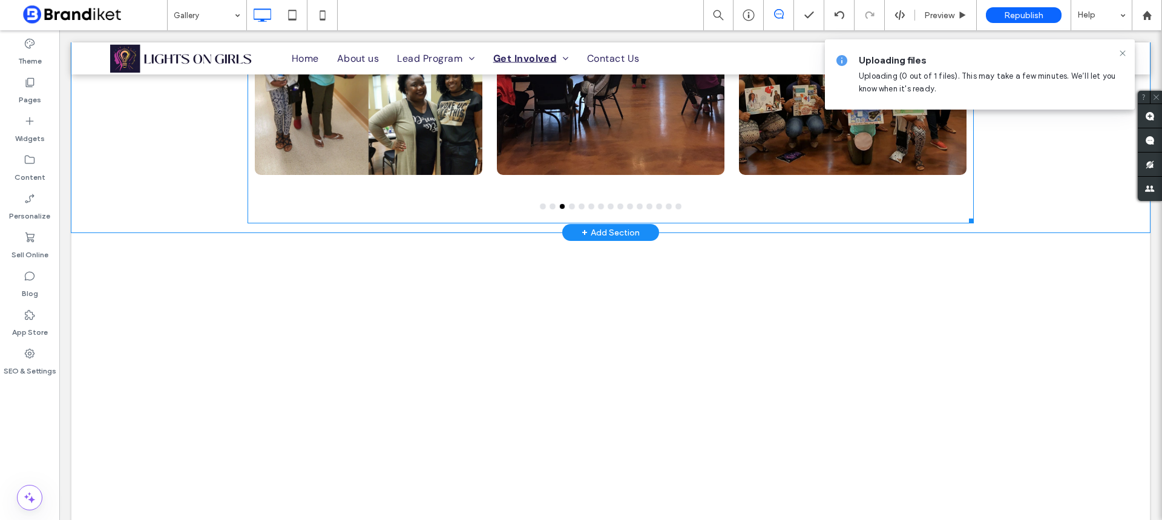
scroll to position [545, 0]
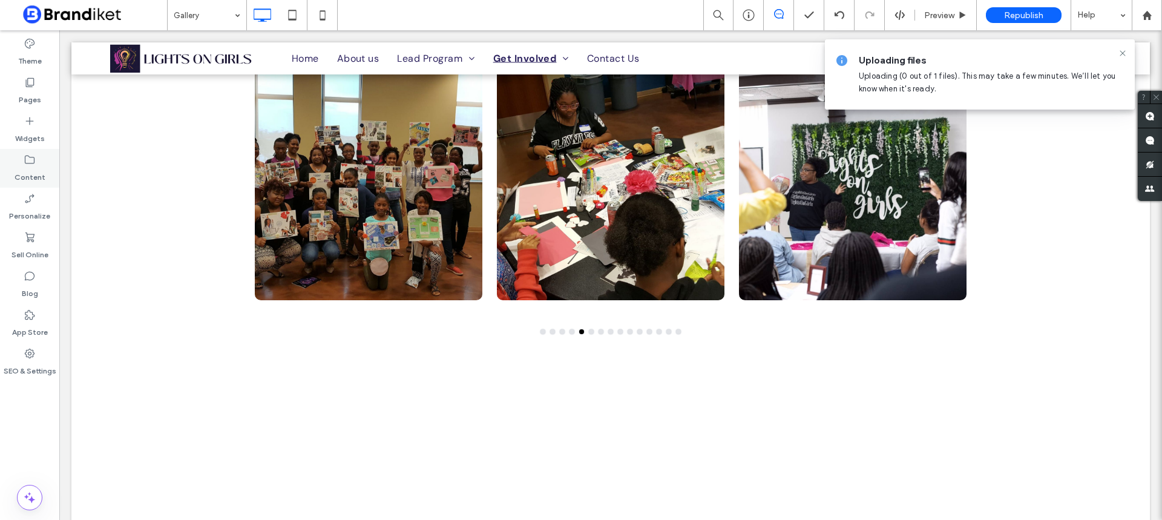
drag, startPoint x: 22, startPoint y: 162, endPoint x: 50, endPoint y: 162, distance: 28.4
click at [24, 162] on div "Content" at bounding box center [29, 168] width 59 height 39
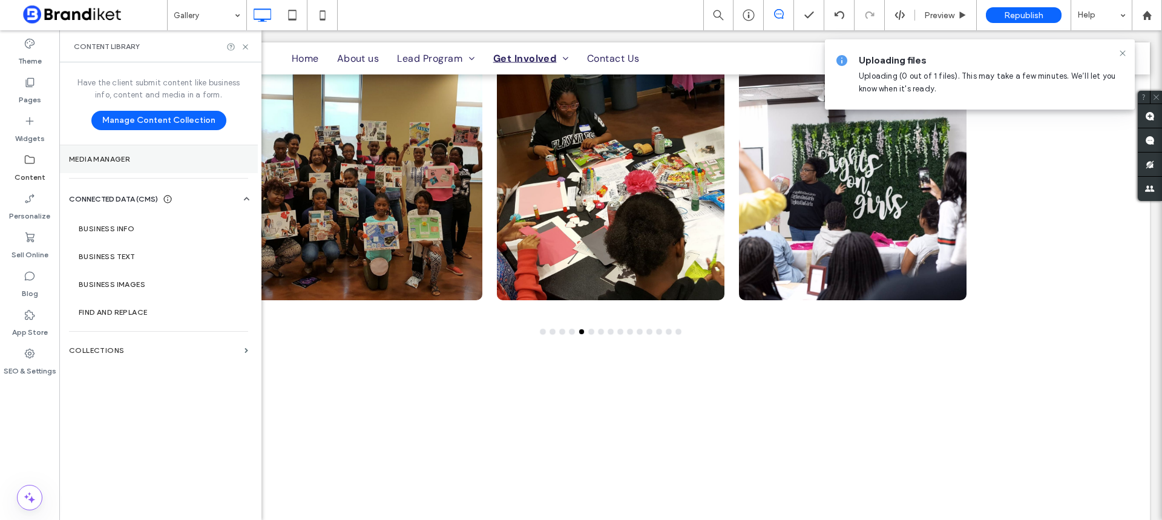
click at [88, 157] on label "Media Manager" at bounding box center [158, 159] width 179 height 8
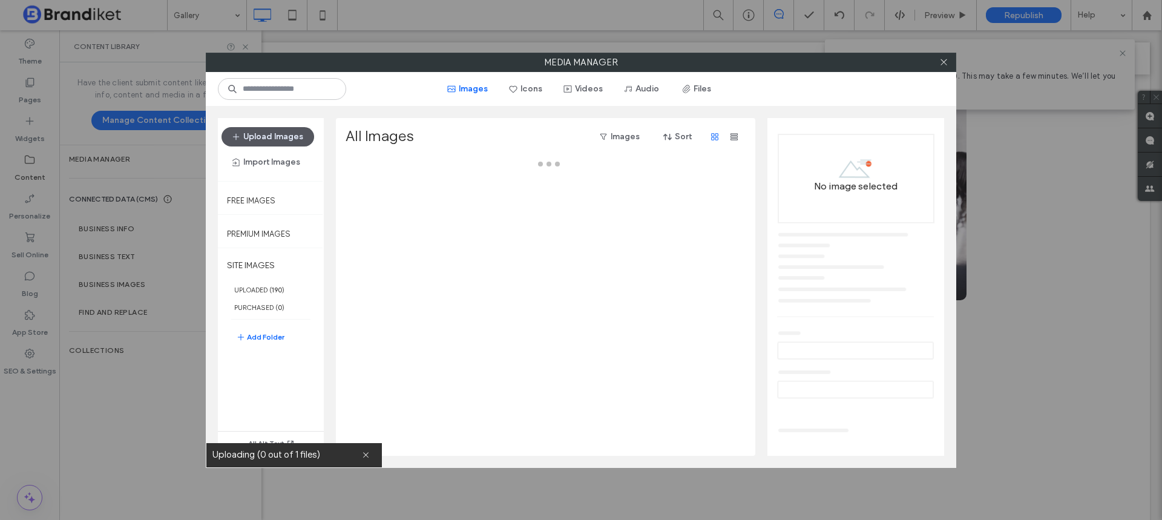
click at [277, 136] on button "Upload Images" at bounding box center [267, 136] width 93 height 19
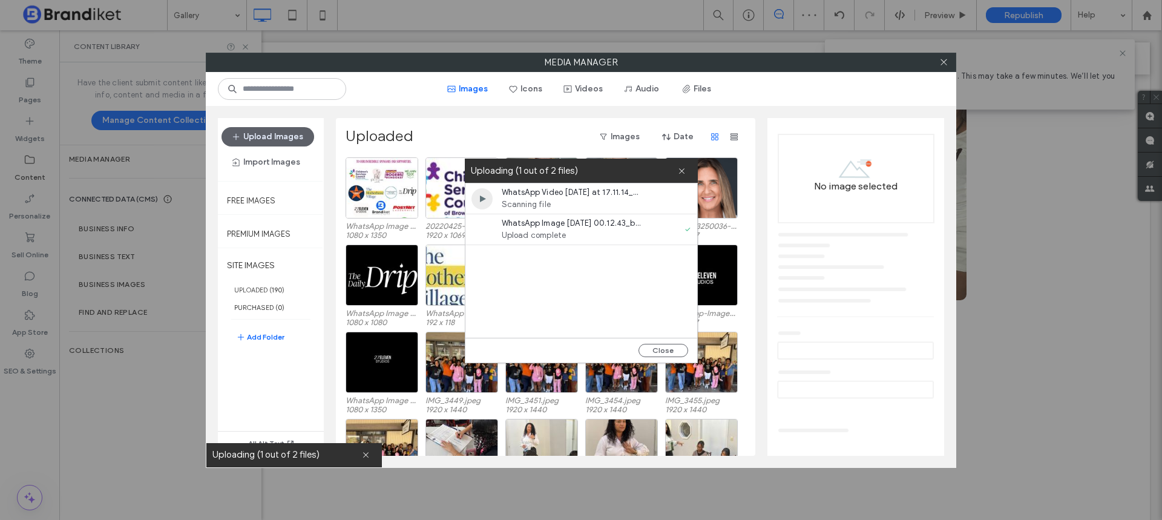
drag, startPoint x: 673, startPoint y: 345, endPoint x: 604, endPoint y: 294, distance: 86.0
click at [671, 345] on button "Close" at bounding box center [663, 350] width 50 height 13
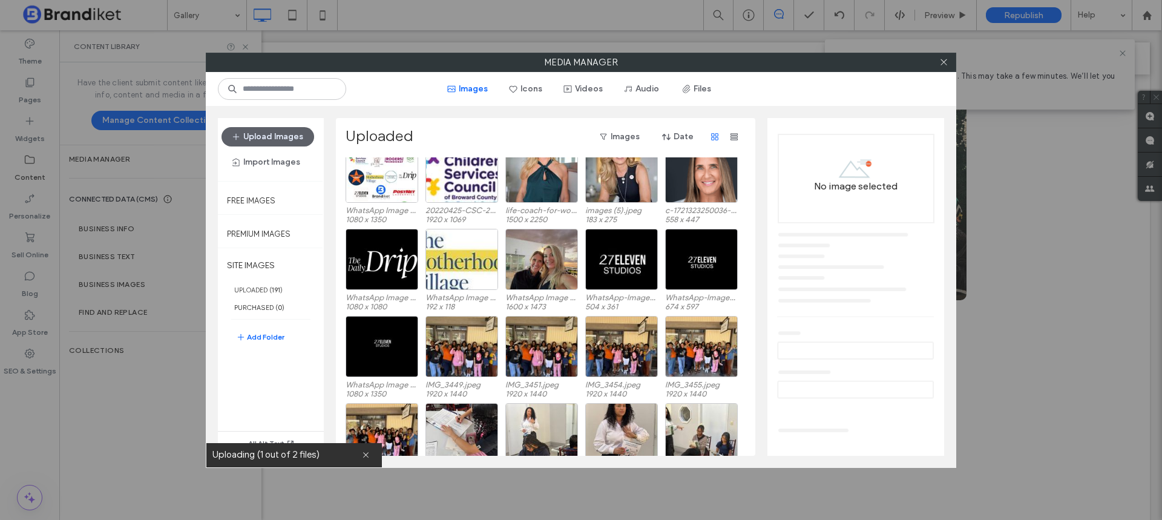
scroll to position [0, 0]
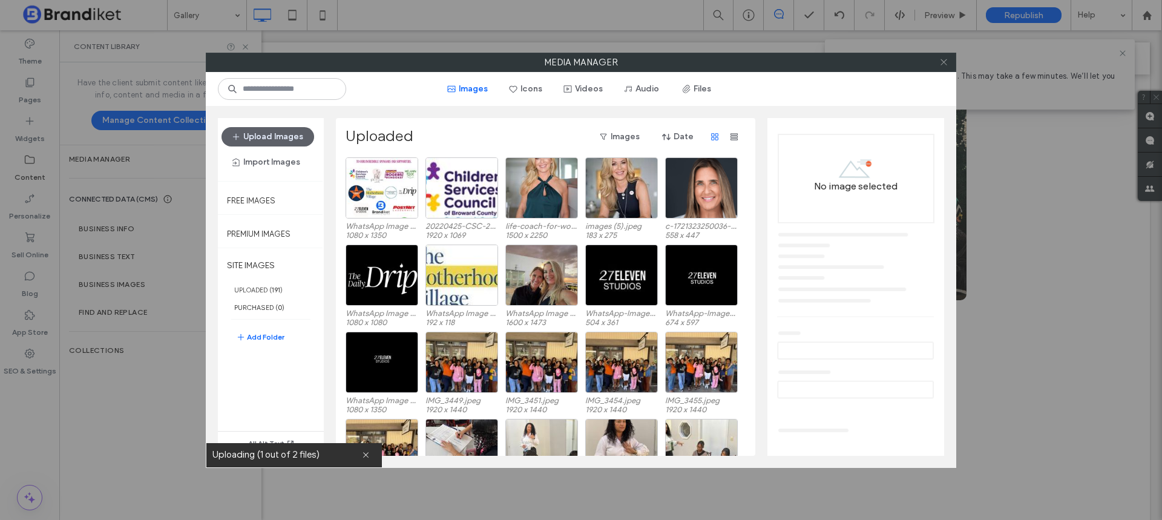
click at [946, 57] on icon at bounding box center [943, 61] width 9 height 9
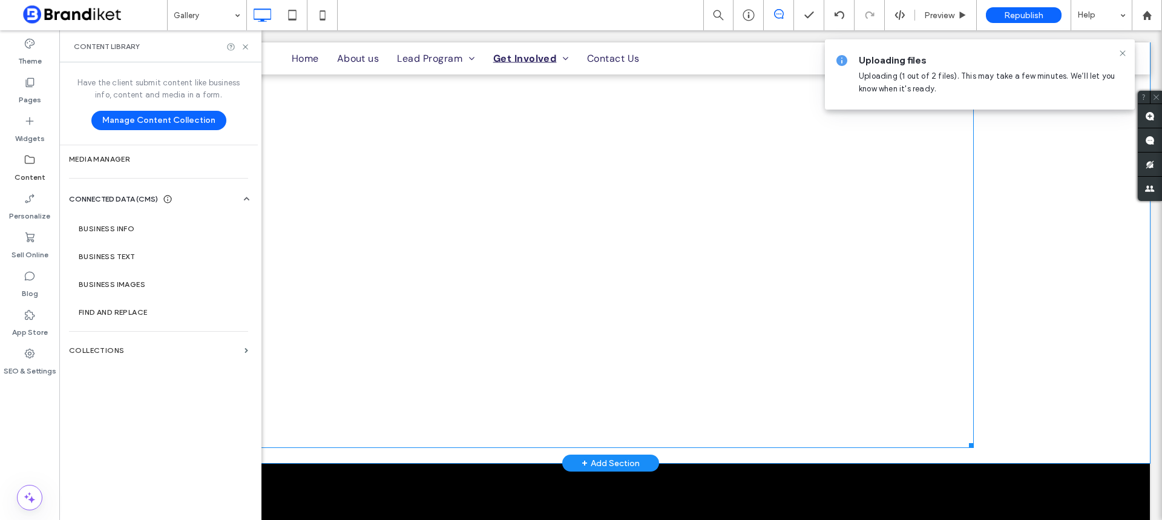
scroll to position [908, 0]
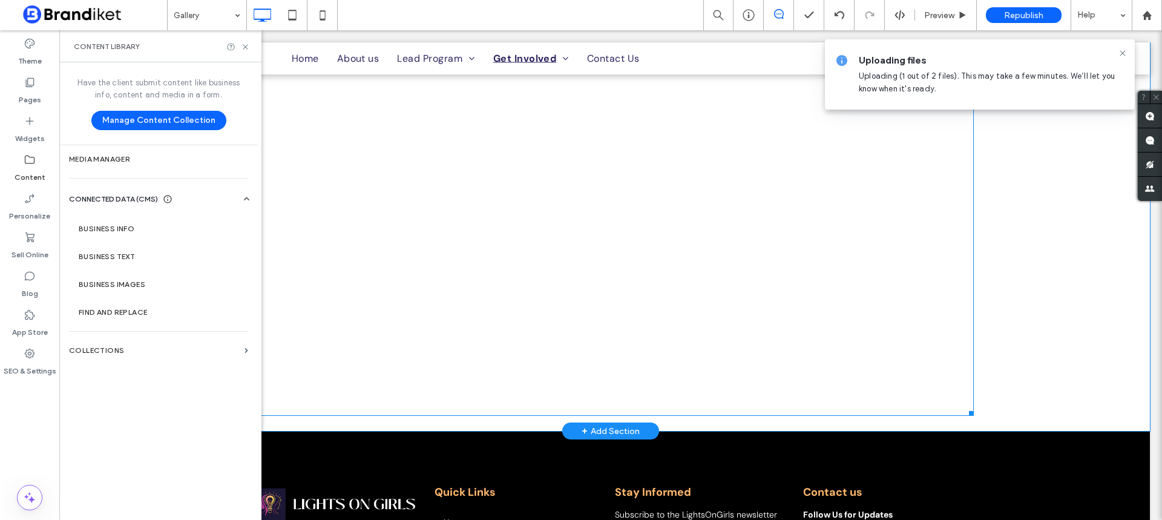
click at [613, 223] on span at bounding box center [610, 213] width 726 height 406
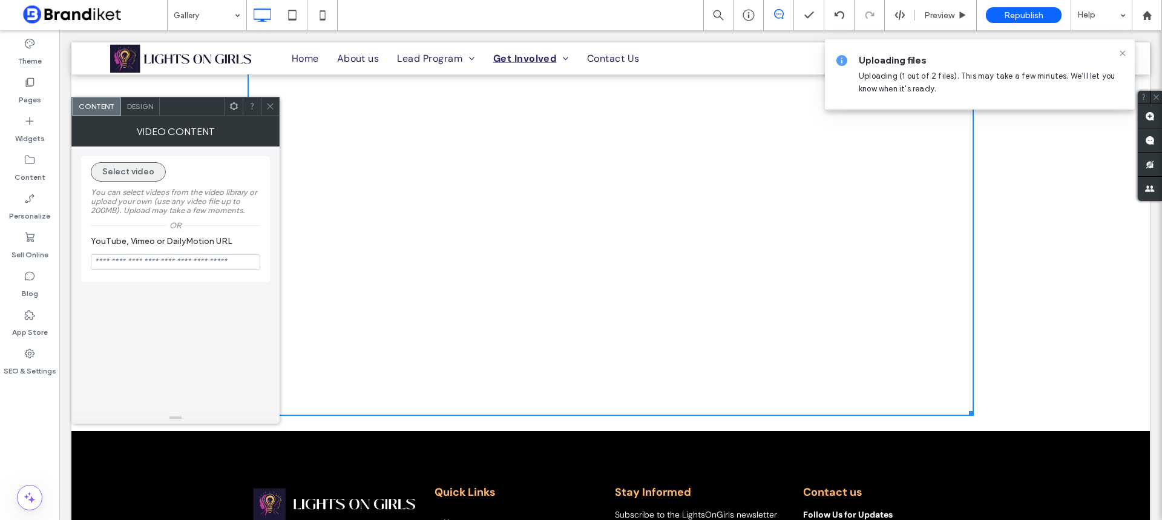
click at [142, 171] on button "Select video" at bounding box center [128, 171] width 75 height 19
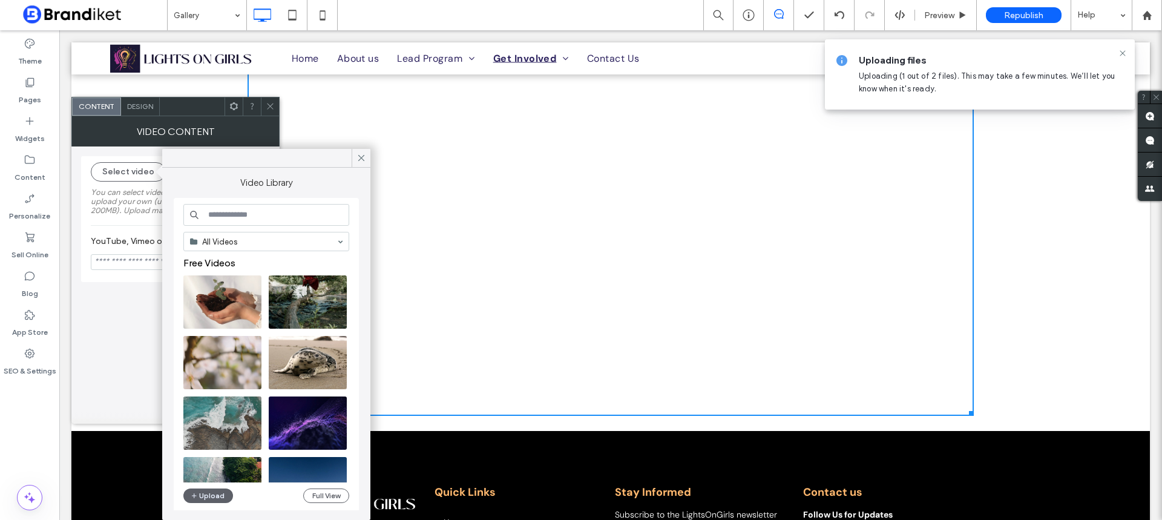
scroll to position [1, 0]
click at [360, 155] on icon at bounding box center [361, 157] width 11 height 11
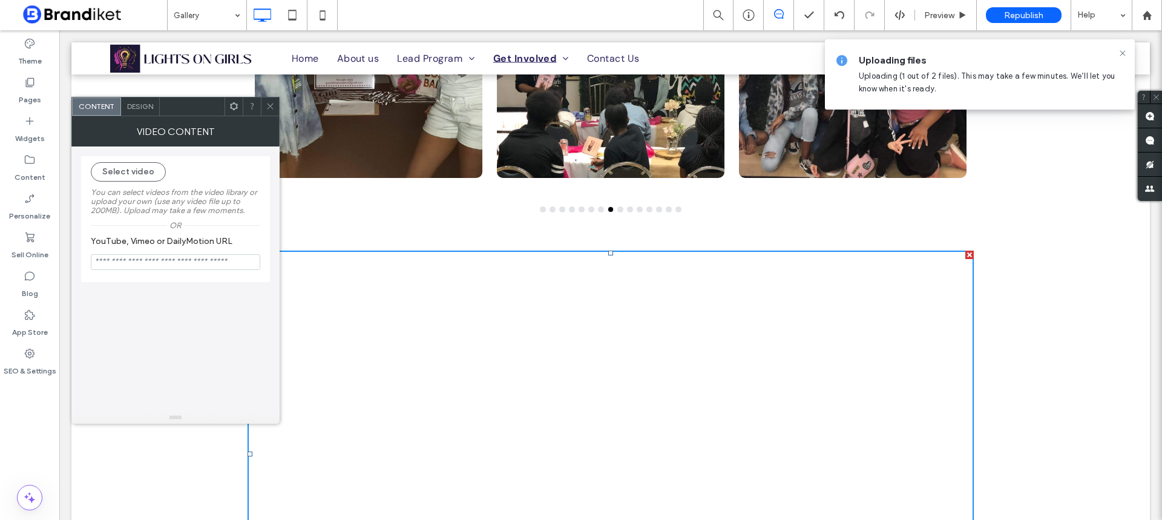
scroll to position [666, 0]
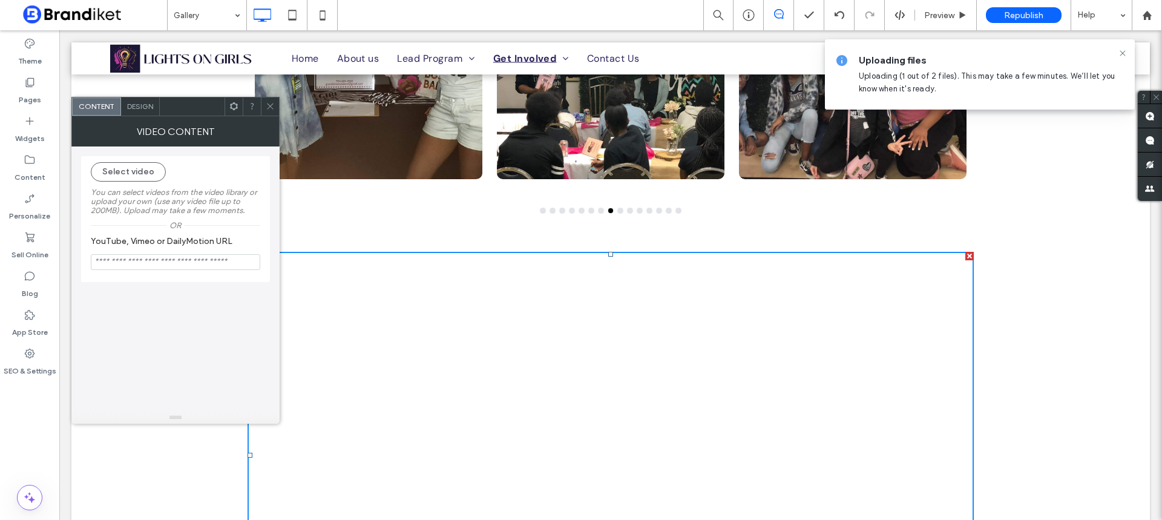
drag, startPoint x: 270, startPoint y: 100, endPoint x: 277, endPoint y: 105, distance: 8.2
click at [270, 101] on span at bounding box center [270, 106] width 9 height 18
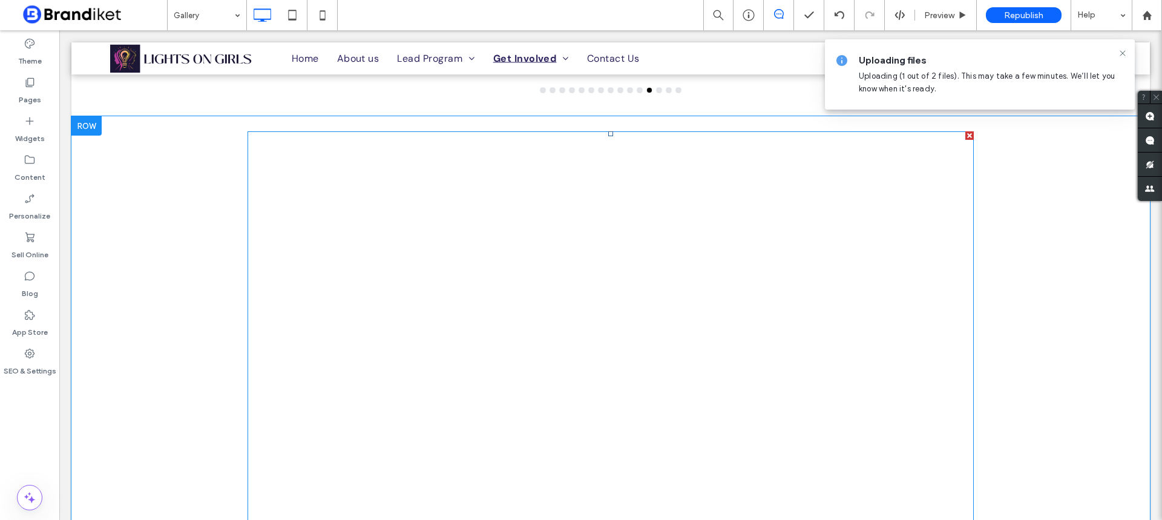
scroll to position [787, 0]
click at [759, 226] on span at bounding box center [610, 334] width 726 height 406
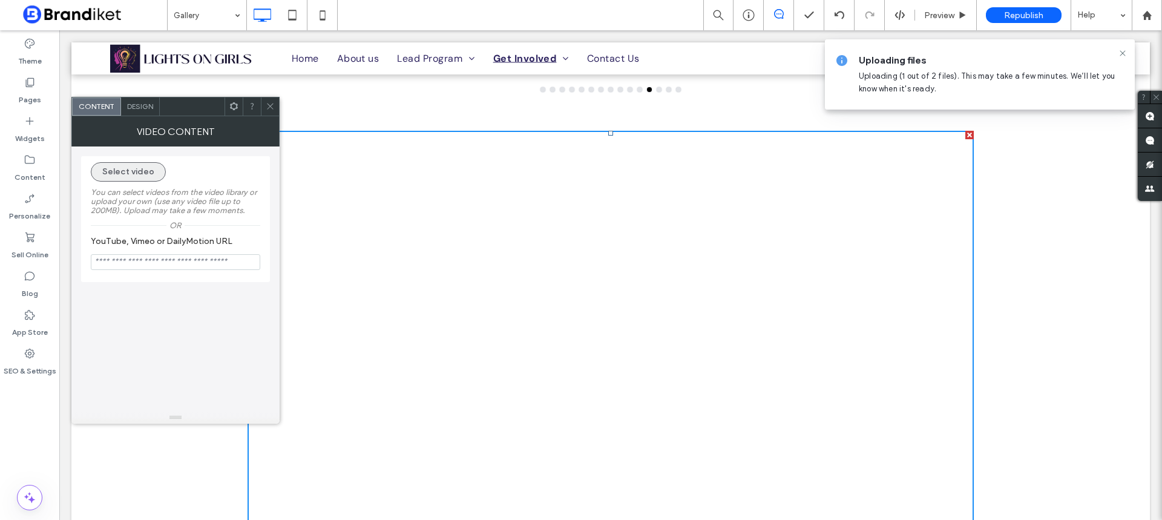
drag, startPoint x: 127, startPoint y: 169, endPoint x: 152, endPoint y: 170, distance: 25.4
click at [127, 170] on button "Select video" at bounding box center [128, 171] width 75 height 19
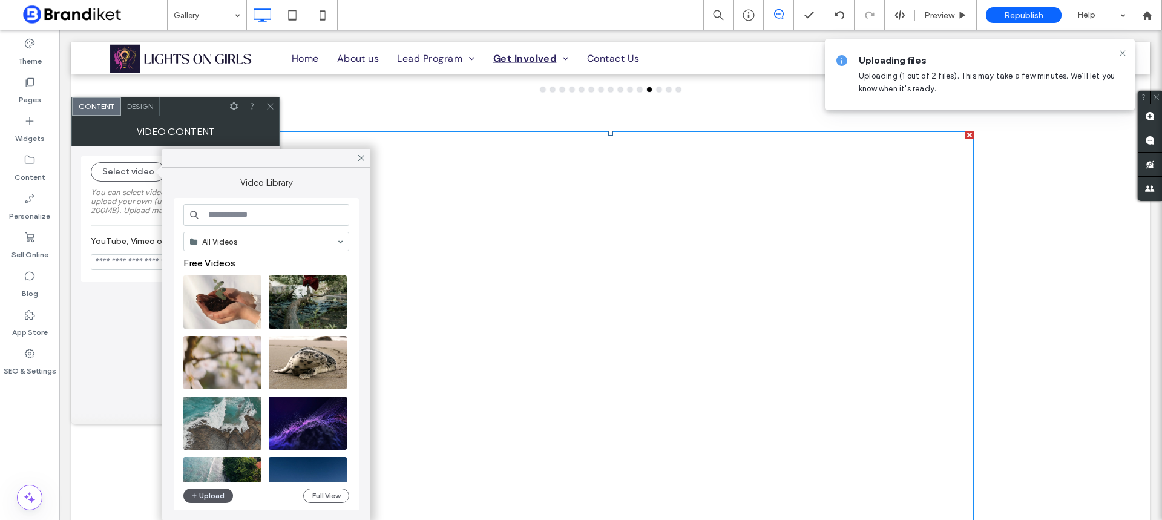
click at [210, 497] on button "Upload" at bounding box center [208, 495] width 50 height 15
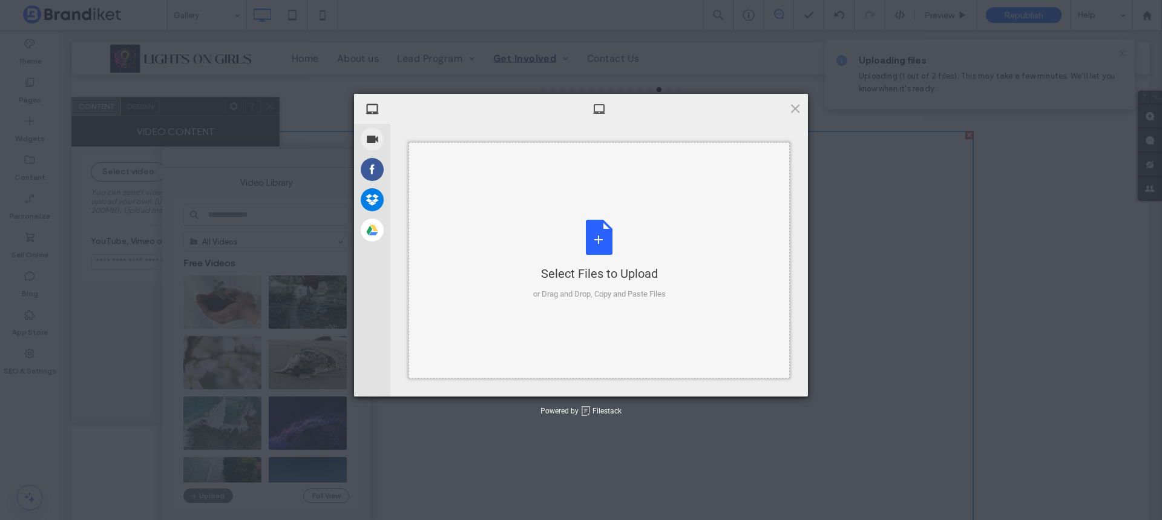
click at [638, 240] on div "Select Files to Upload or Drag and Drop, Copy and Paste Files" at bounding box center [599, 260] width 132 height 80
click at [791, 110] on span at bounding box center [794, 108] width 13 height 13
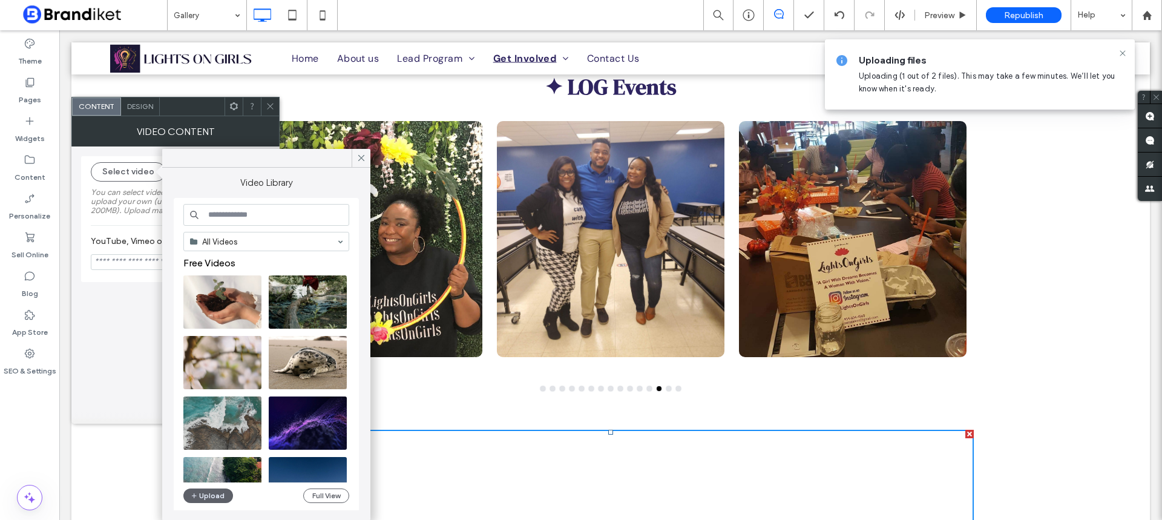
scroll to position [484, 0]
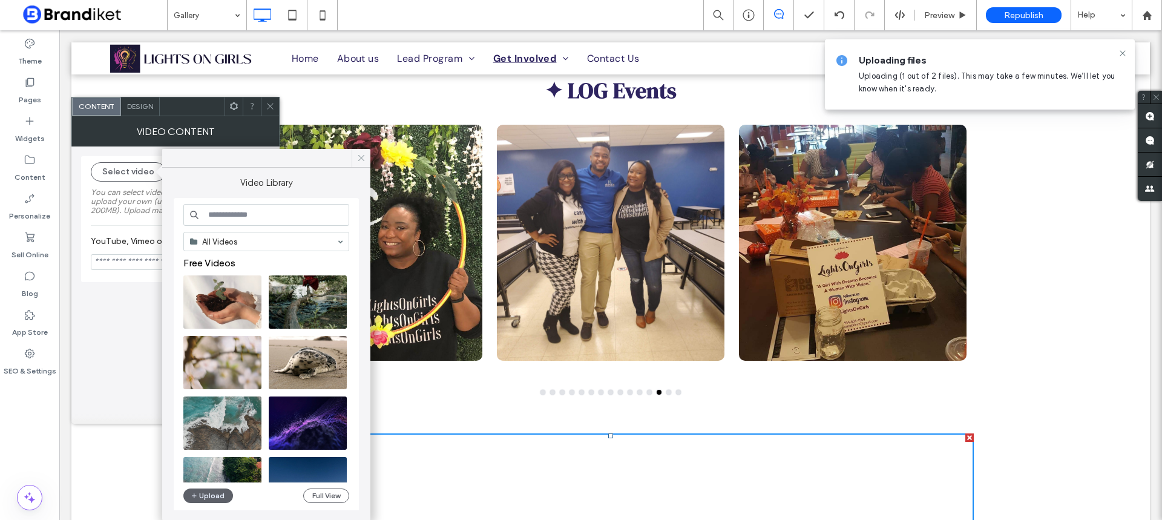
click at [359, 156] on icon at bounding box center [361, 157] width 11 height 11
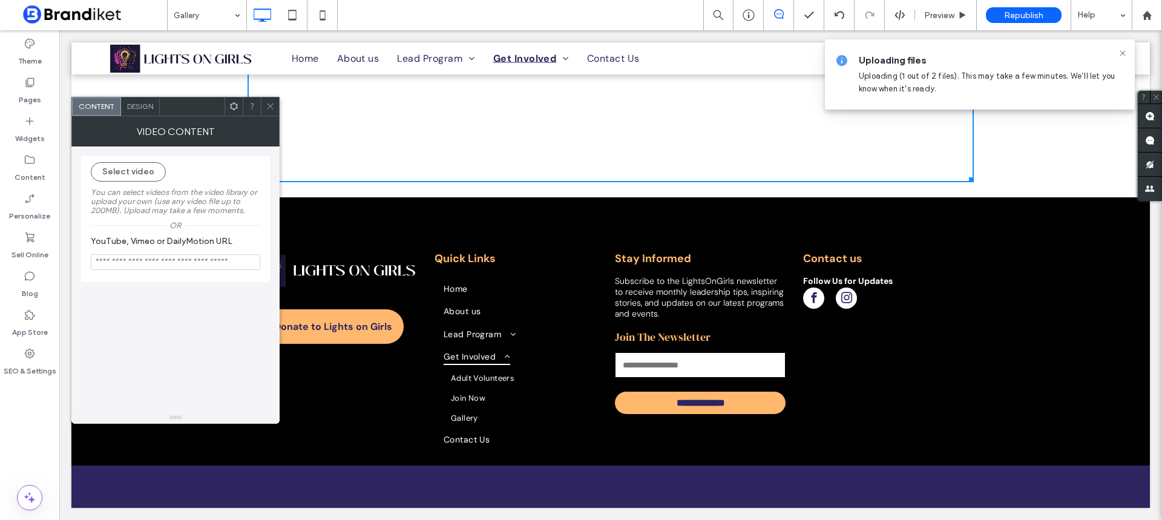
scroll to position [1143, 0]
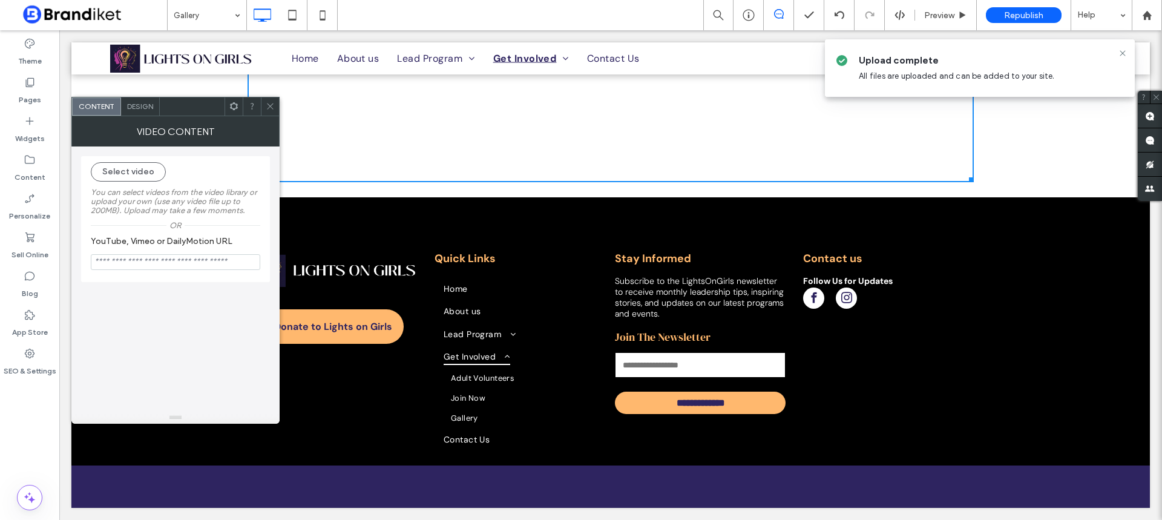
drag, startPoint x: 269, startPoint y: 108, endPoint x: 220, endPoint y: 87, distance: 53.6
click at [269, 108] on icon at bounding box center [270, 106] width 9 height 9
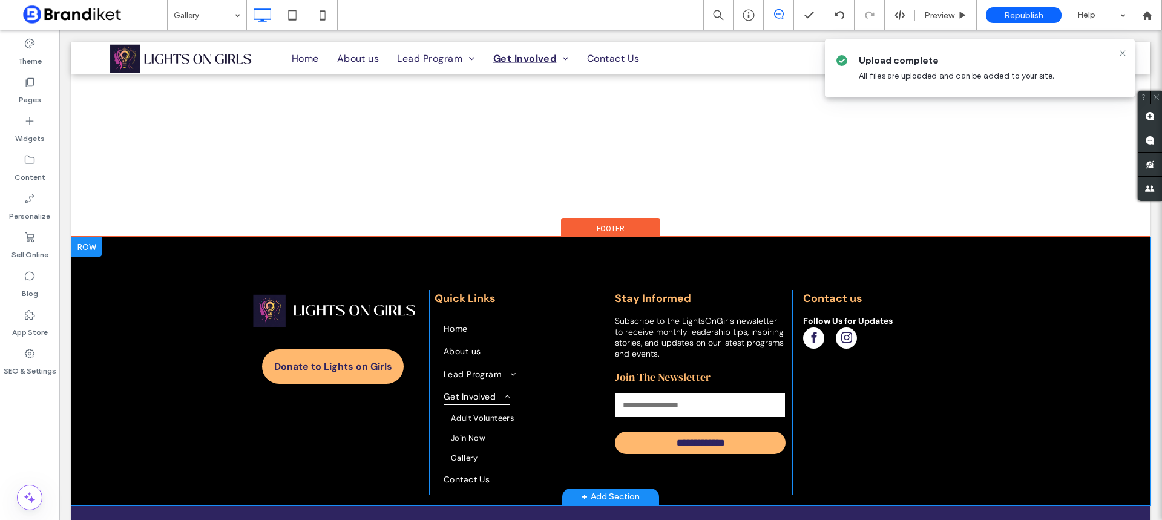
scroll to position [1083, 0]
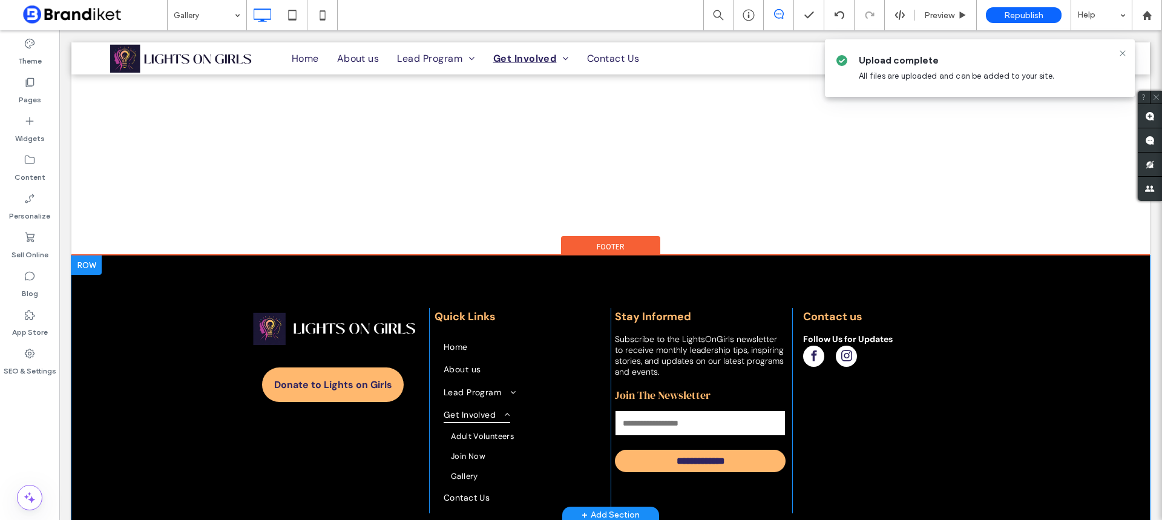
drag, startPoint x: 1010, startPoint y: 291, endPoint x: 999, endPoint y: 293, distance: 11.0
click at [1010, 290] on div "**********" at bounding box center [610, 389] width 1078 height 268
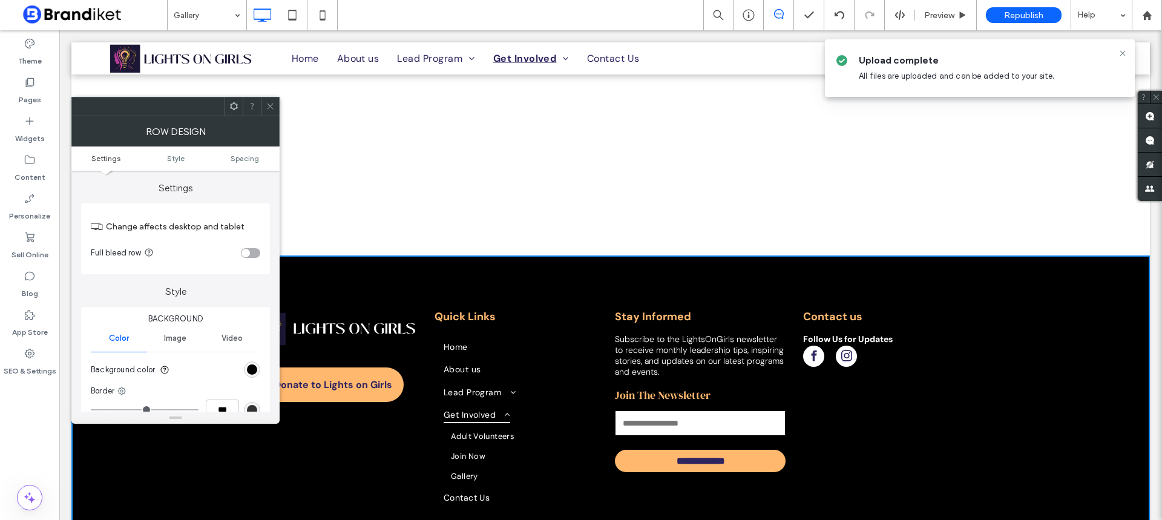
drag, startPoint x: 254, startPoint y: 365, endPoint x: 269, endPoint y: 356, distance: 18.5
click at [254, 364] on div "rgb(0, 0, 0)" at bounding box center [252, 369] width 16 height 16
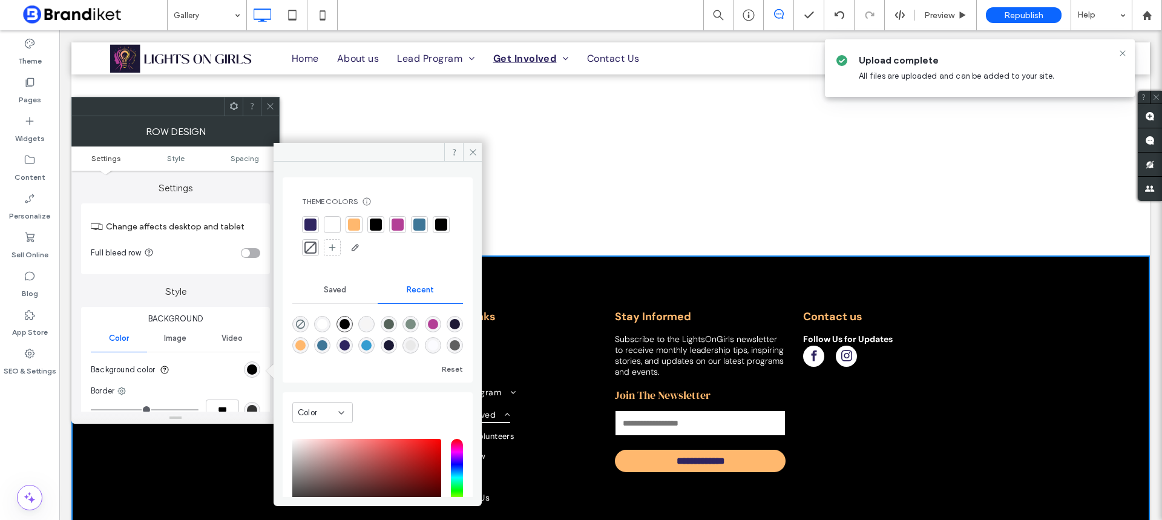
click at [312, 220] on div at bounding box center [310, 224] width 12 height 12
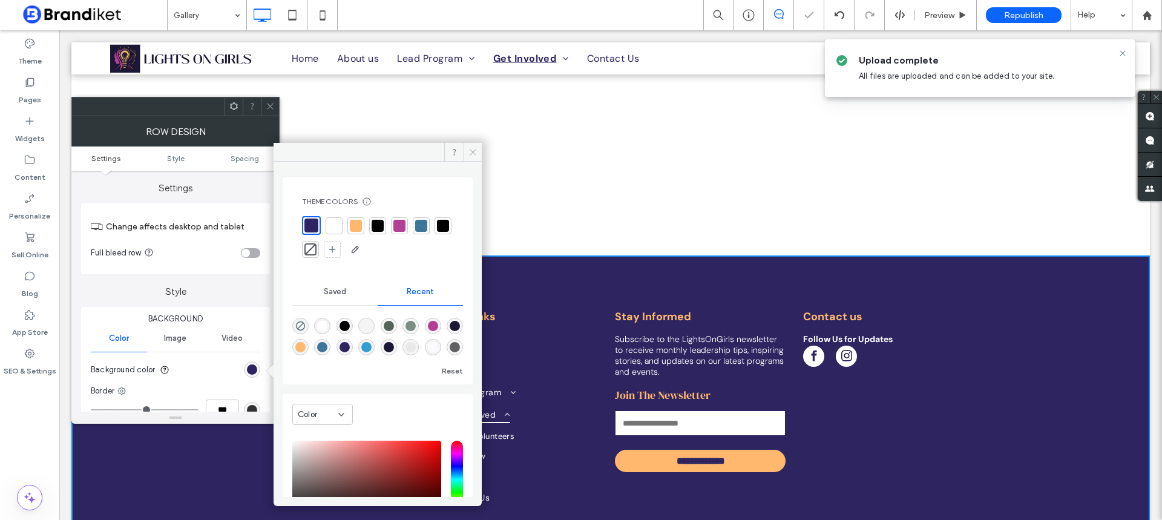
click at [479, 149] on span at bounding box center [472, 152] width 19 height 18
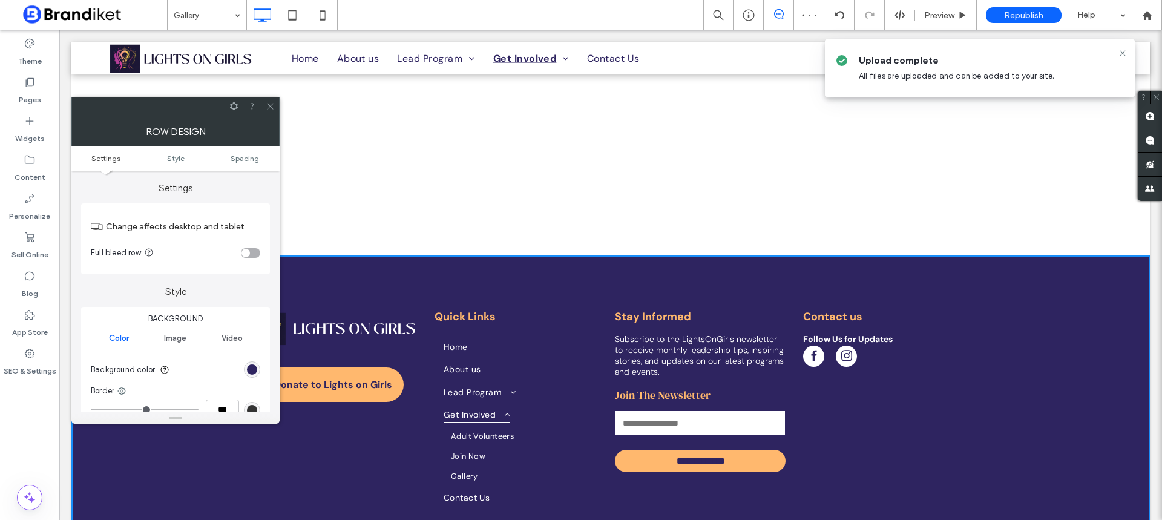
click at [271, 105] on use at bounding box center [270, 106] width 6 height 6
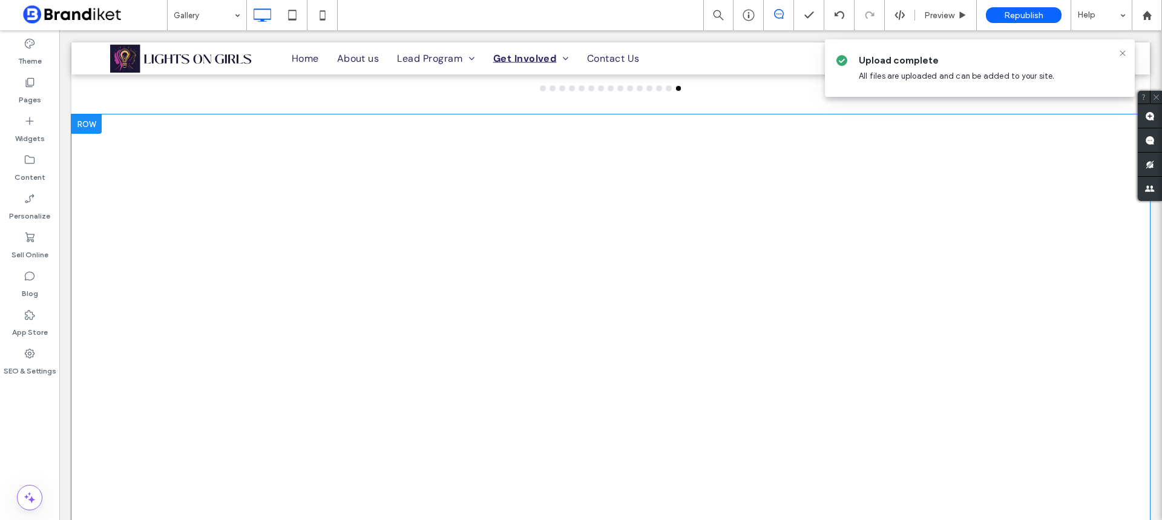
scroll to position [787, 0]
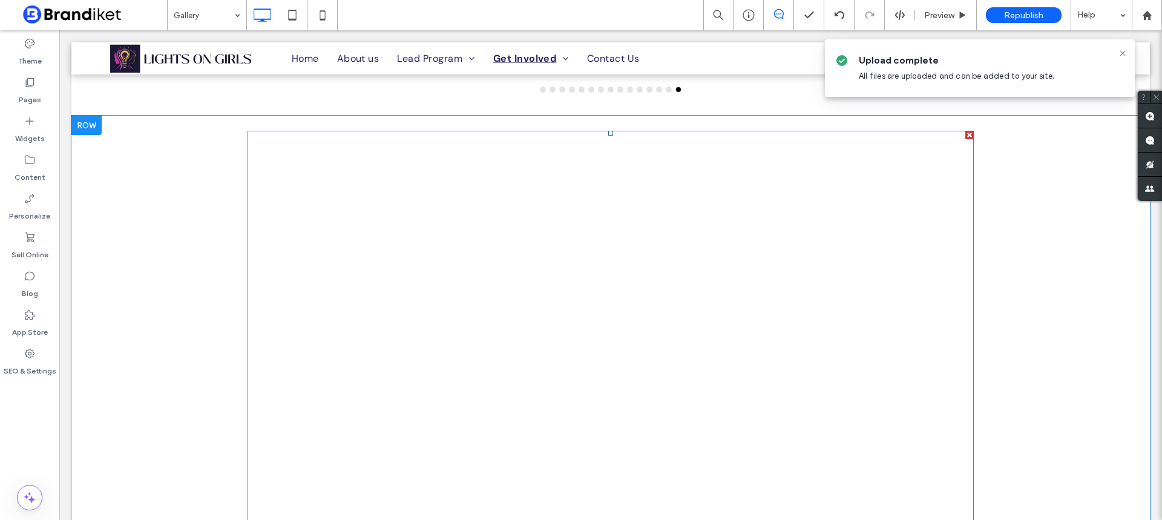
click at [575, 229] on span at bounding box center [610, 334] width 726 height 406
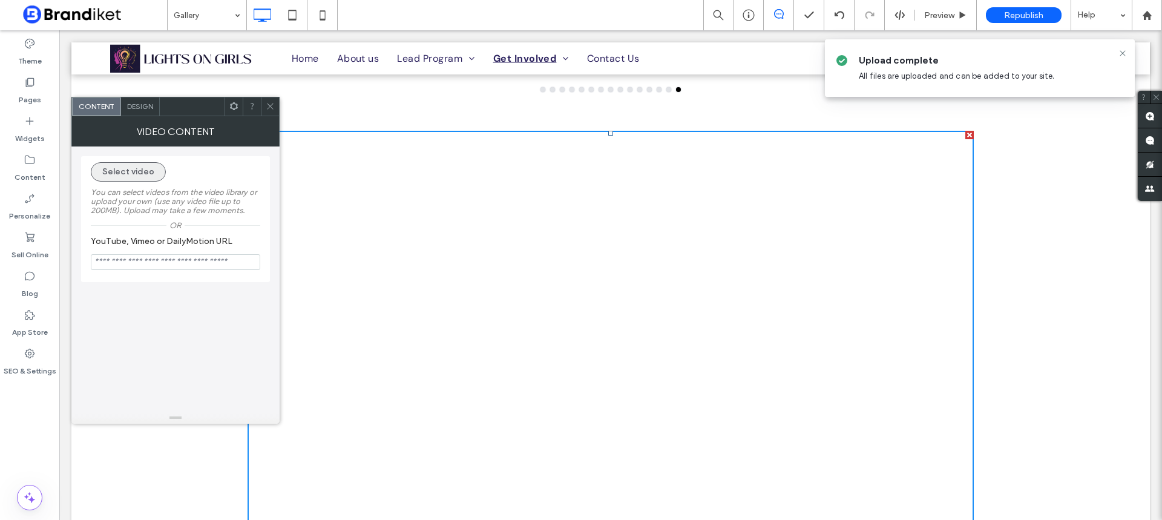
click at [124, 169] on button "Select video" at bounding box center [128, 171] width 75 height 19
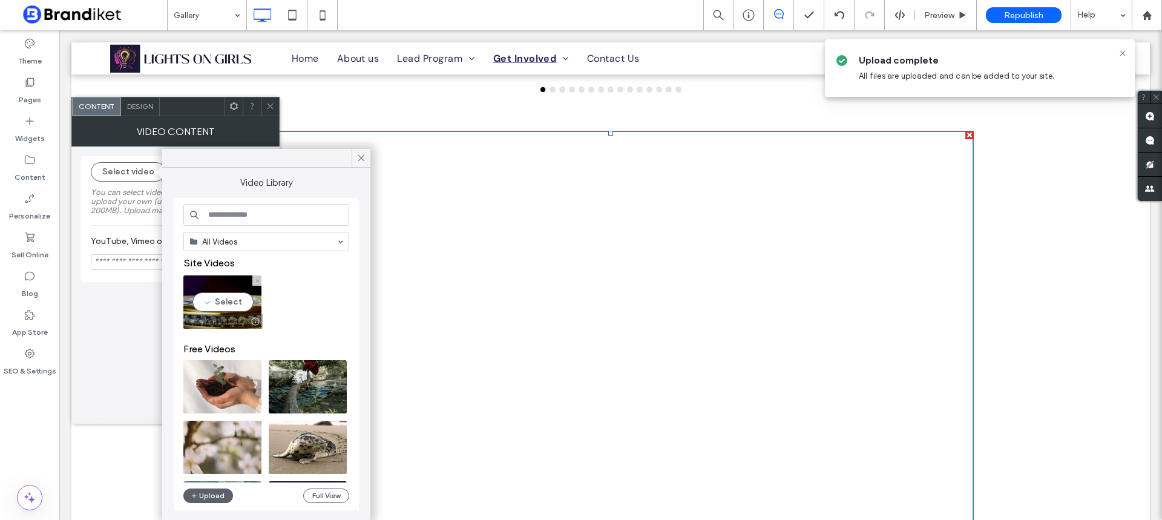
click at [215, 302] on video at bounding box center [222, 301] width 78 height 53
type input "**********"
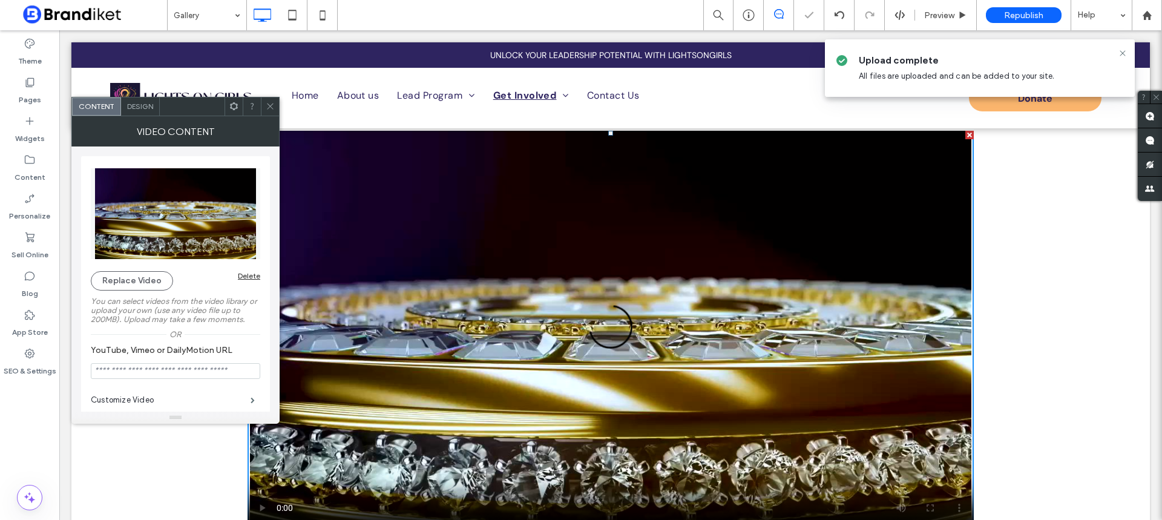
click at [273, 102] on icon at bounding box center [270, 106] width 9 height 9
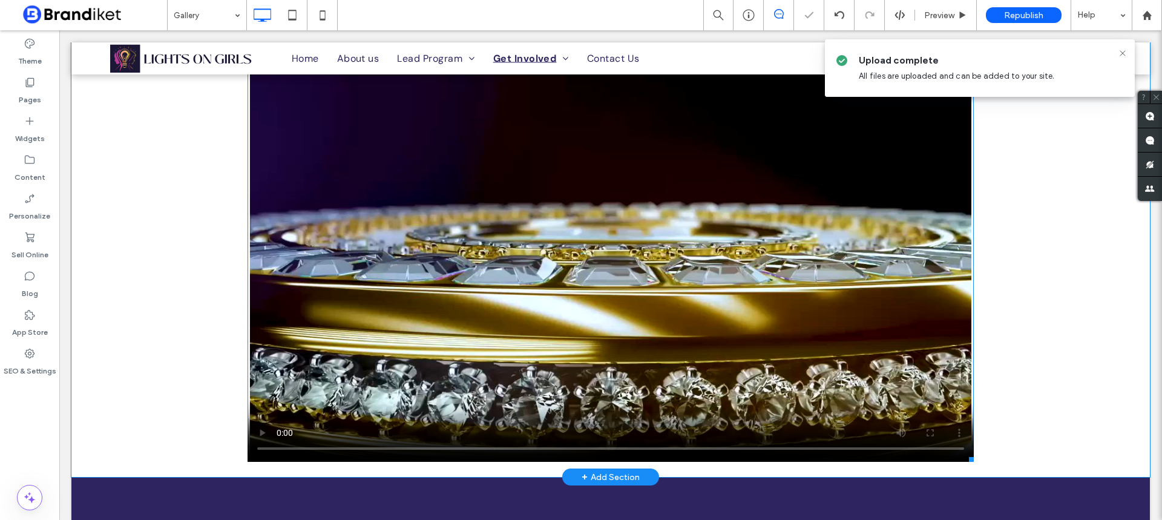
scroll to position [908, 0]
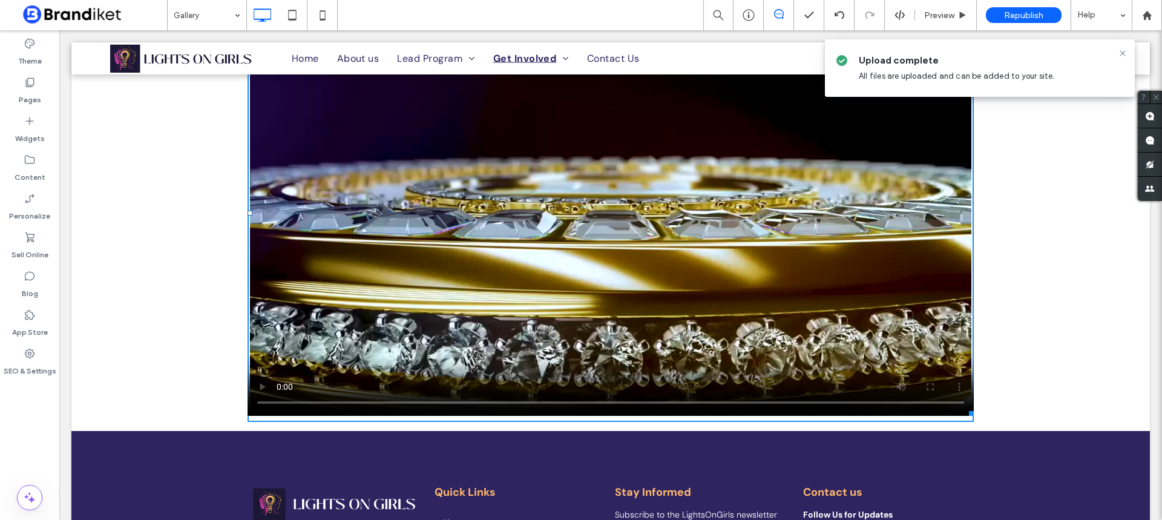
drag, startPoint x: 969, startPoint y: 415, endPoint x: 988, endPoint y: 407, distance: 20.3
click at [988, 407] on div "Click To Paste Click To Paste W:1200 H:658 Row + Add Section" at bounding box center [610, 213] width 1078 height 436
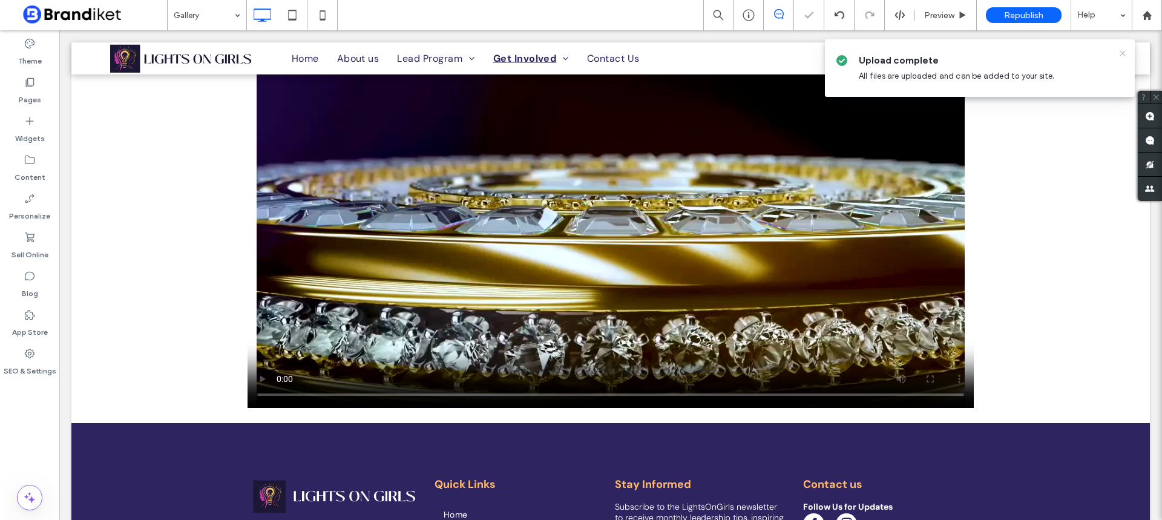
click at [1119, 51] on icon at bounding box center [1122, 53] width 10 height 10
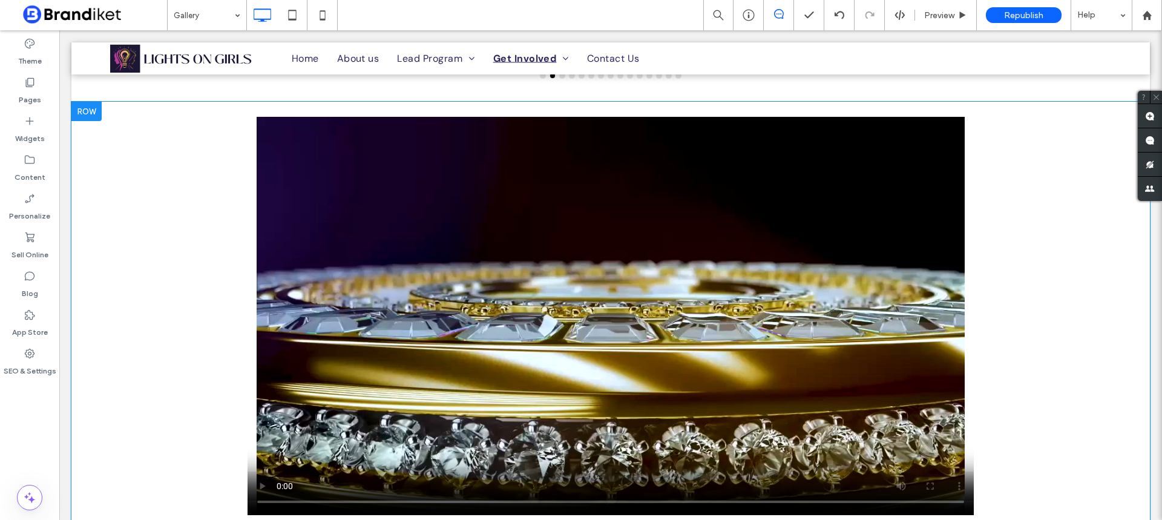
scroll to position [787, 0]
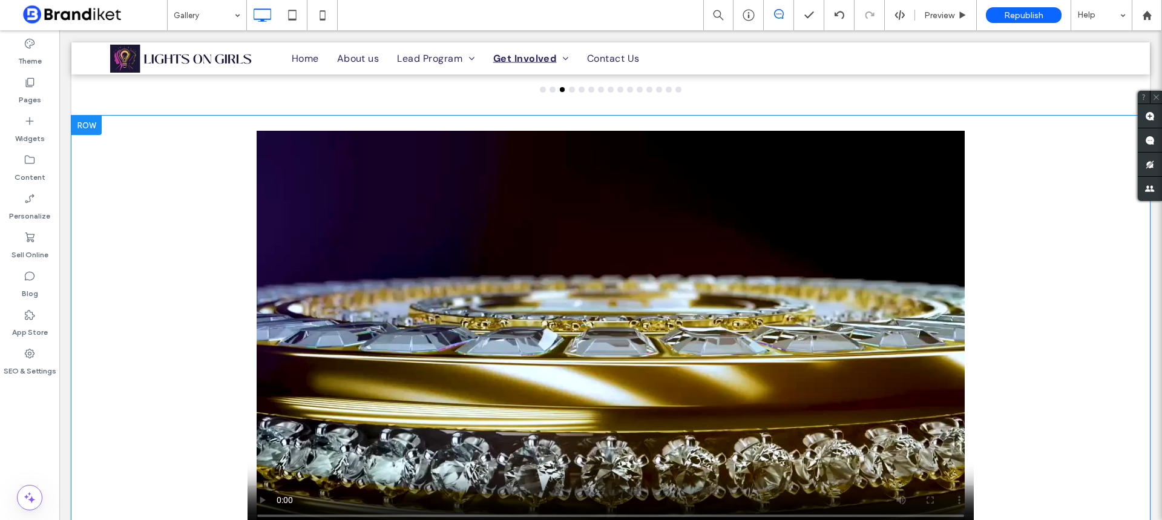
click at [93, 125] on div at bounding box center [86, 125] width 30 height 19
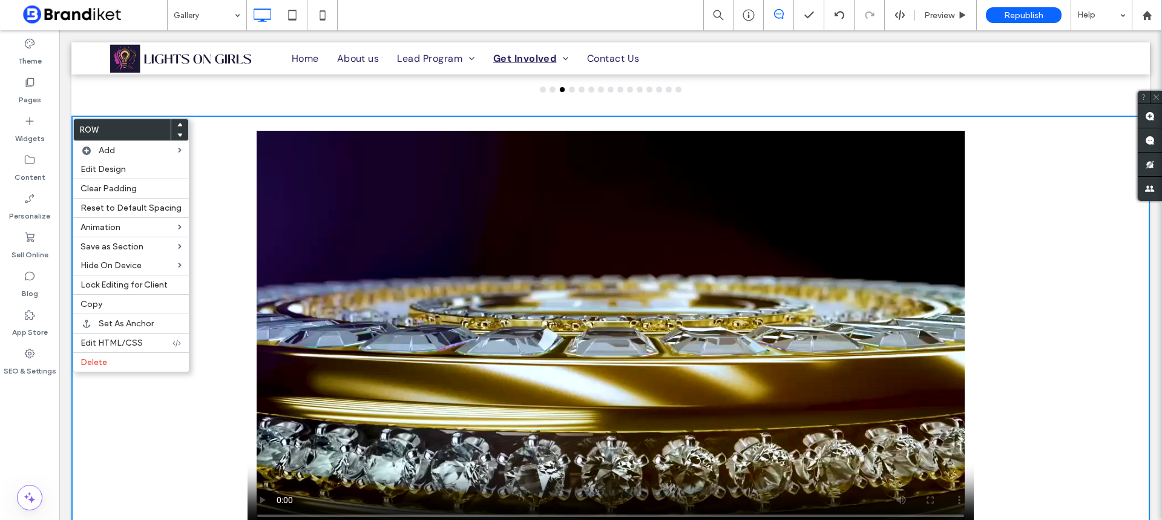
click at [177, 122] on icon at bounding box center [179, 124] width 5 height 5
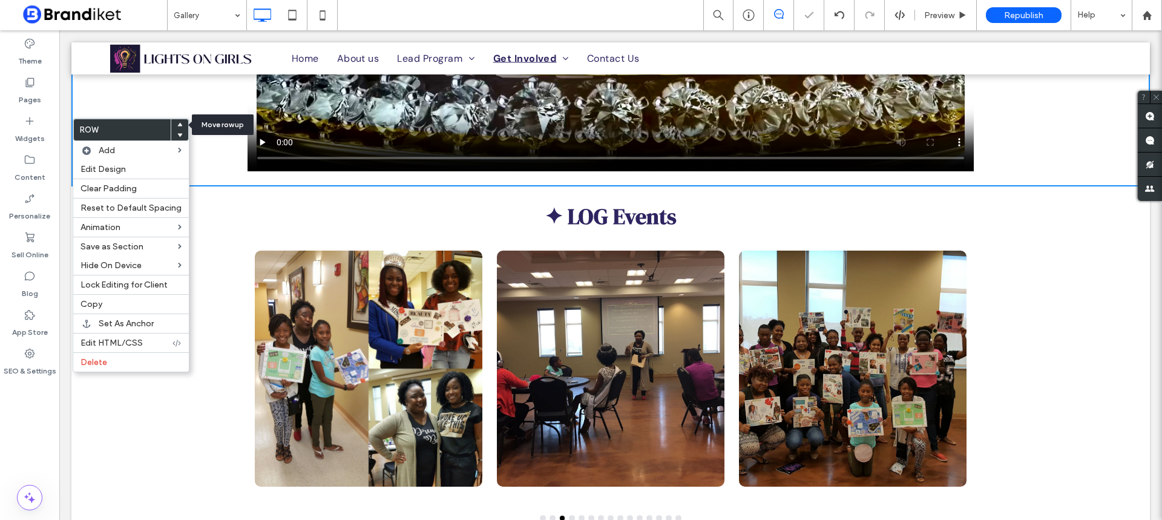
click at [177, 122] on icon at bounding box center [179, 124] width 5 height 5
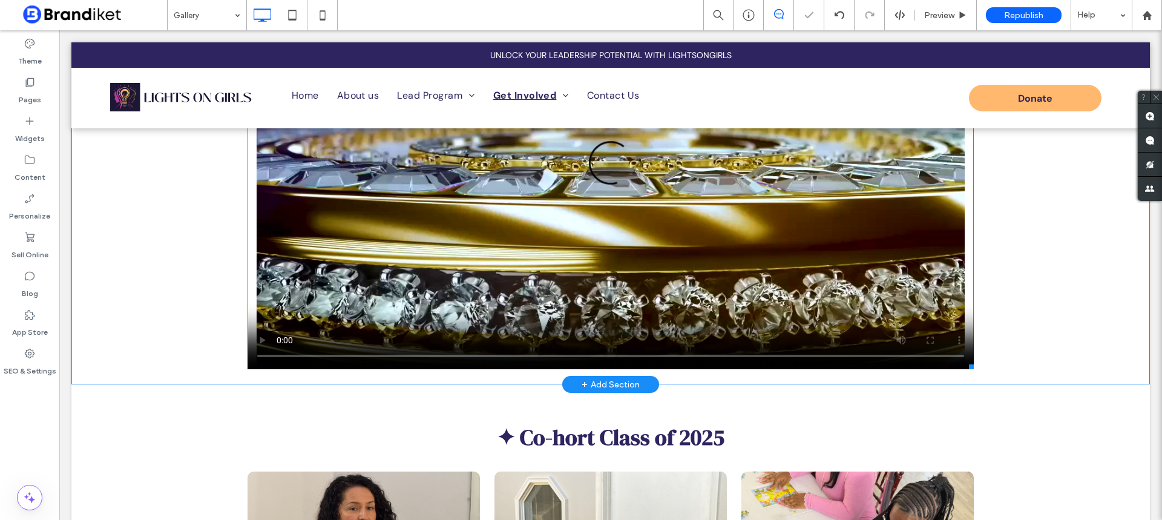
scroll to position [0, 0]
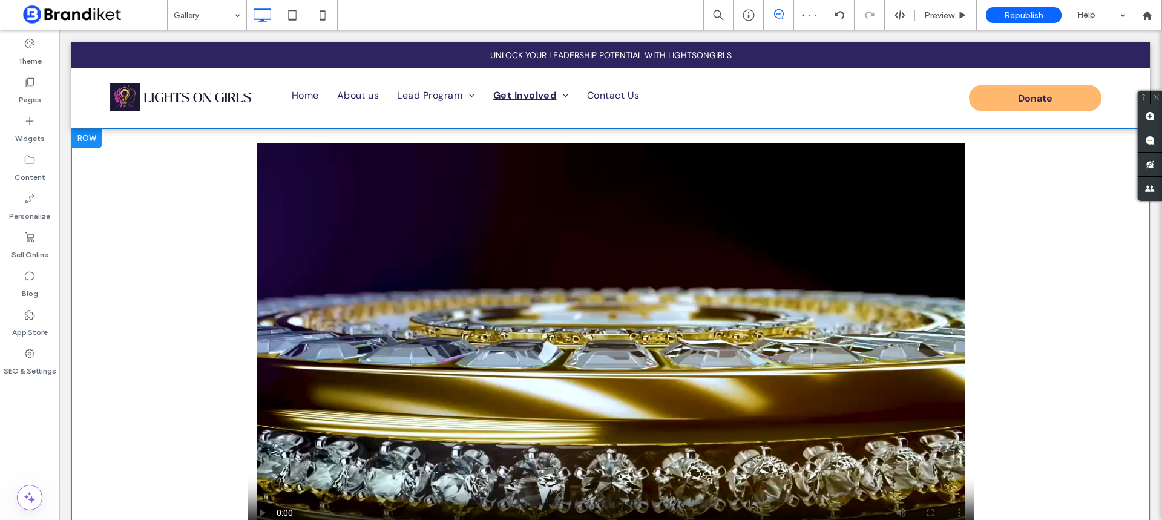
click at [224, 165] on div "Click To Paste Click To Paste Row + Add Section" at bounding box center [610, 342] width 1078 height 428
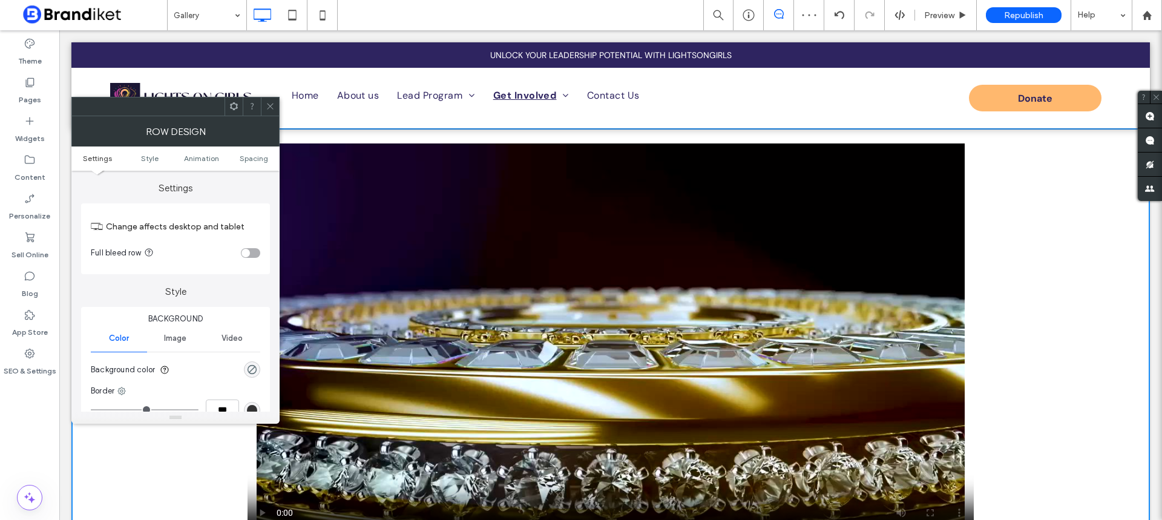
click at [269, 103] on icon at bounding box center [270, 106] width 9 height 9
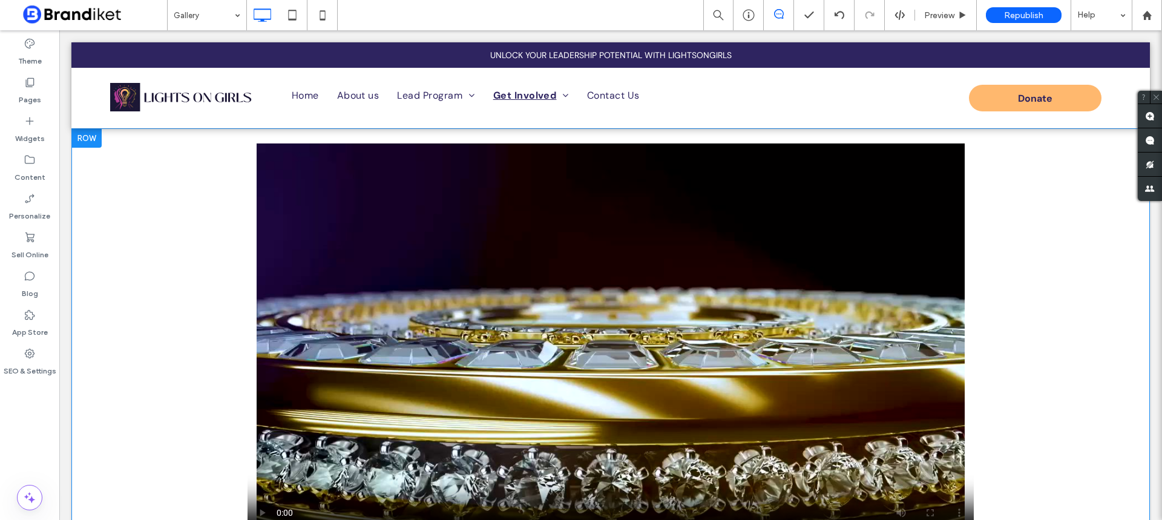
click at [86, 136] on div at bounding box center [86, 137] width 30 height 19
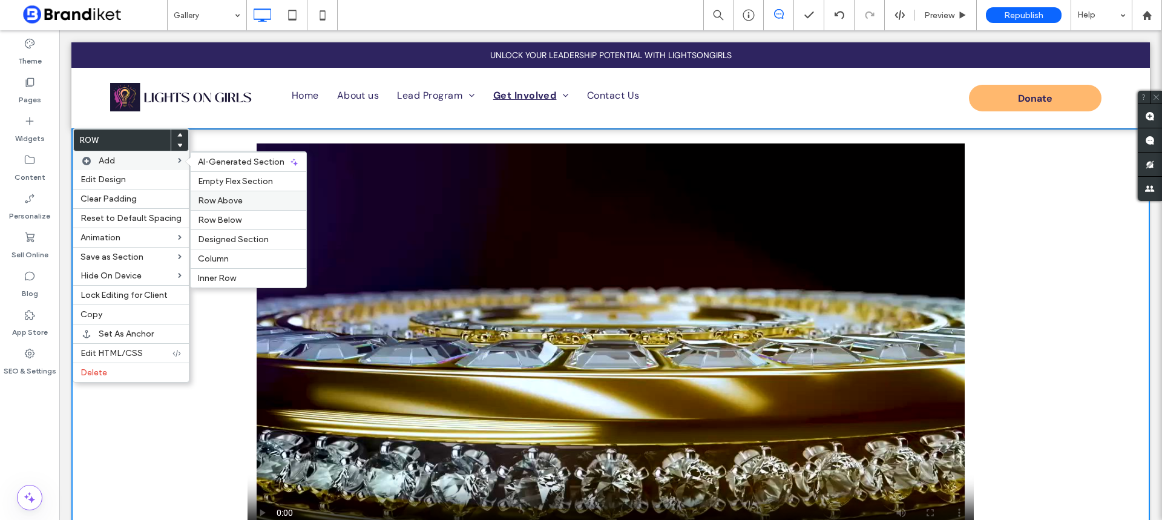
click at [231, 203] on span "Row Above" at bounding box center [220, 200] width 45 height 10
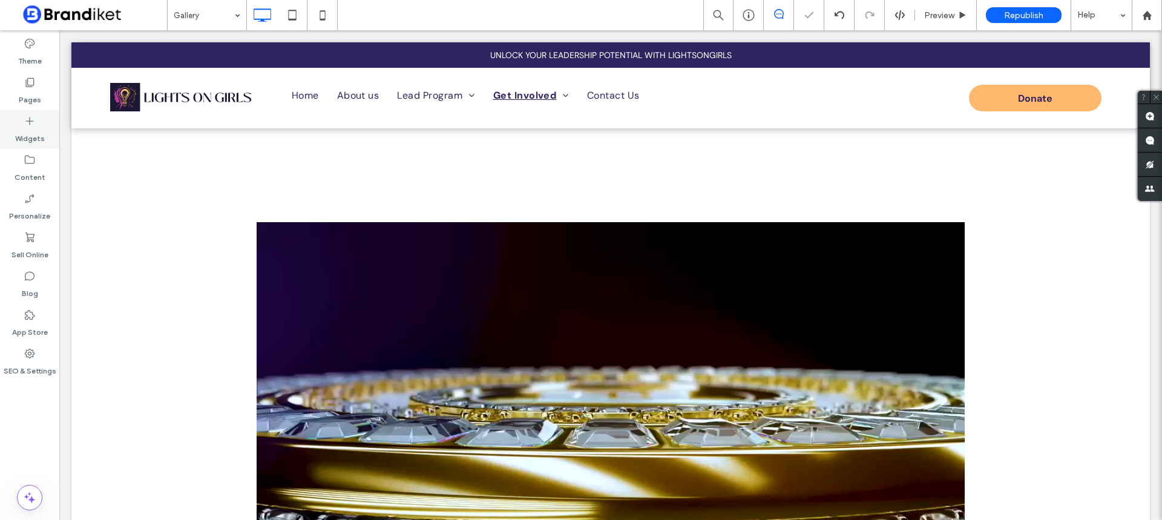
drag, startPoint x: 33, startPoint y: 126, endPoint x: 45, endPoint y: 126, distance: 12.1
click at [34, 126] on icon at bounding box center [30, 121] width 12 height 12
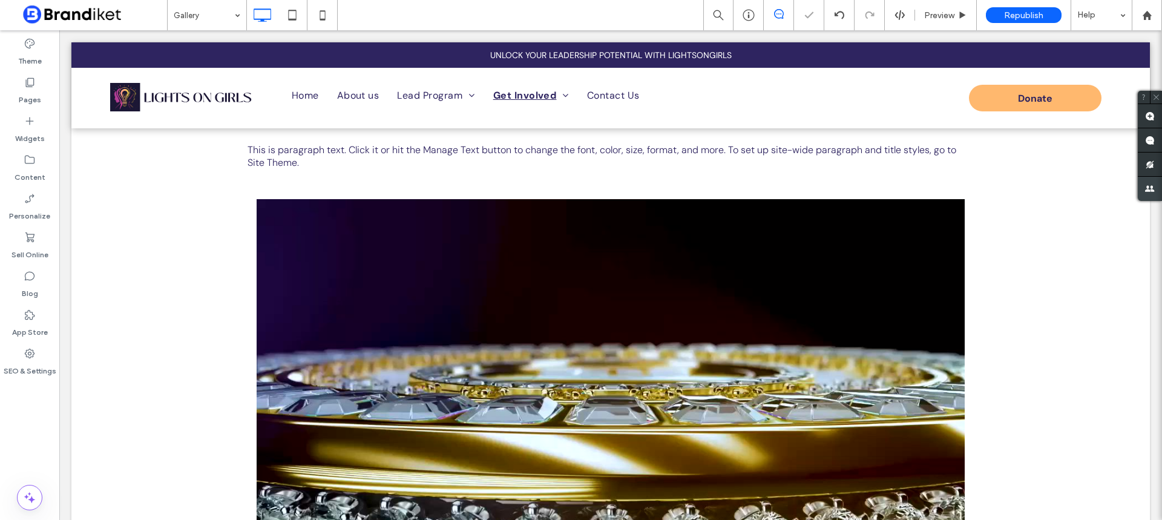
type input "*******"
type input "**"
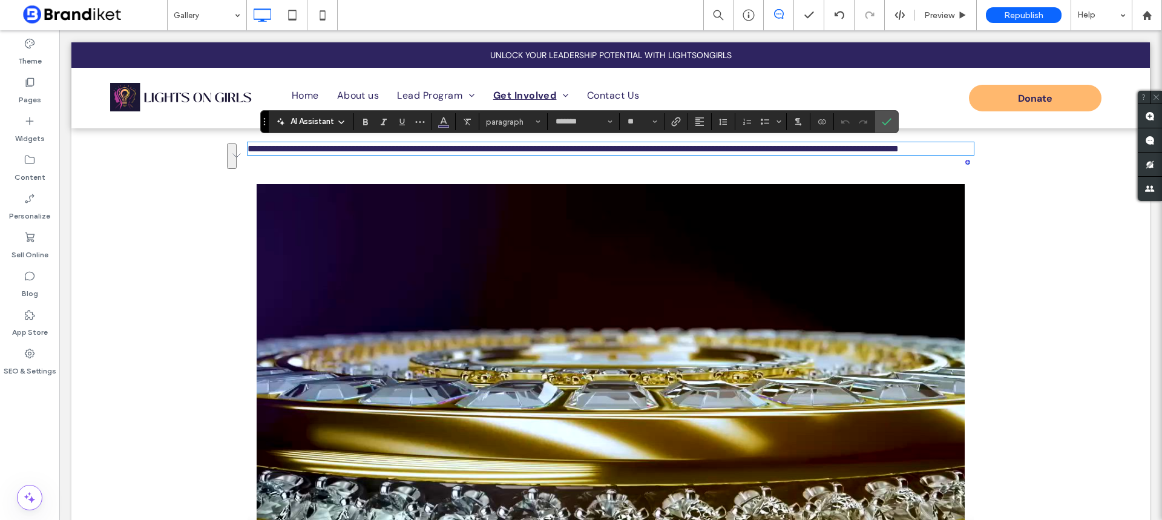
click at [319, 154] on p "**********" at bounding box center [610, 148] width 726 height 10
click at [238, 149] on div "**********" at bounding box center [610, 148] width 1078 height 41
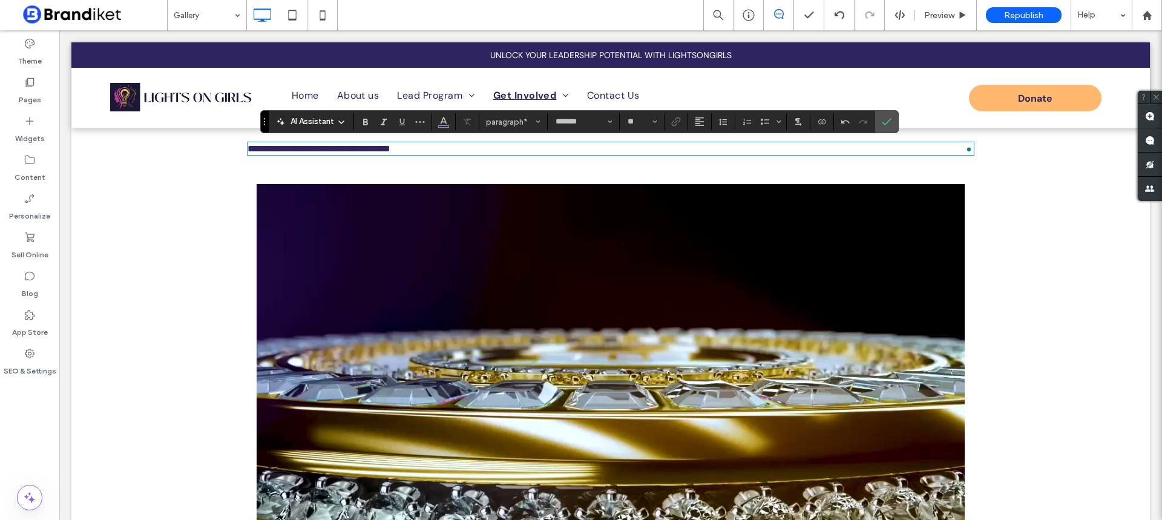
click at [485, 86] on nav "Home About us Lead Program Leading Lady Supporters Get Involved Adult Volunteer…" at bounding box center [521, 96] width 497 height 26
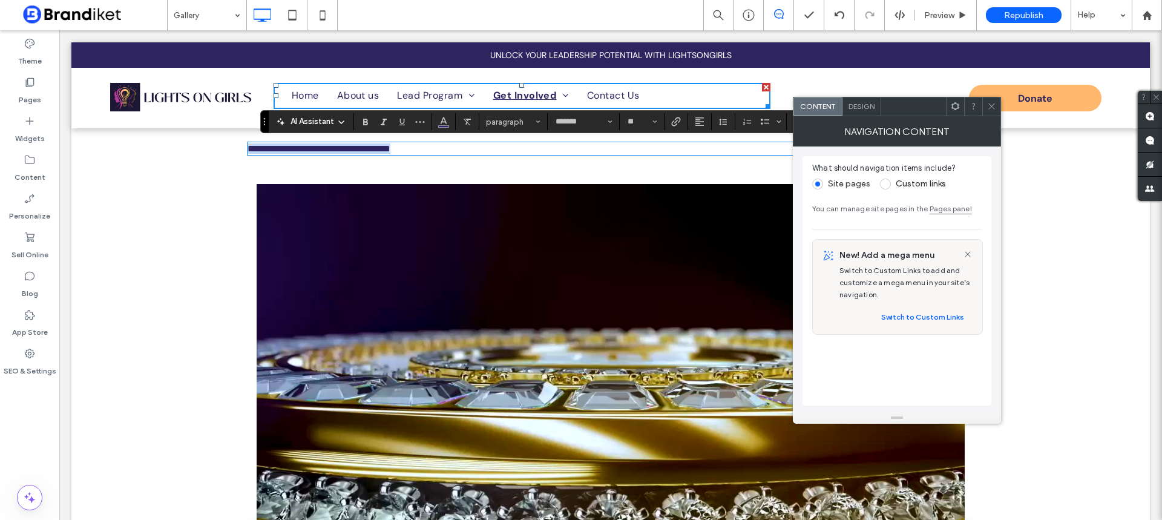
drag, startPoint x: 430, startPoint y: 151, endPoint x: 224, endPoint y: 148, distance: 206.3
click at [220, 147] on div "**********" at bounding box center [610, 148] width 1078 height 41
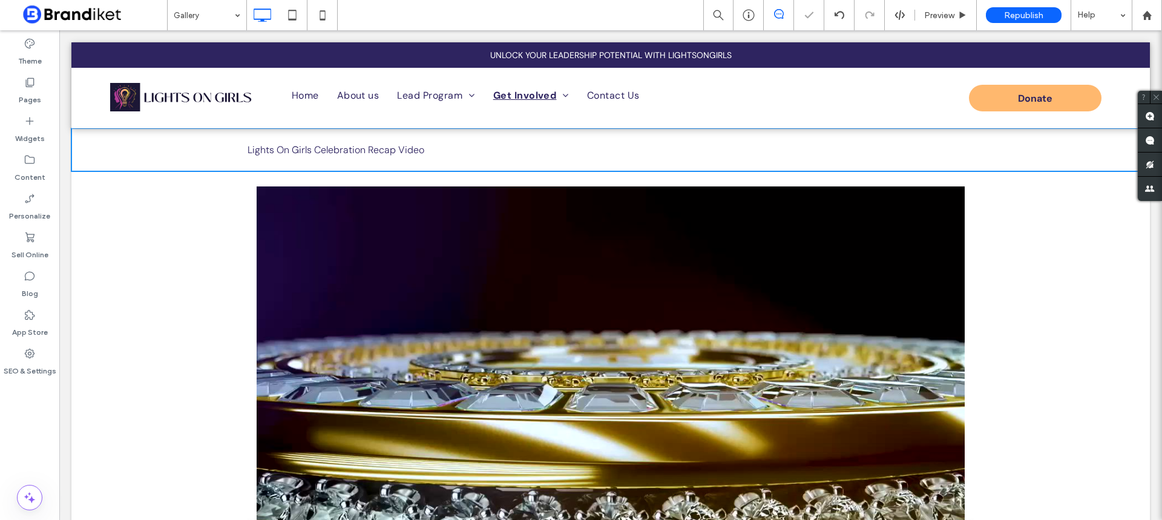
click at [359, 142] on div "Click To Paste Click To Paste Lights On Girls Celebration Recap Video" at bounding box center [610, 149] width 726 height 25
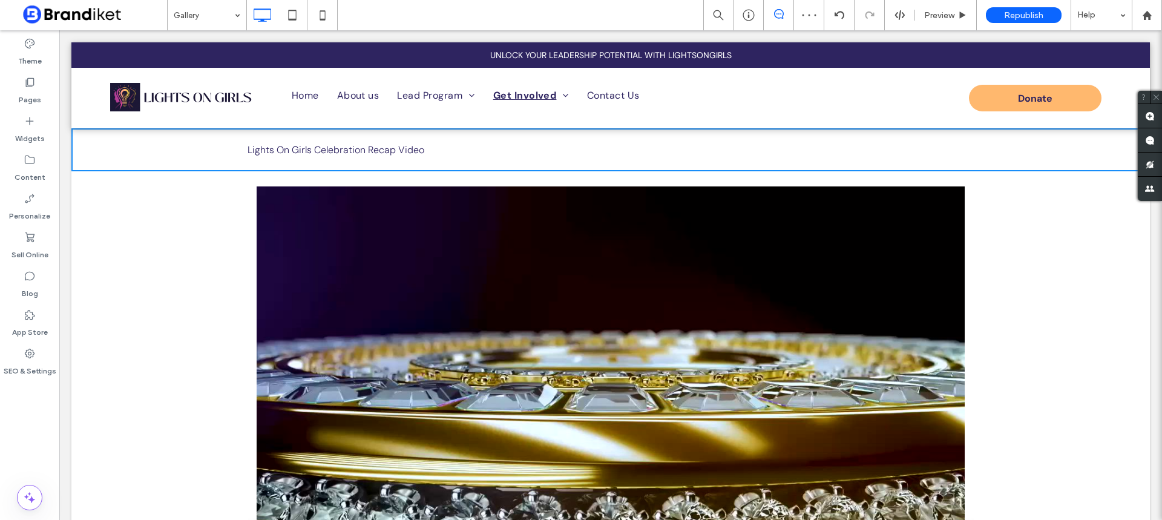
click at [715, 240] on video at bounding box center [610, 385] width 726 height 398
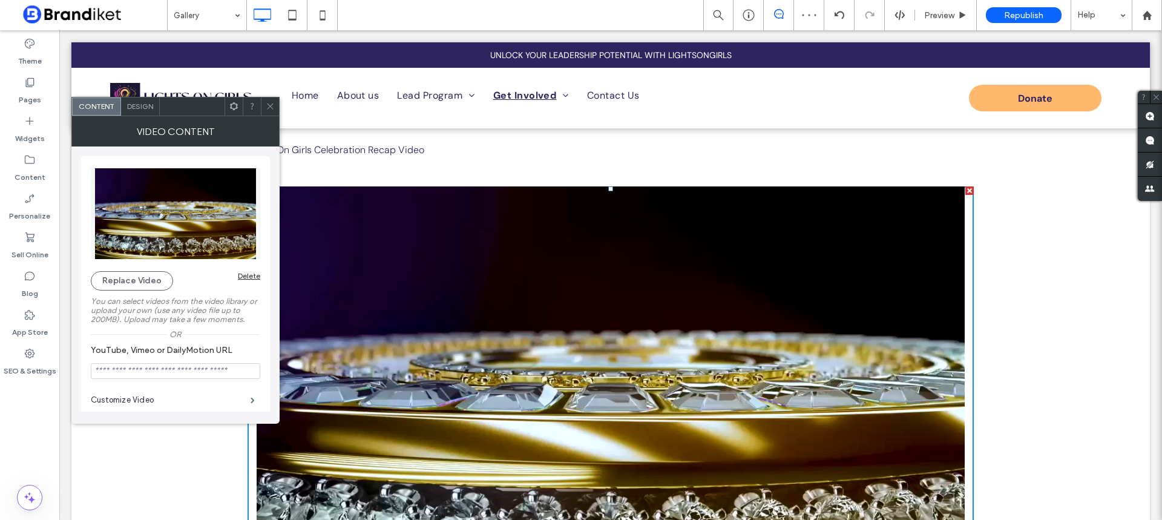
click at [272, 101] on span at bounding box center [270, 106] width 9 height 18
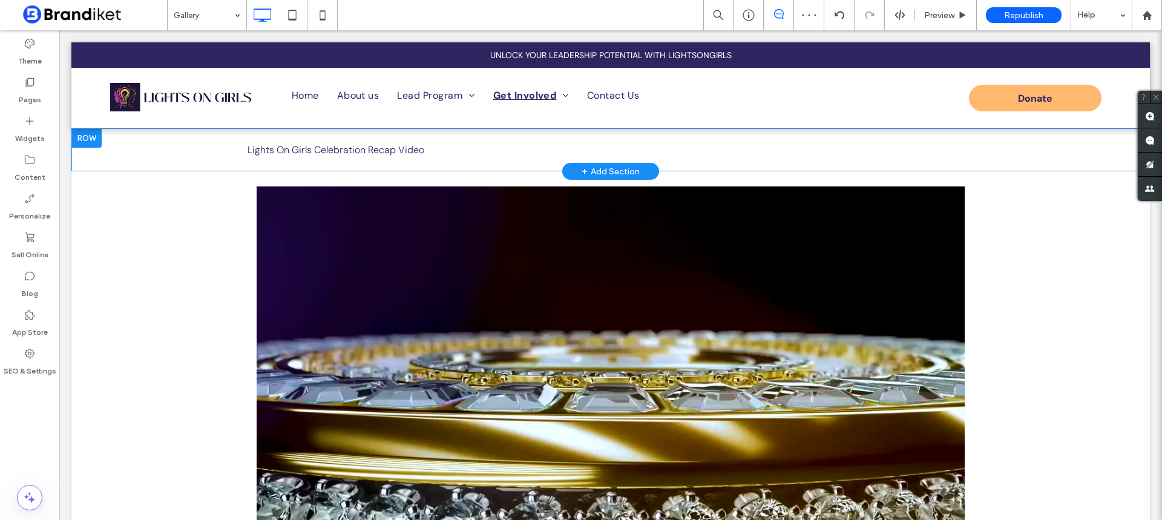
click at [324, 152] on span "Lights On Girls Celebration Recap Video" at bounding box center [335, 149] width 177 height 13
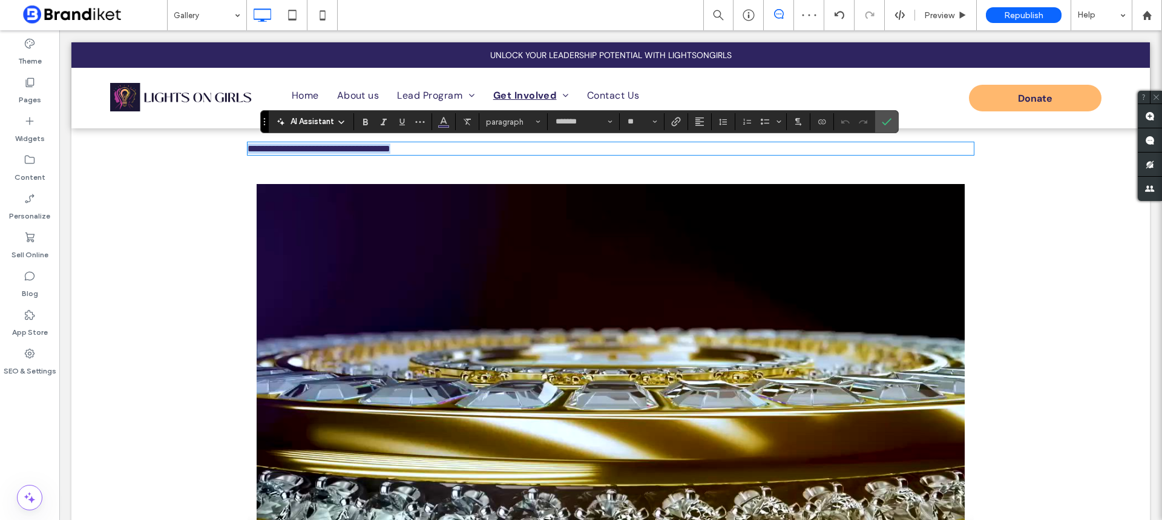
click at [324, 152] on span "**********" at bounding box center [318, 148] width 143 height 9
click at [645, 122] on input "**" at bounding box center [638, 122] width 24 height 10
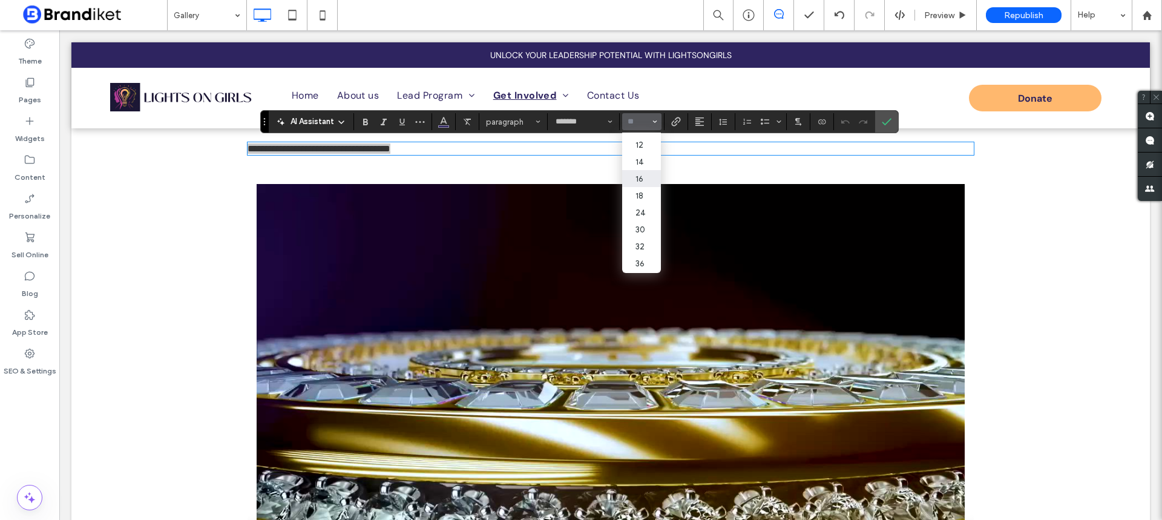
scroll to position [140, 0]
click at [642, 188] on label "36" at bounding box center [641, 196] width 39 height 17
type input "**"
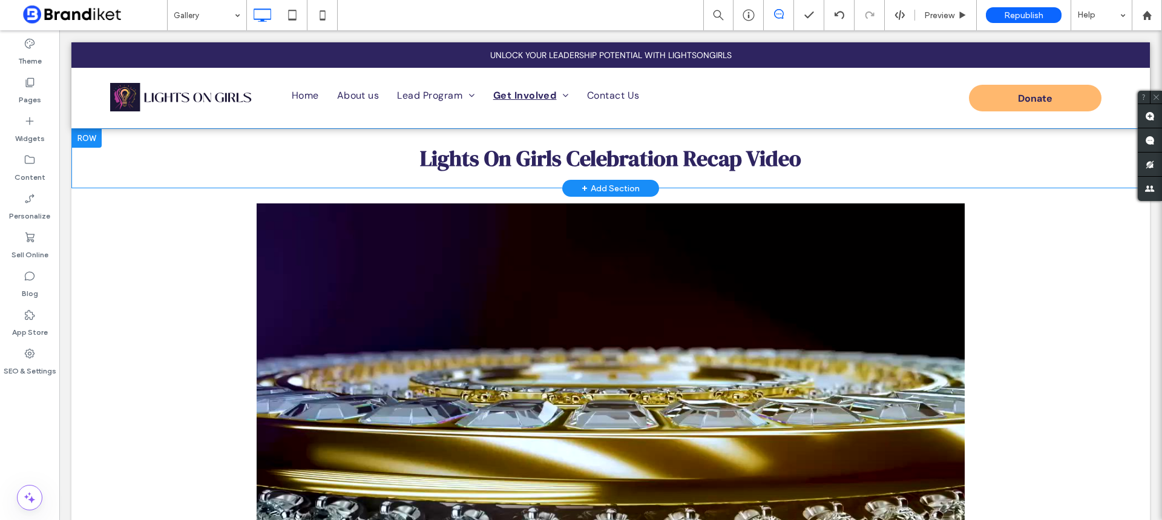
click at [694, 174] on div "Click To Paste Click To Paste Lights On Girls Celebration Recap Video" at bounding box center [610, 158] width 726 height 42
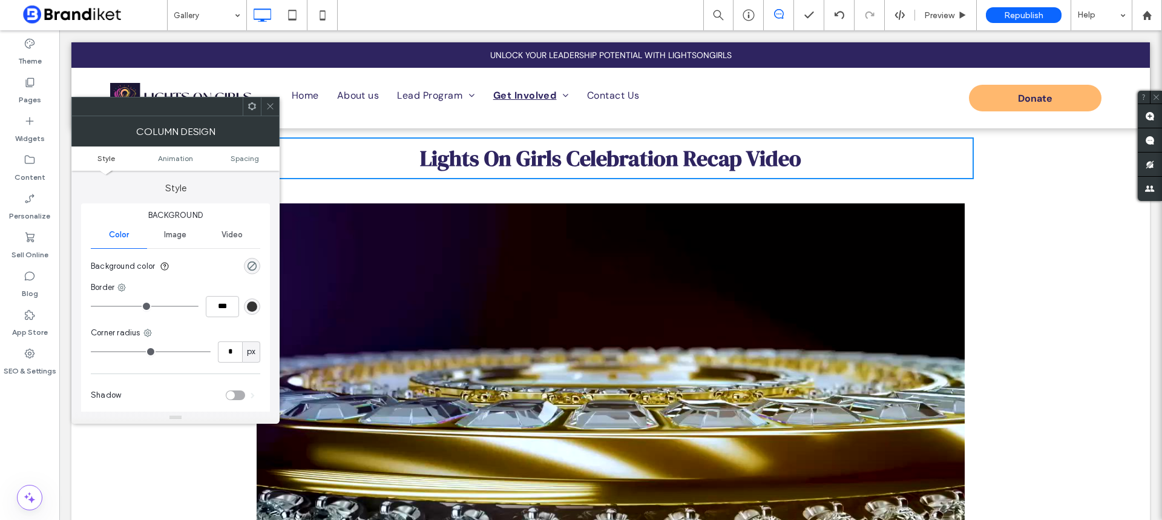
click at [689, 195] on div "Click To Paste Click To Paste Row + Add Section" at bounding box center [610, 402] width 1078 height 428
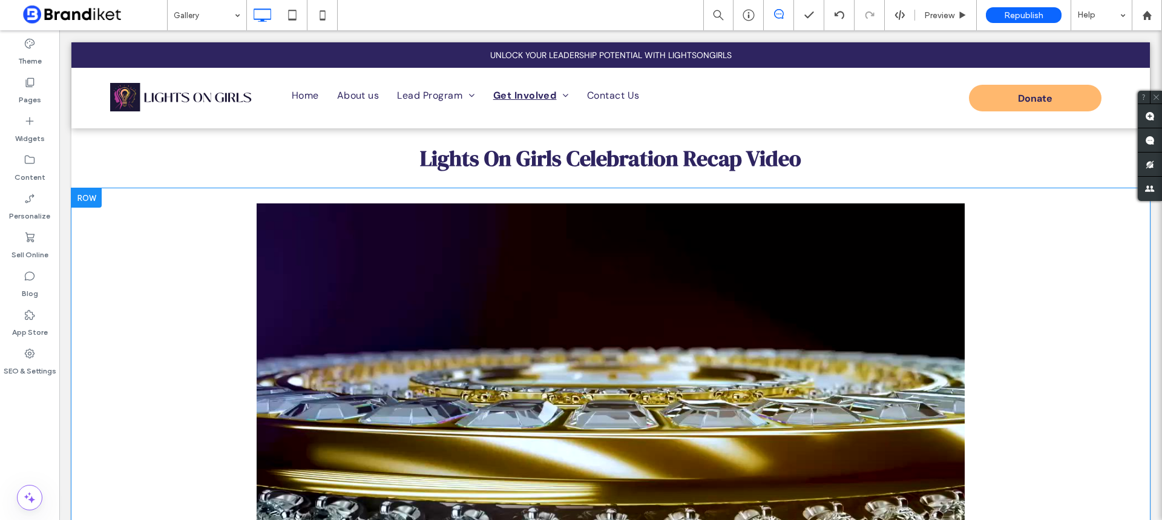
click at [85, 202] on div at bounding box center [86, 197] width 30 height 19
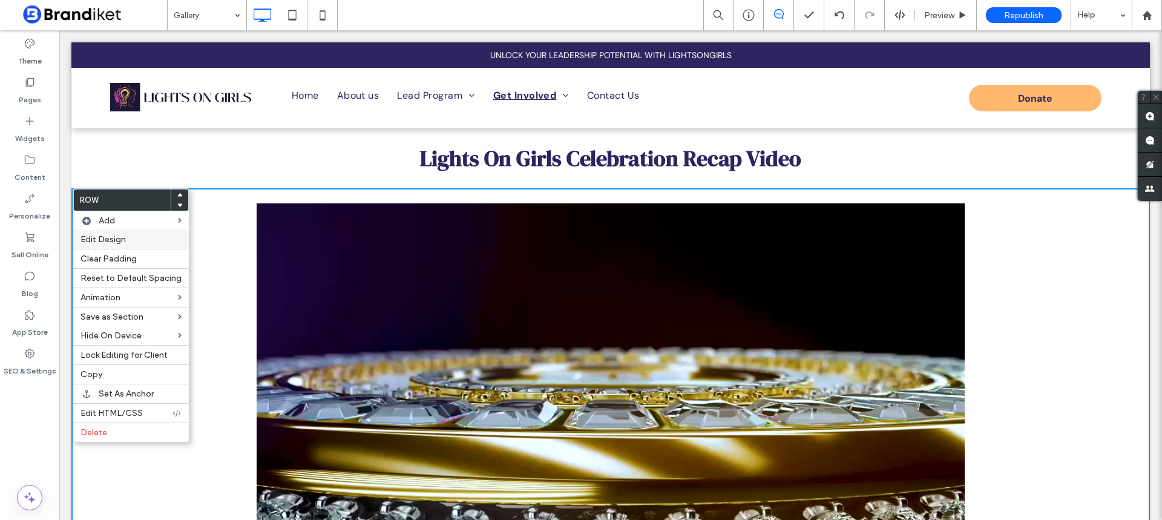
click at [117, 240] on span "Edit Design" at bounding box center [102, 239] width 45 height 10
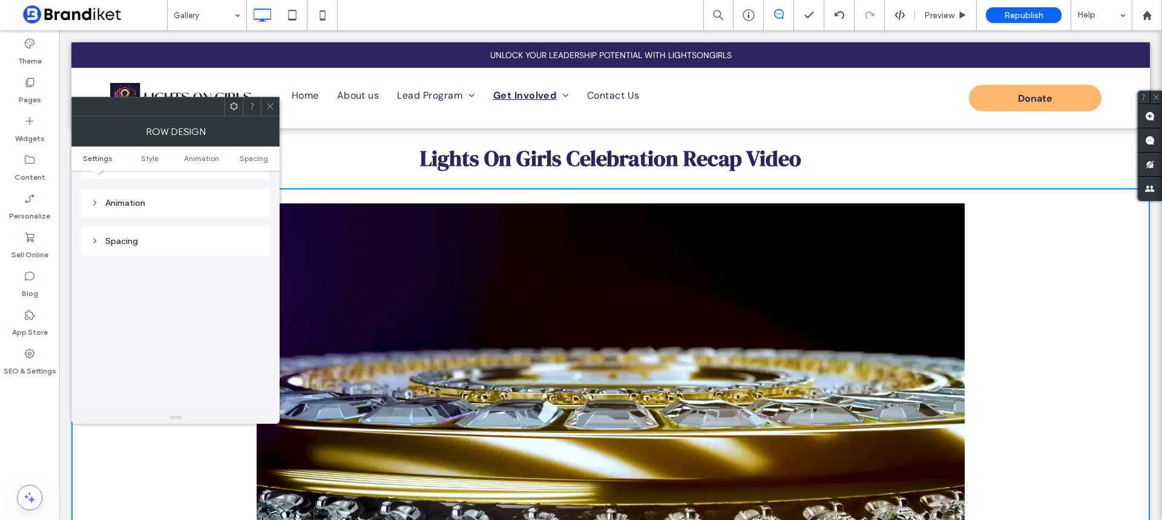
scroll to position [303, 0]
click at [135, 223] on div "Spacing" at bounding box center [175, 234] width 189 height 28
click at [149, 241] on div "Spacing" at bounding box center [175, 234] width 169 height 16
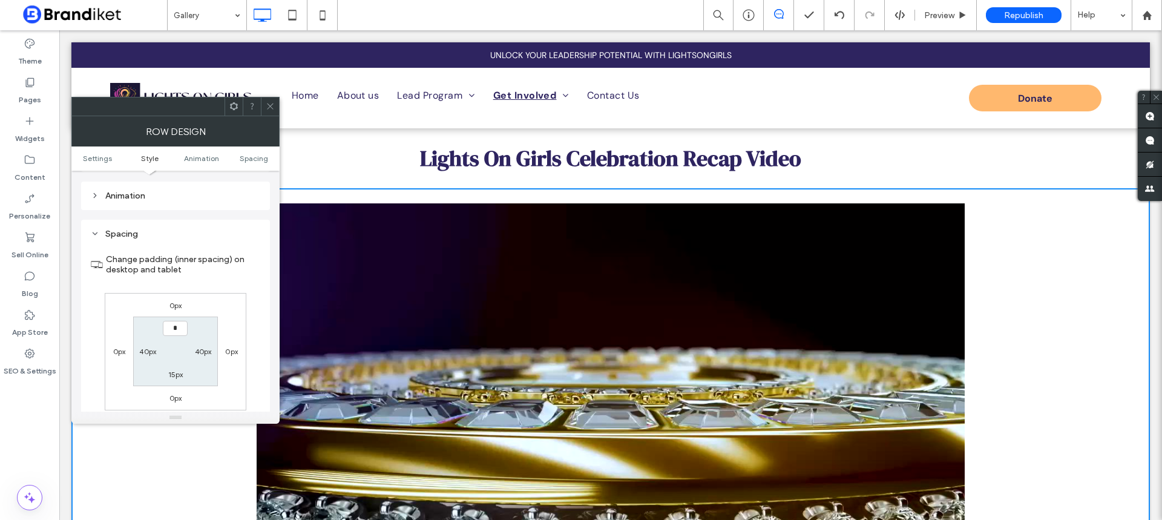
type input "***"
type input "*"
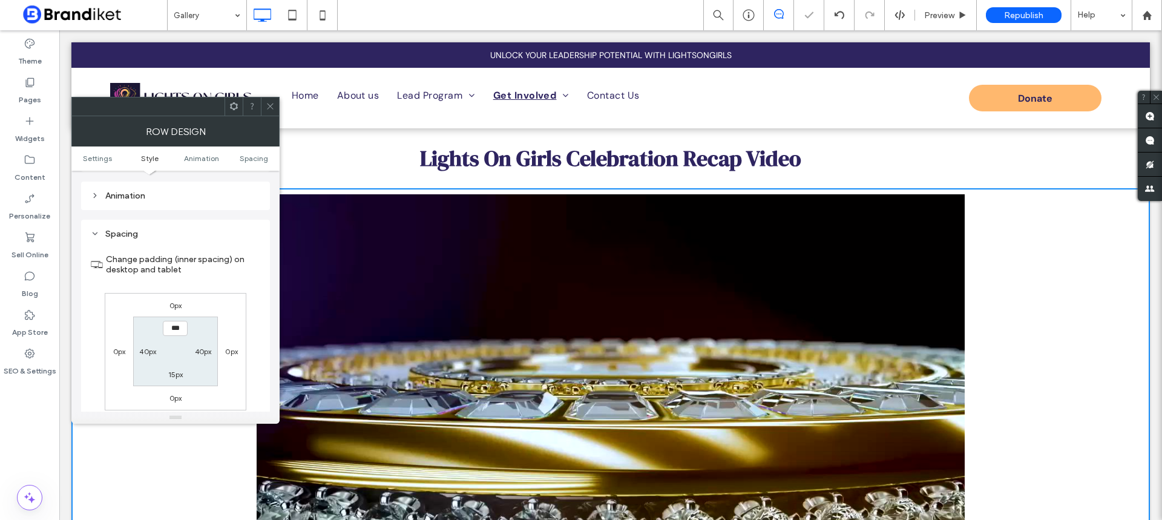
click at [272, 105] on use at bounding box center [270, 106] width 6 height 6
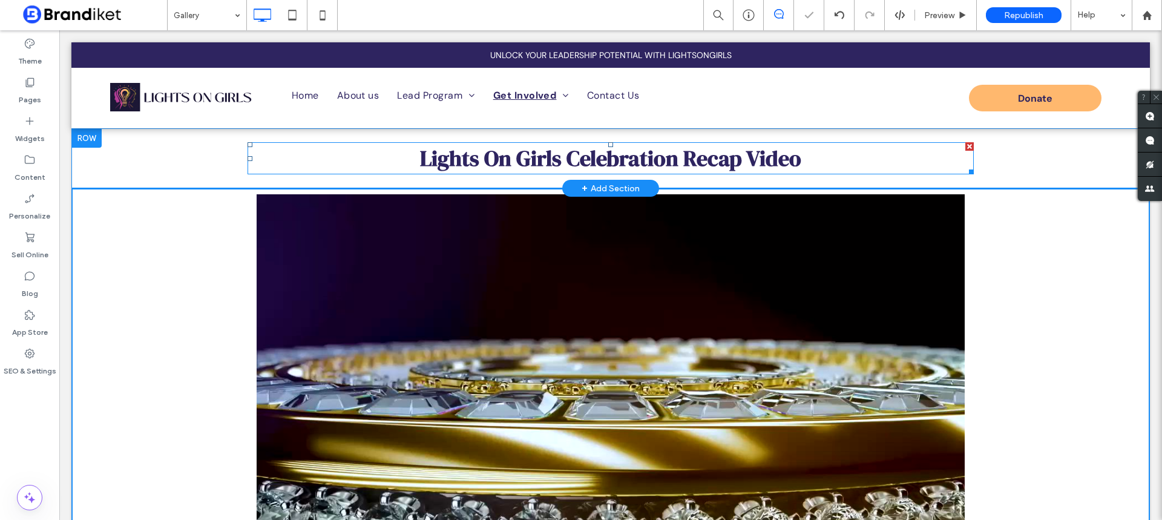
click at [365, 147] on h1 "Lights On Girls Celebration Recap Video" at bounding box center [610, 158] width 726 height 30
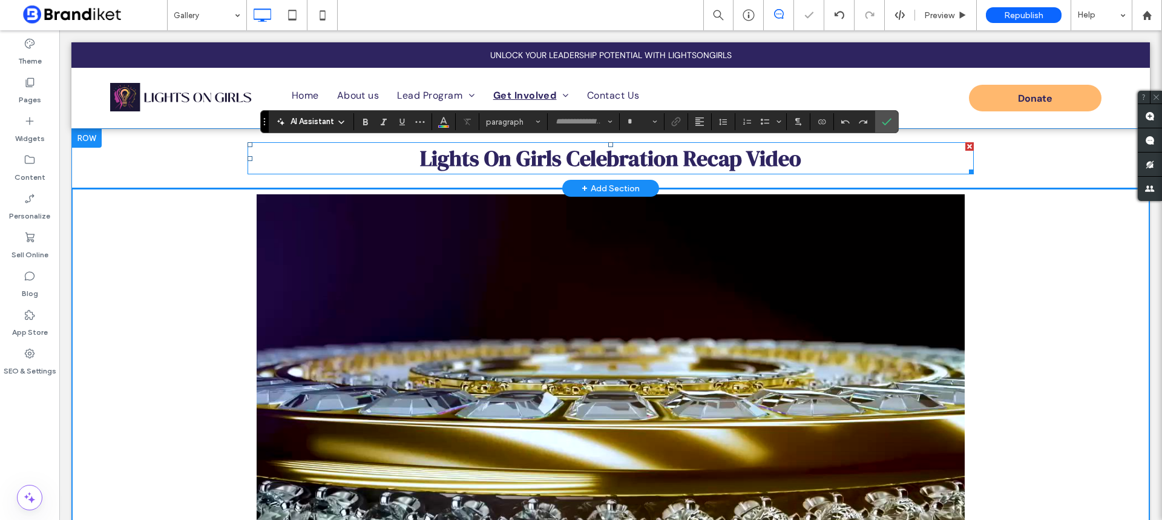
type input "**********"
type input "**"
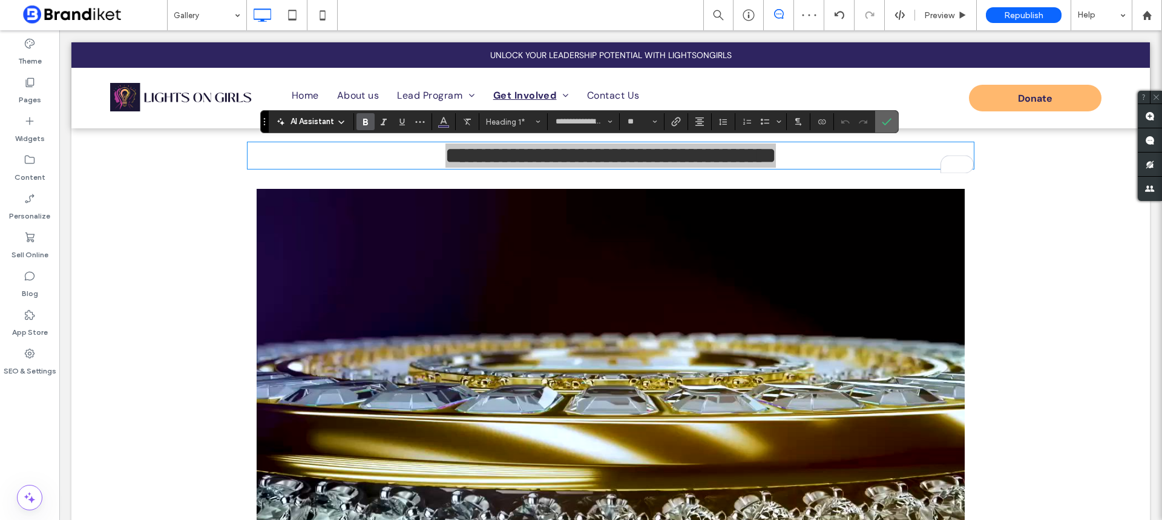
click at [890, 119] on use "Confirm" at bounding box center [887, 121] width 10 height 7
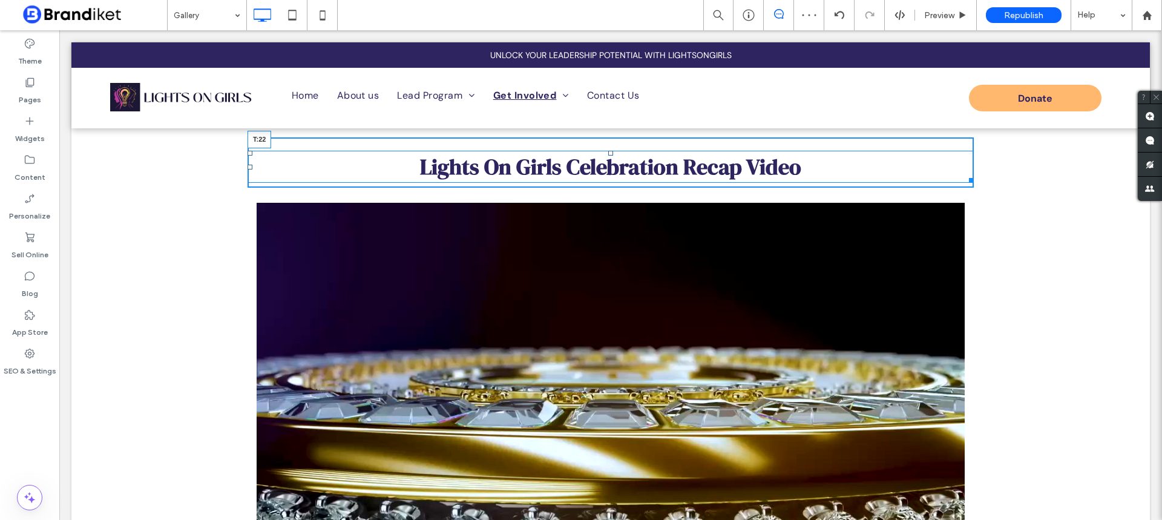
drag, startPoint x: 607, startPoint y: 144, endPoint x: 747, endPoint y: 240, distance: 169.3
click at [608, 152] on div at bounding box center [610, 153] width 5 height 5
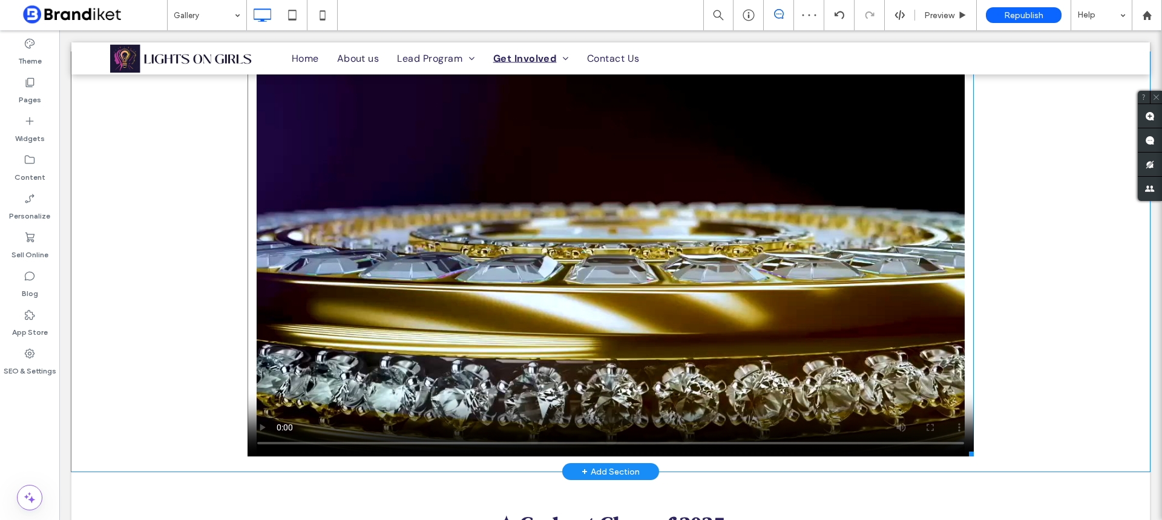
scroll to position [121, 0]
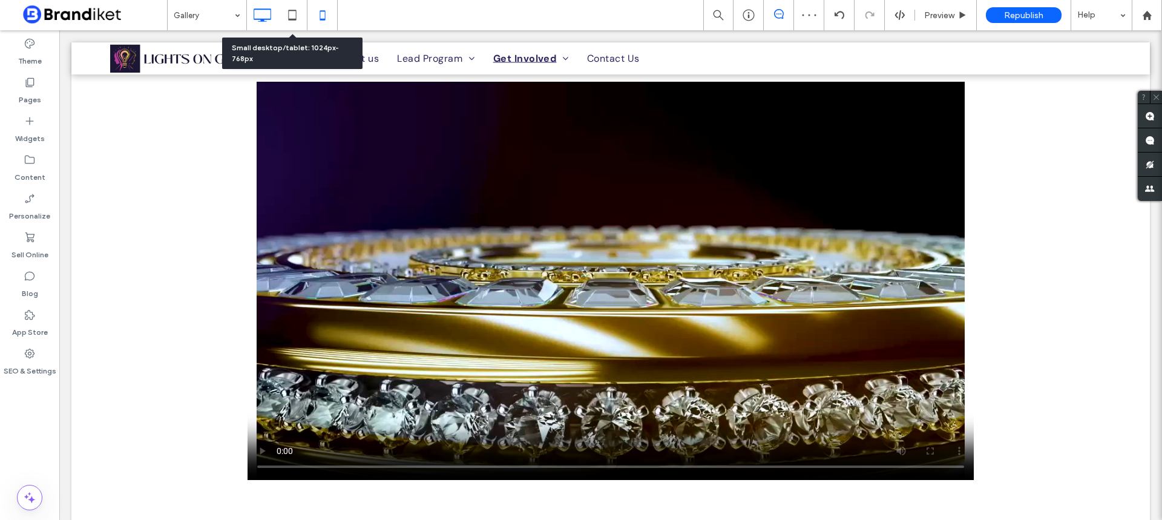
drag, startPoint x: 296, startPoint y: 11, endPoint x: 308, endPoint y: 21, distance: 15.5
click at [295, 11] on use at bounding box center [292, 15] width 8 height 10
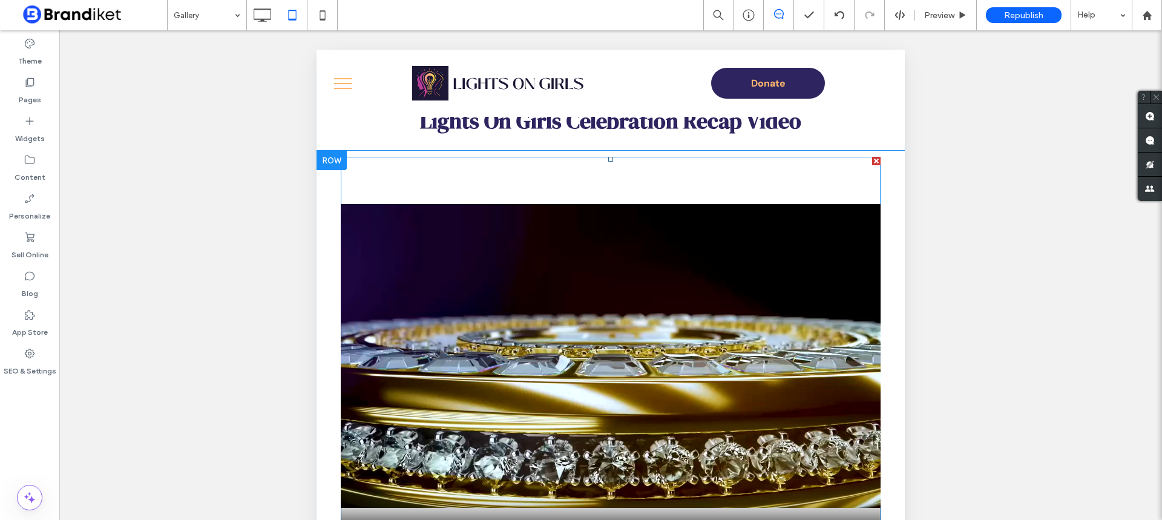
scroll to position [0, 0]
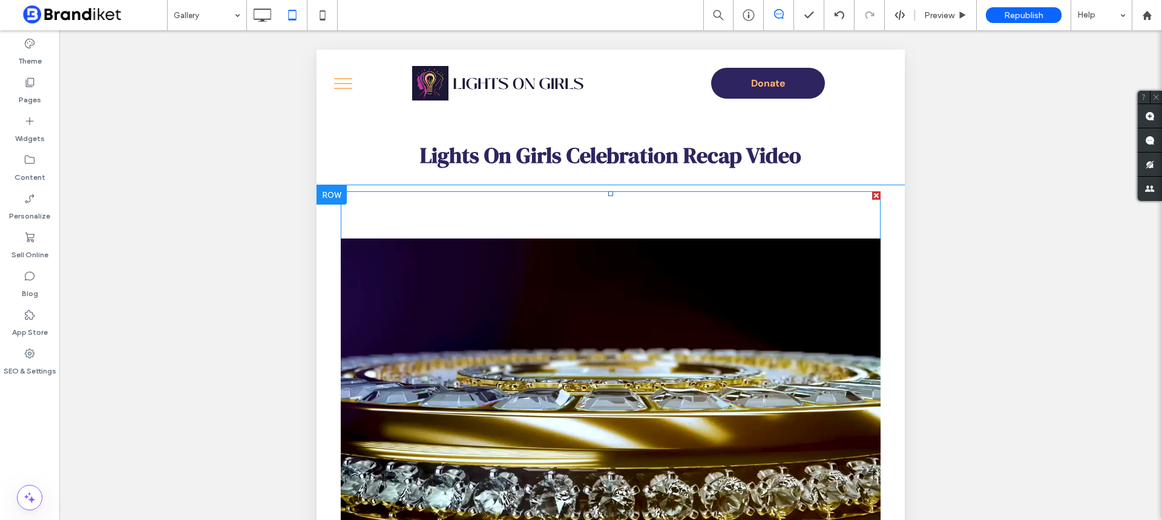
click at [555, 197] on span at bounding box center [611, 390] width 540 height 398
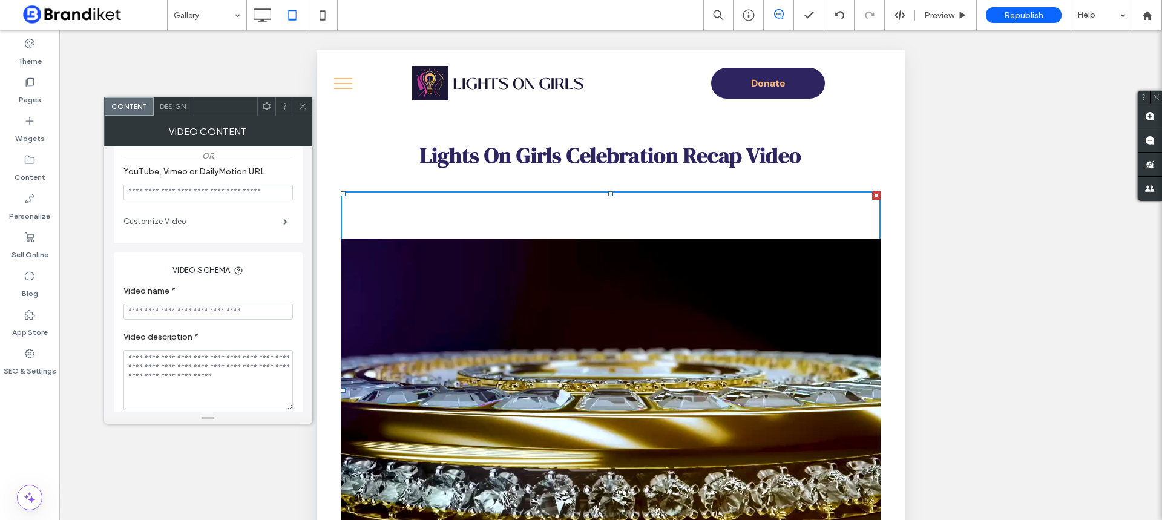
scroll to position [237, 0]
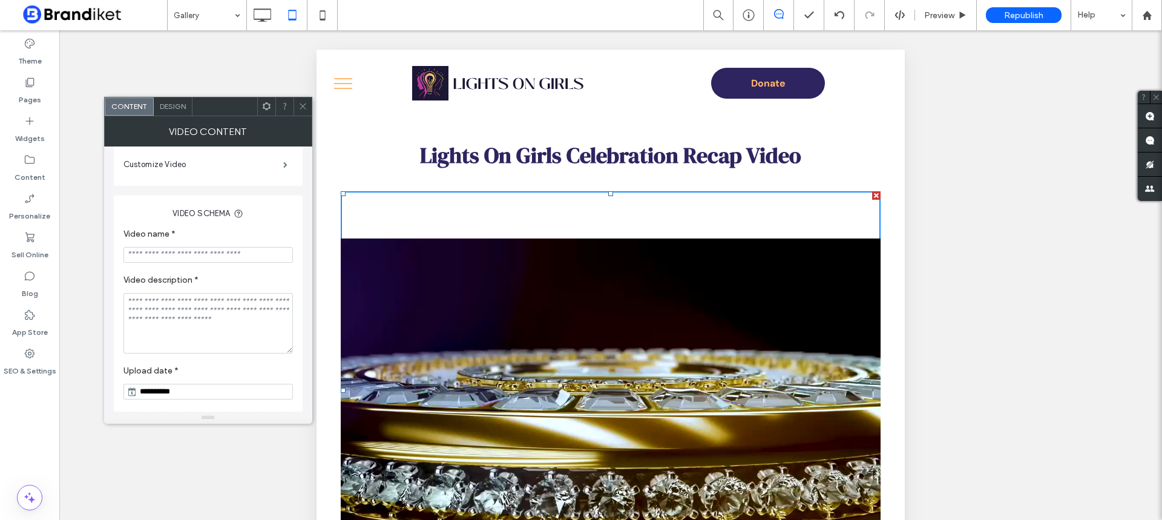
click at [165, 110] on span "Design" at bounding box center [173, 106] width 26 height 9
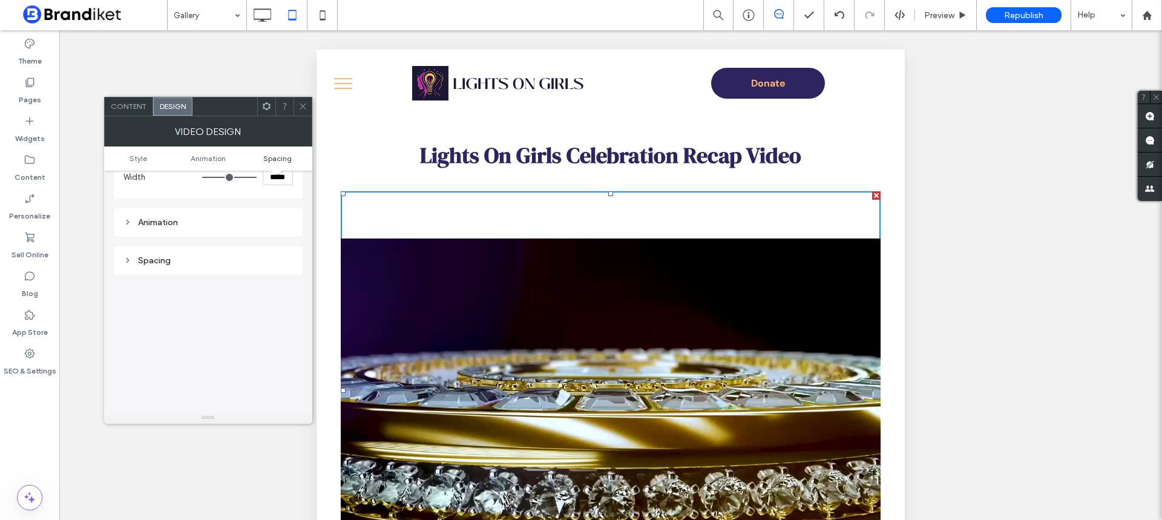
scroll to position [178, 0]
drag, startPoint x: 177, startPoint y: 201, endPoint x: 166, endPoint y: 194, distance: 12.6
click at [176, 201] on div "Spacing" at bounding box center [207, 194] width 169 height 16
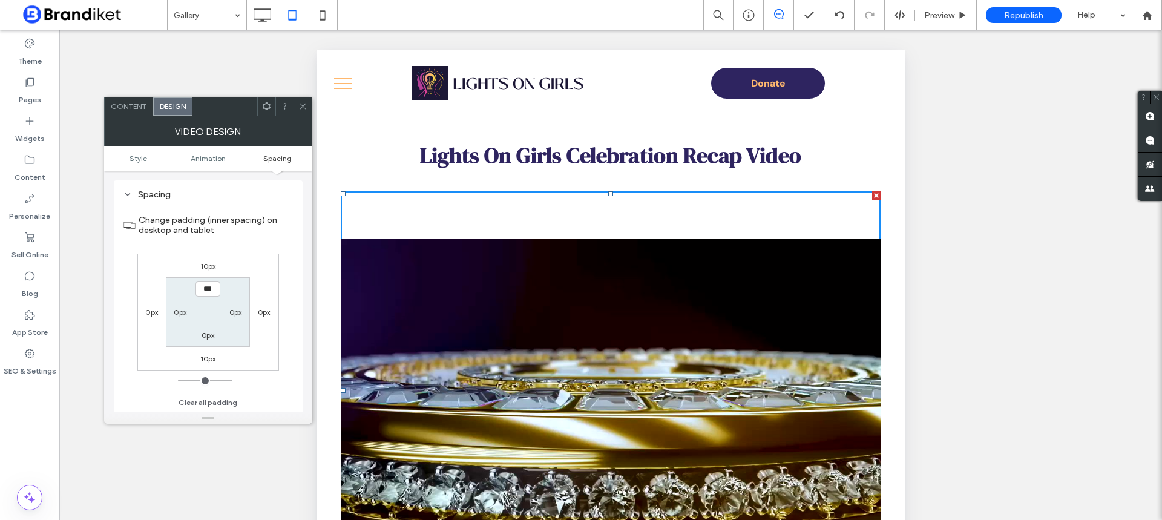
click at [210, 269] on label "10px" at bounding box center [208, 265] width 16 height 9
type input "**"
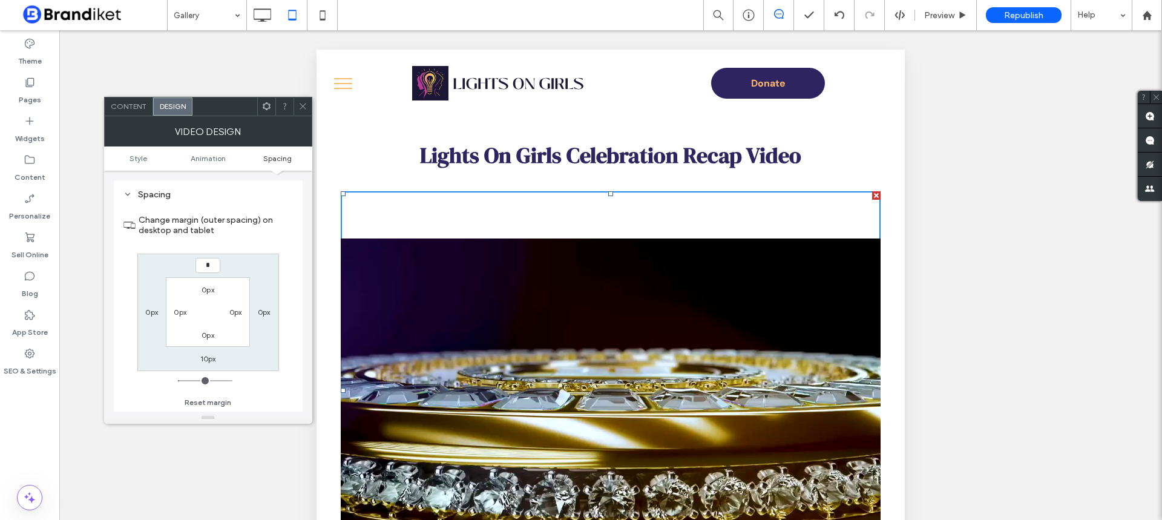
type input "*"
type input "***"
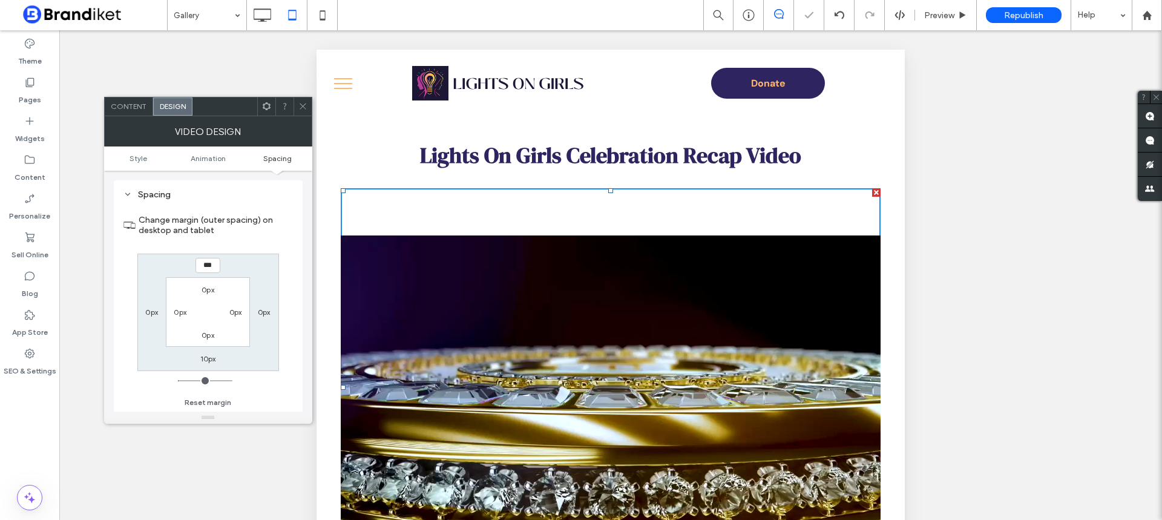
click at [303, 105] on icon at bounding box center [302, 106] width 9 height 9
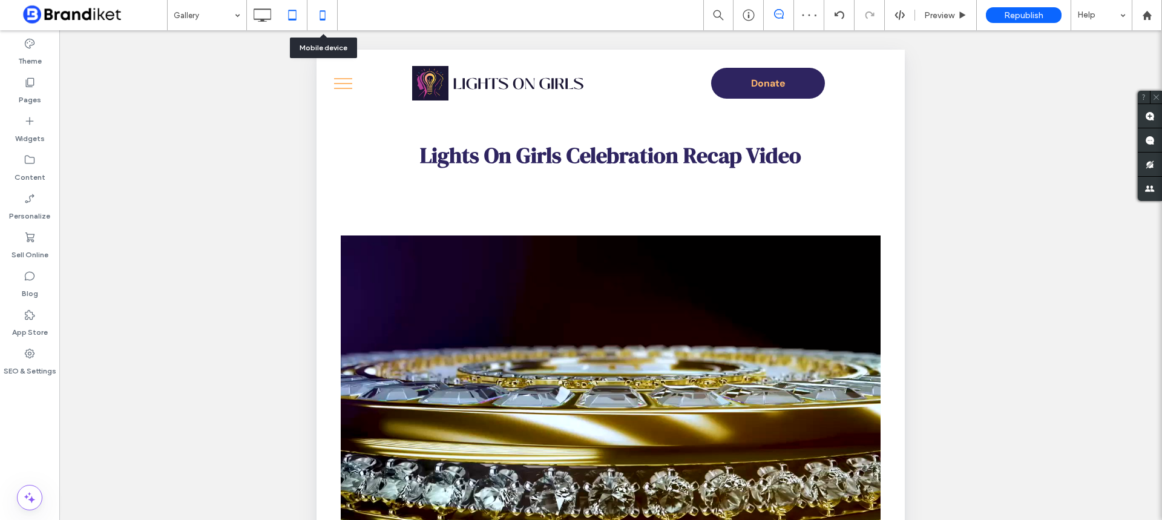
drag, startPoint x: 318, startPoint y: 11, endPoint x: 333, endPoint y: 20, distance: 17.9
click at [320, 13] on icon at bounding box center [322, 15] width 24 height 24
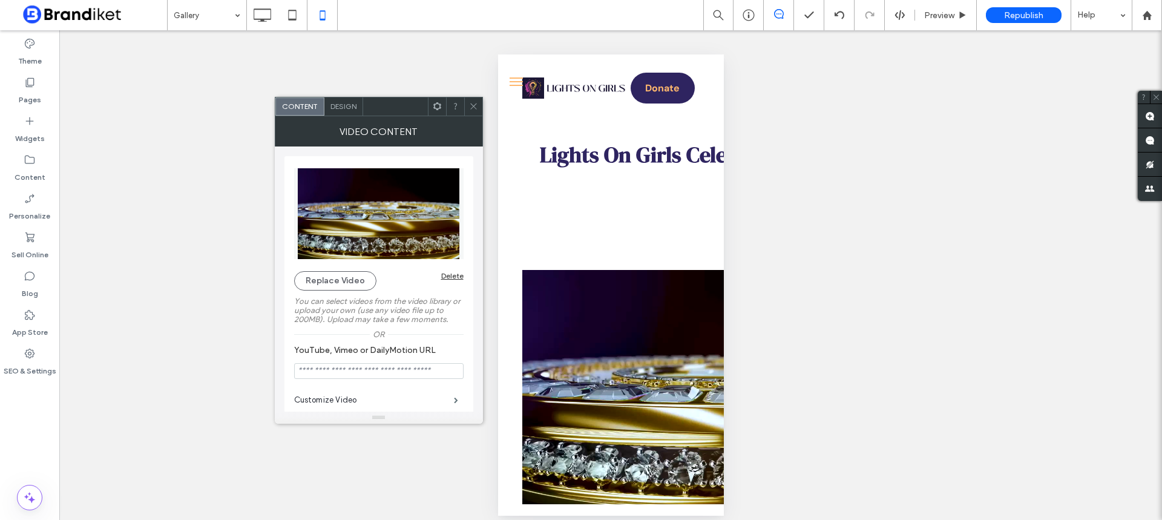
click at [336, 105] on span "Design" at bounding box center [343, 106] width 26 height 9
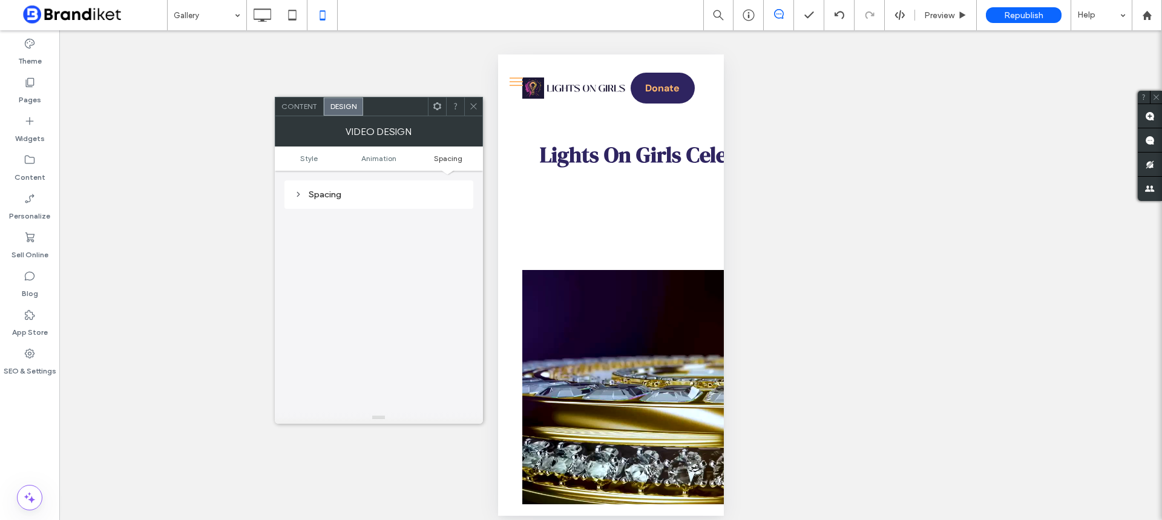
click at [349, 193] on div "Spacing" at bounding box center [378, 194] width 169 height 10
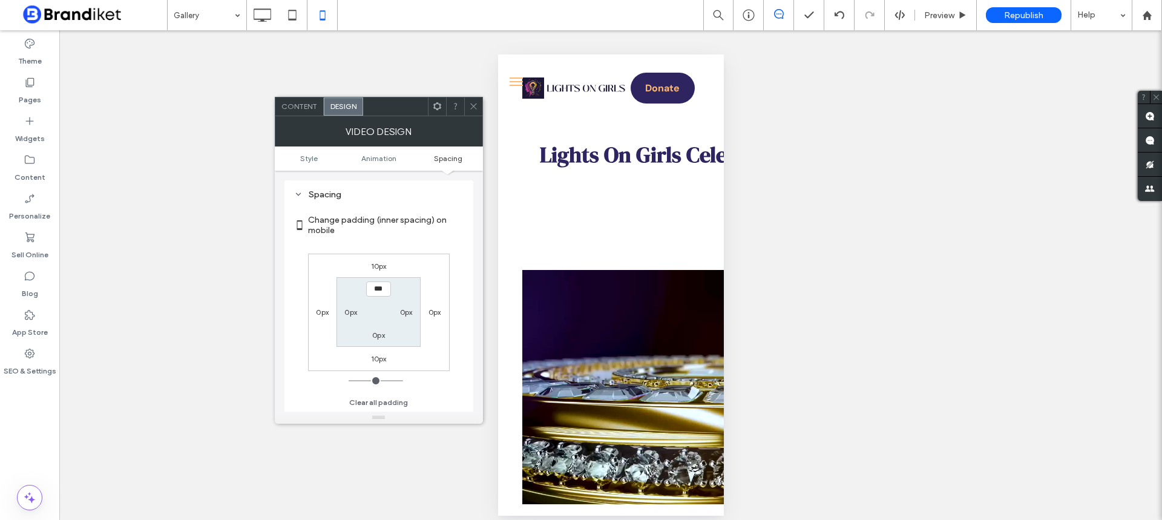
scroll to position [238, 0]
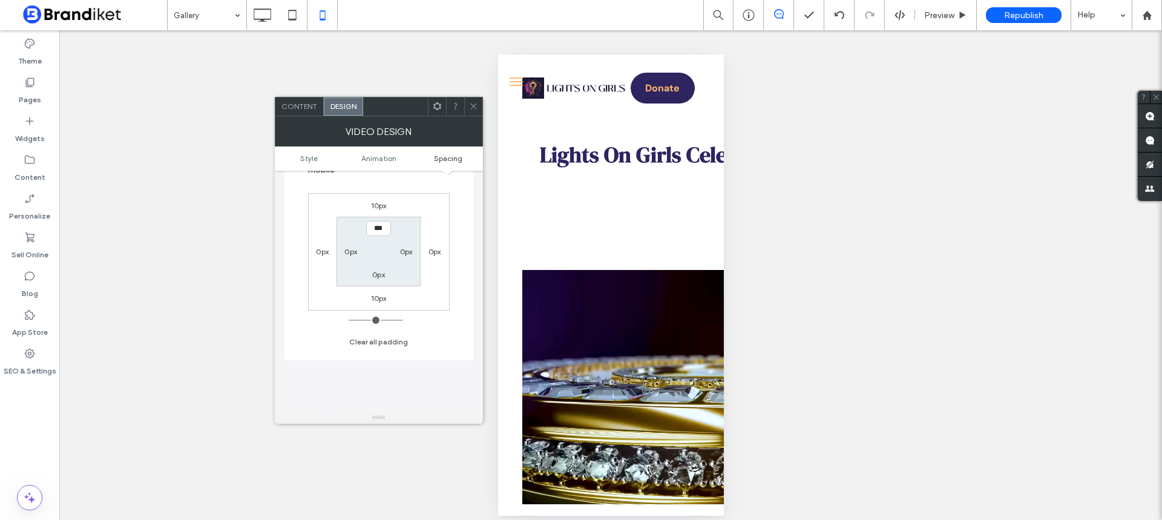
click at [380, 212] on div "10px 0px 10px 0px *** 0px 0px 0px" at bounding box center [379, 251] width 142 height 117
drag, startPoint x: 473, startPoint y: 105, endPoint x: 480, endPoint y: 109, distance: 8.4
click at [474, 104] on icon at bounding box center [473, 106] width 9 height 9
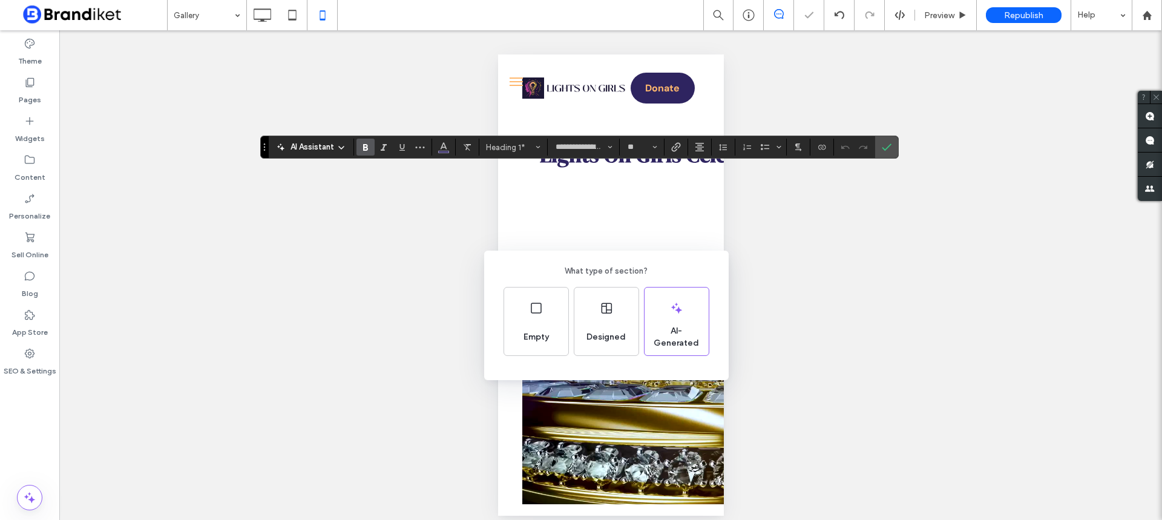
click at [670, 205] on div "What type of section? Empty Designed AI-Generated" at bounding box center [581, 289] width 1162 height 579
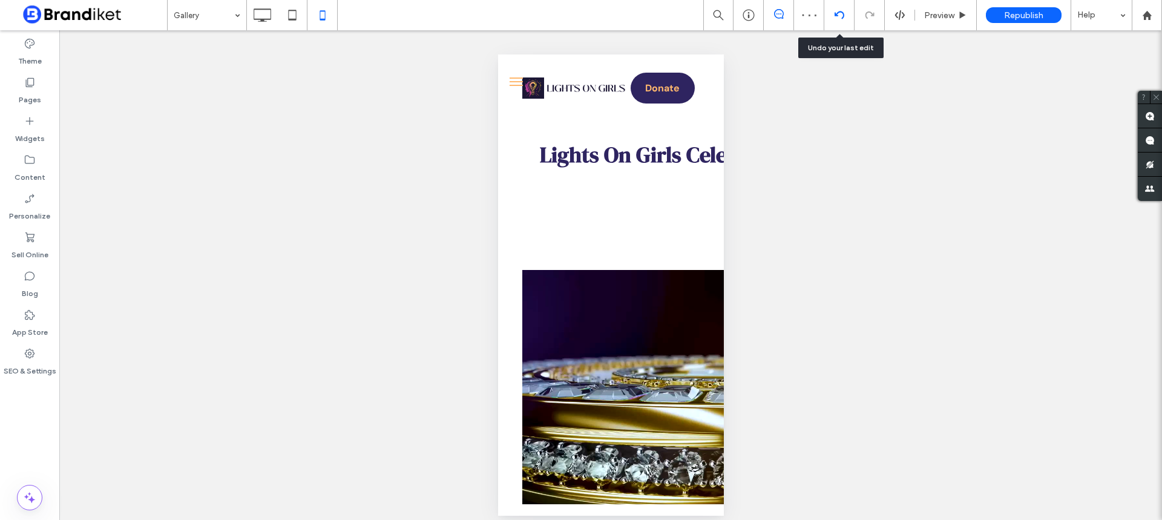
click at [843, 16] on use at bounding box center [839, 15] width 10 height 8
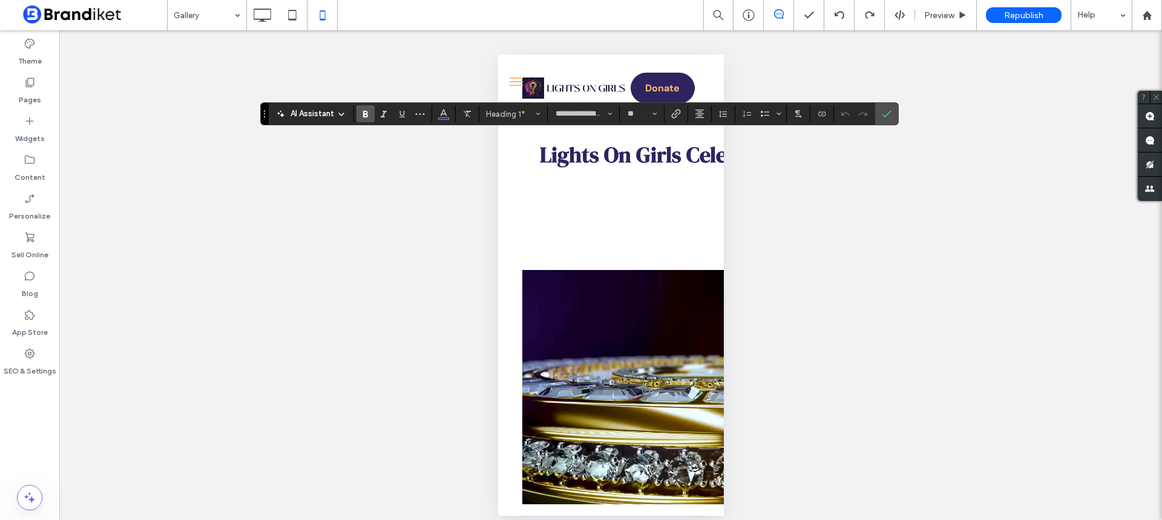
click at [885, 114] on icon "Confirm" at bounding box center [887, 114] width 10 height 10
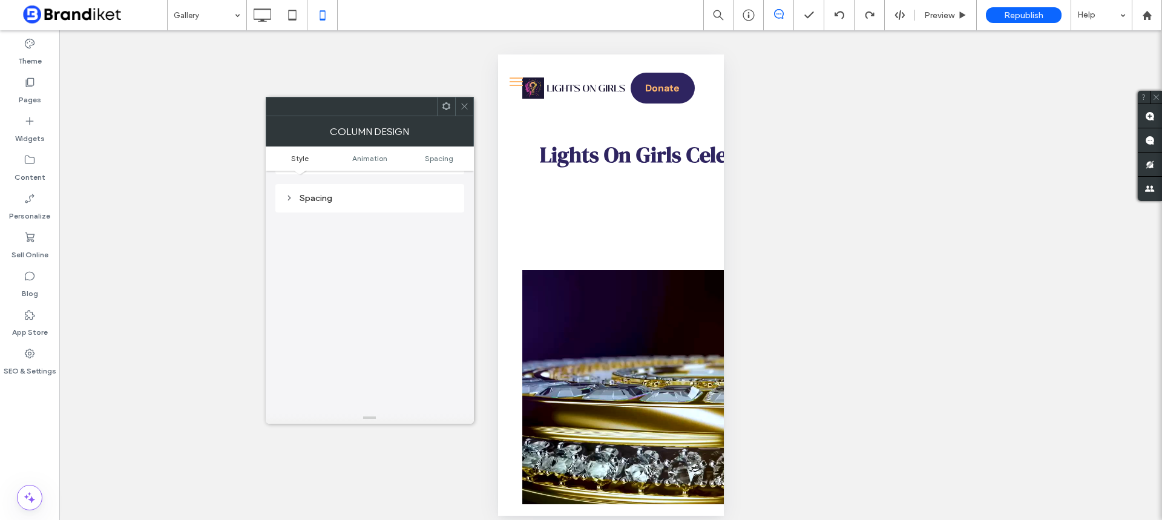
scroll to position [284, 0]
click at [336, 192] on div "Spacing" at bounding box center [369, 194] width 169 height 10
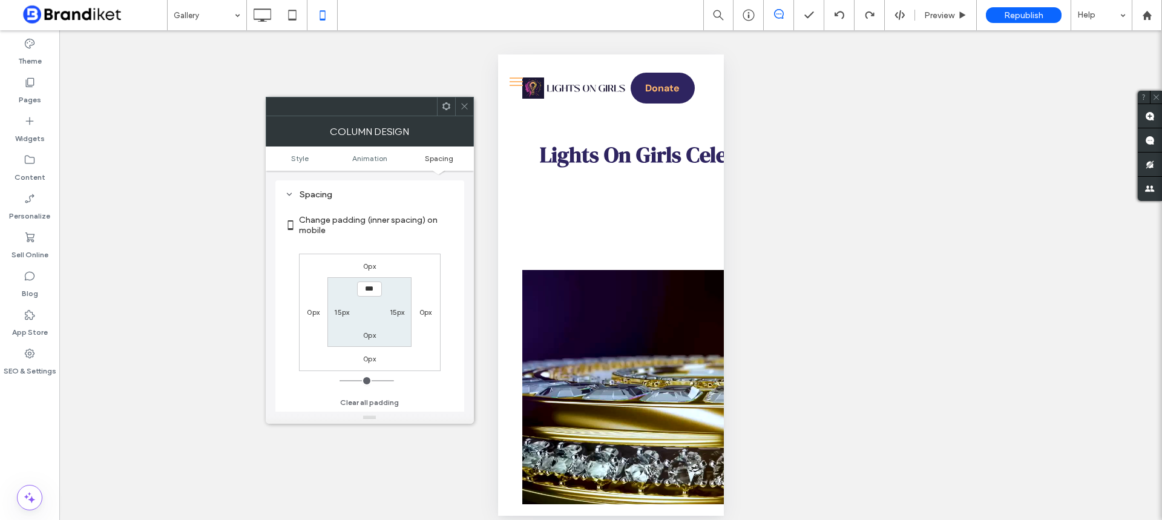
click at [462, 107] on icon at bounding box center [464, 106] width 9 height 9
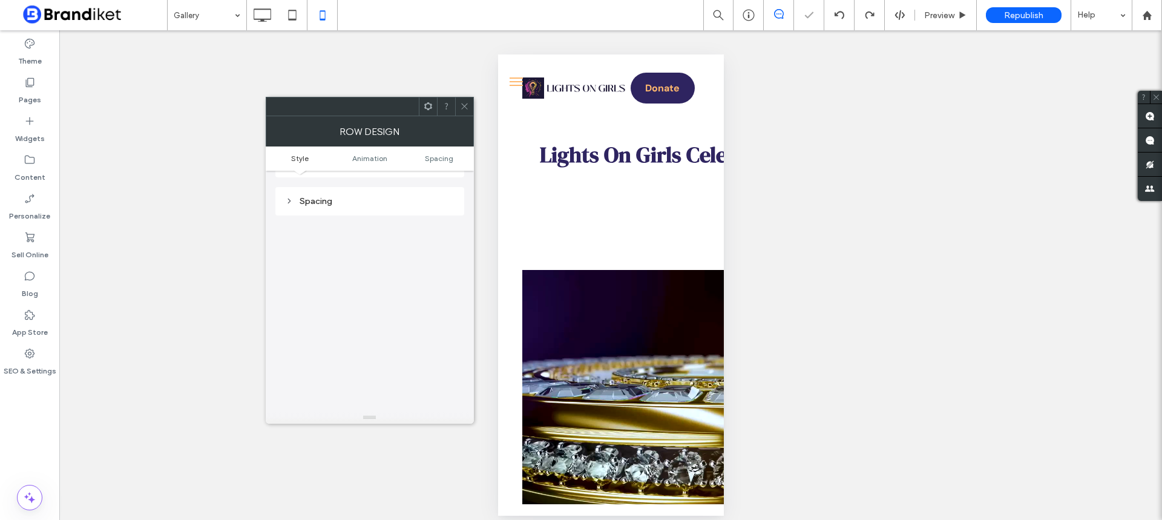
scroll to position [238, 0]
click at [332, 204] on div "Spacing" at bounding box center [369, 194] width 189 height 28
click at [333, 193] on div "Spacing" at bounding box center [369, 194] width 169 height 10
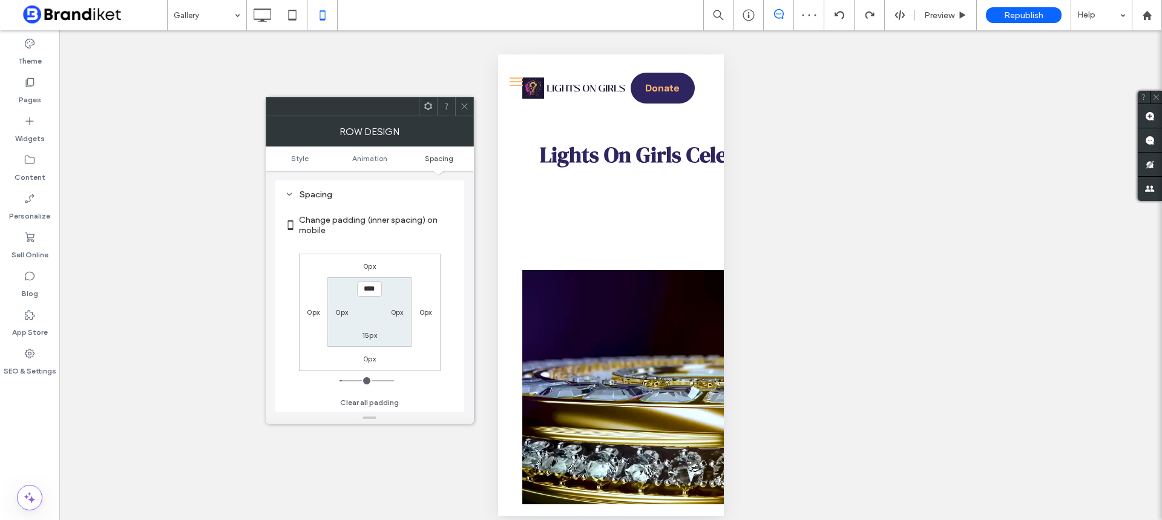
click at [373, 335] on label "15px" at bounding box center [369, 334] width 15 height 9
type input "*"
type input "***"
click at [460, 102] on icon at bounding box center [464, 106] width 9 height 9
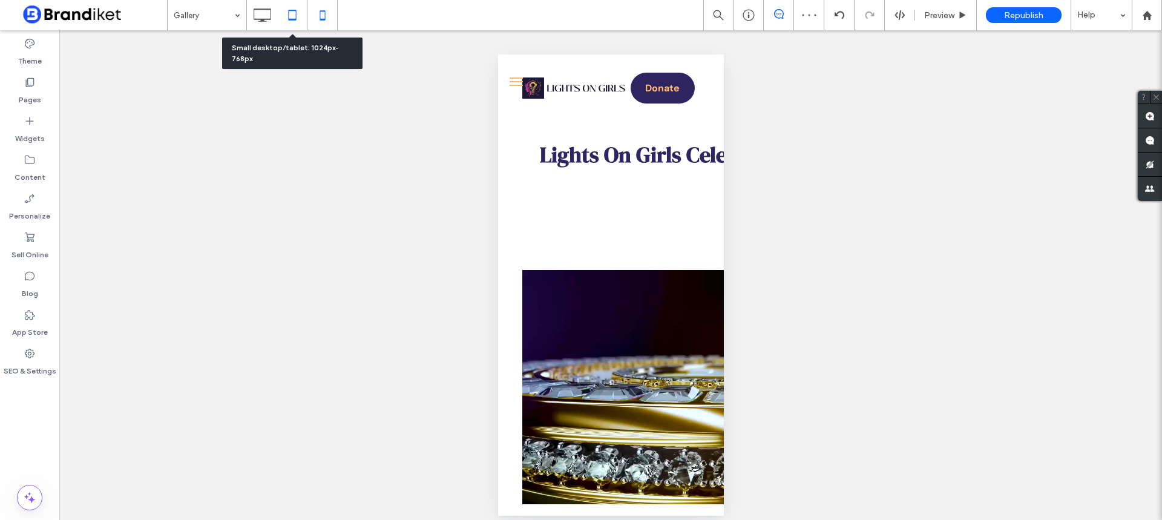
click at [293, 14] on icon at bounding box center [292, 15] width 24 height 24
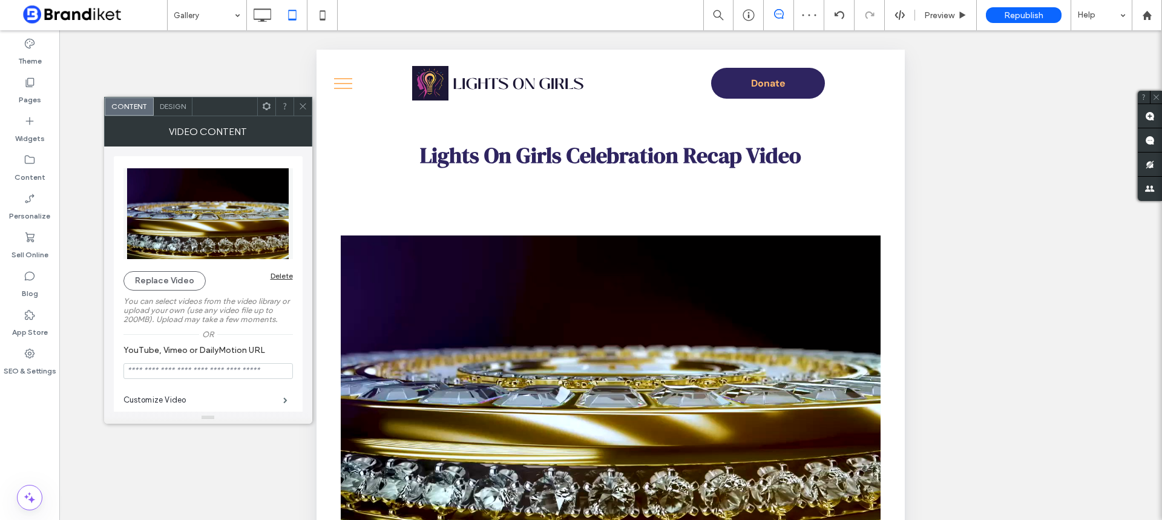
click at [299, 104] on icon at bounding box center [302, 106] width 9 height 9
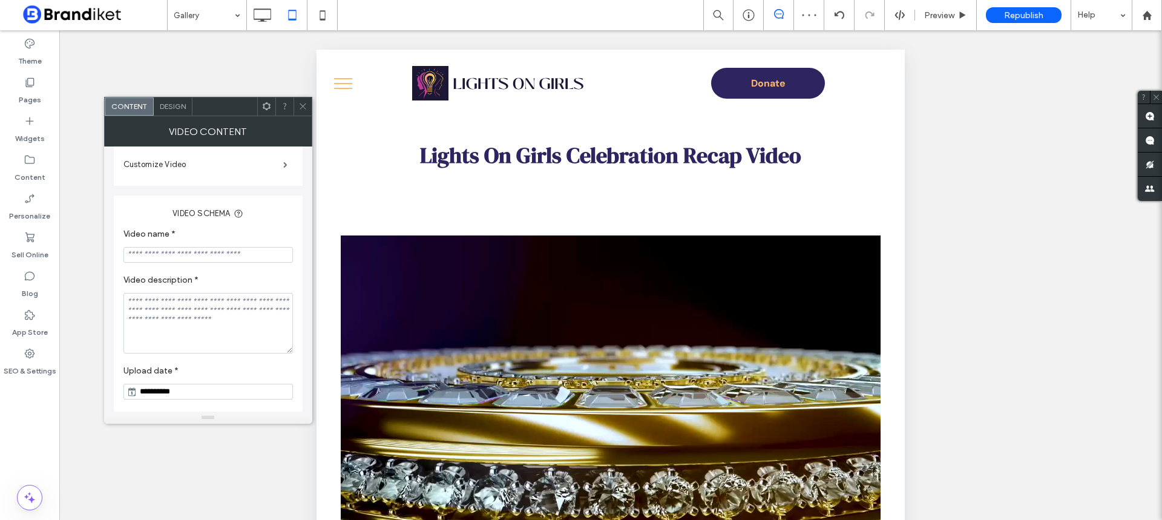
click at [175, 108] on span "Design" at bounding box center [173, 106] width 26 height 9
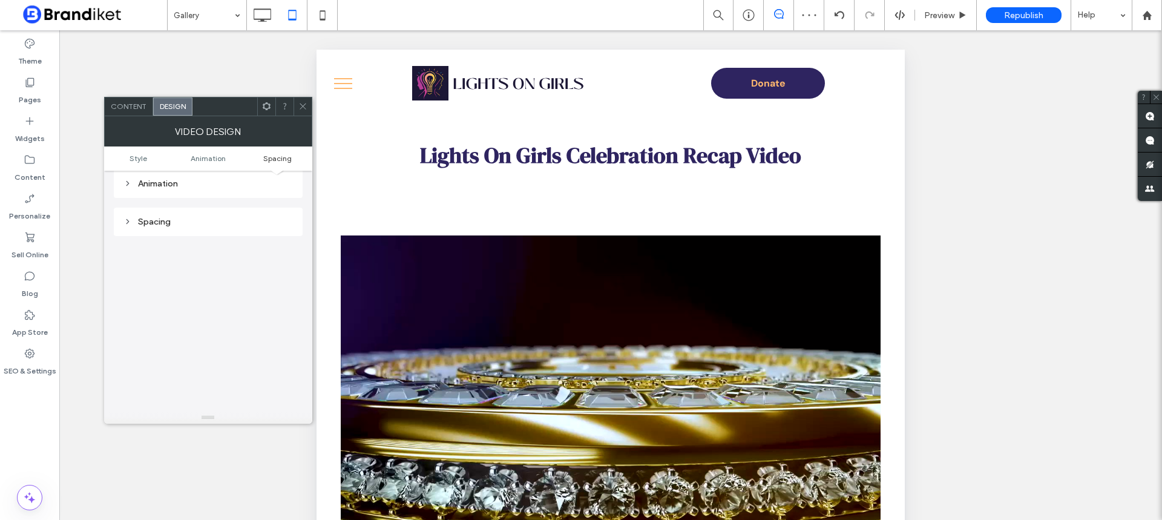
scroll to position [178, 0]
click at [188, 199] on div "Spacing" at bounding box center [207, 194] width 169 height 16
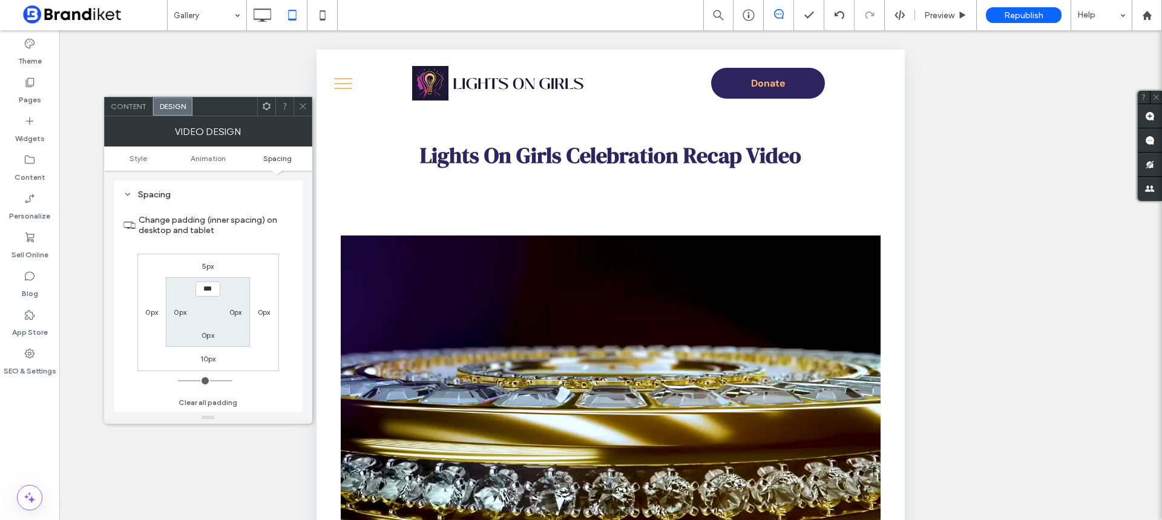
click at [305, 102] on icon at bounding box center [302, 106] width 9 height 9
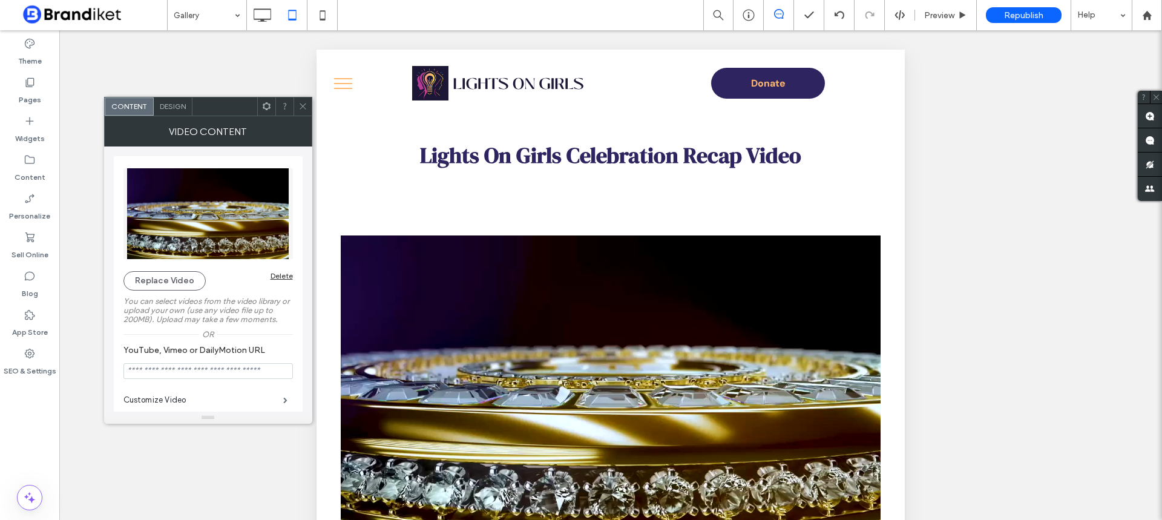
drag, startPoint x: 303, startPoint y: 108, endPoint x: 312, endPoint y: 106, distance: 9.2
click at [307, 108] on div at bounding box center [302, 106] width 18 height 18
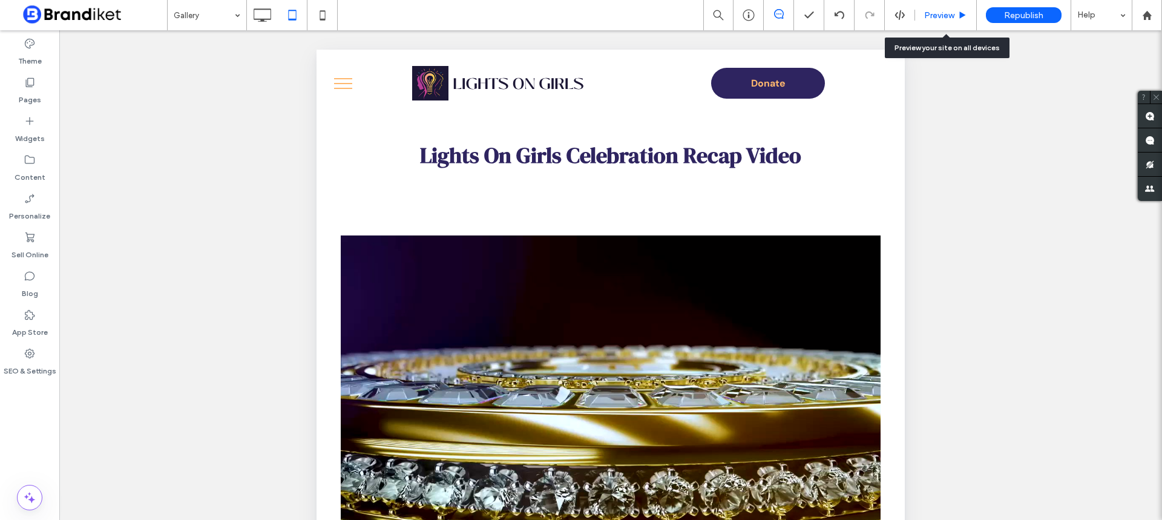
drag, startPoint x: 935, startPoint y: 16, endPoint x: 885, endPoint y: 50, distance: 59.7
click at [934, 16] on span "Preview" at bounding box center [939, 15] width 30 height 10
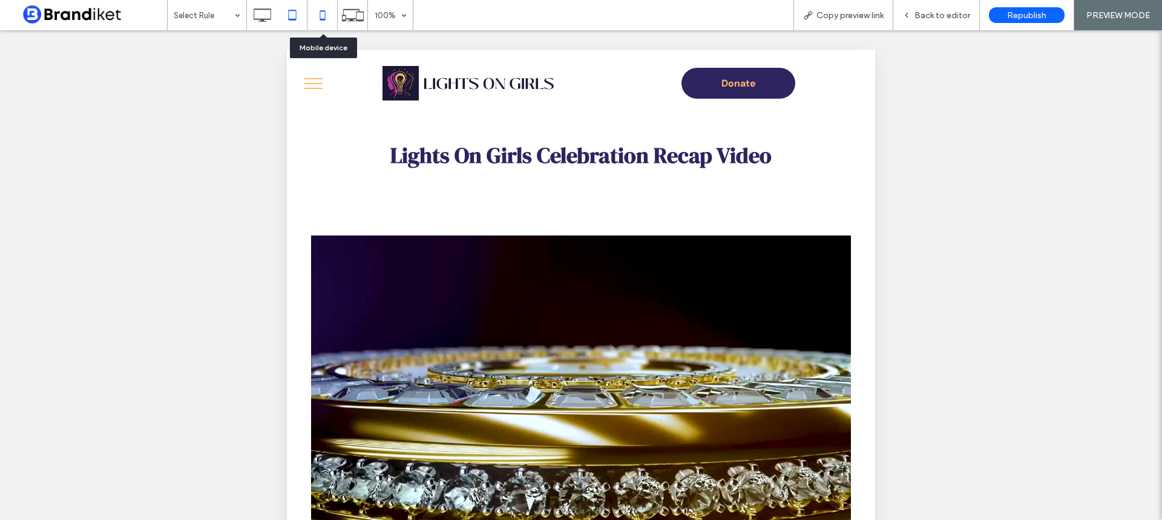
click at [319, 15] on icon at bounding box center [322, 15] width 24 height 24
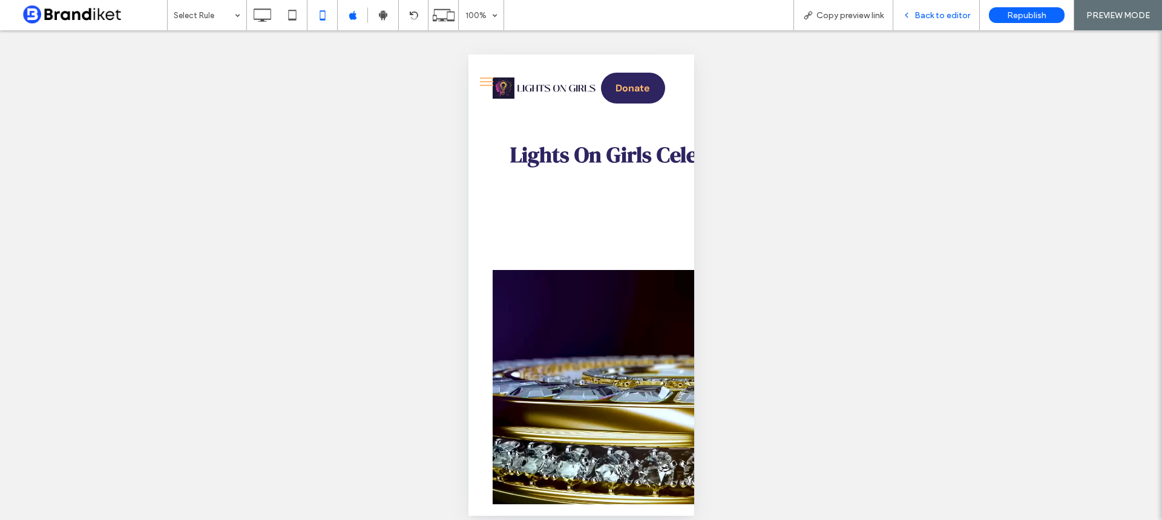
click at [938, 21] on div "Back to editor" at bounding box center [936, 15] width 87 height 30
click at [918, 15] on span "Back to editor" at bounding box center [942, 15] width 56 height 10
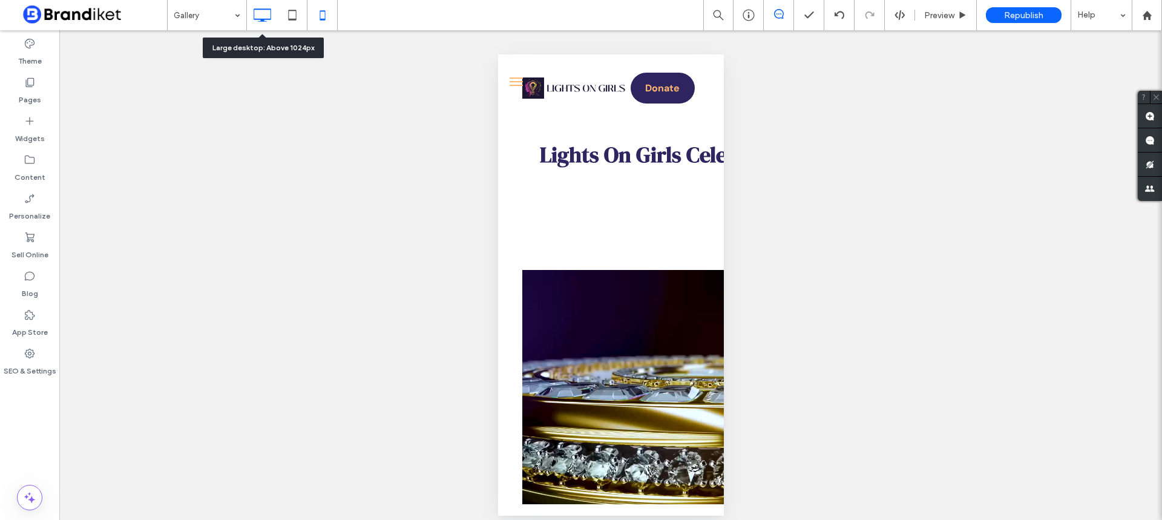
click at [263, 19] on use at bounding box center [263, 14] width 18 height 13
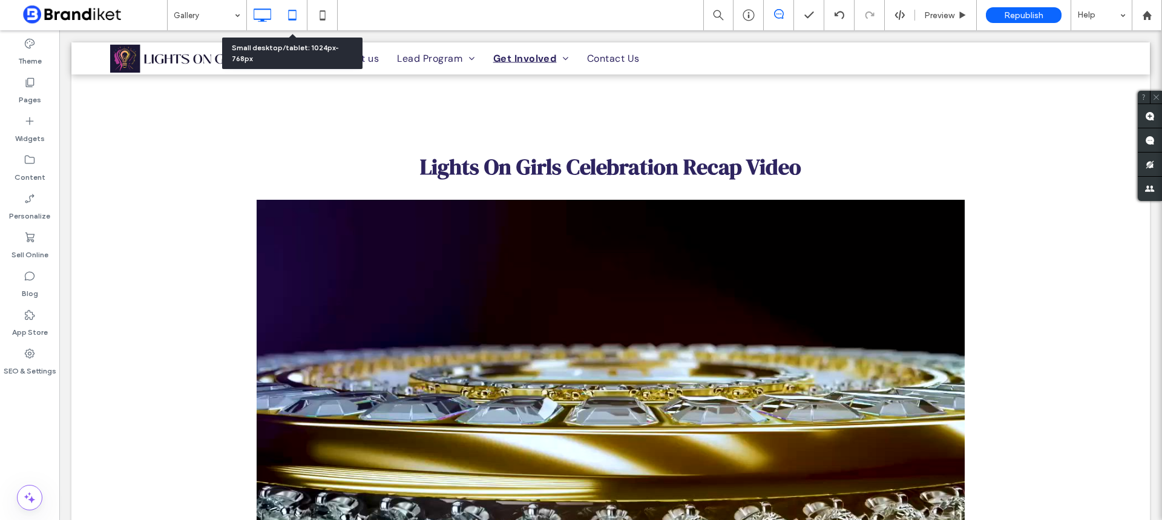
click at [294, 17] on icon at bounding box center [292, 15] width 24 height 24
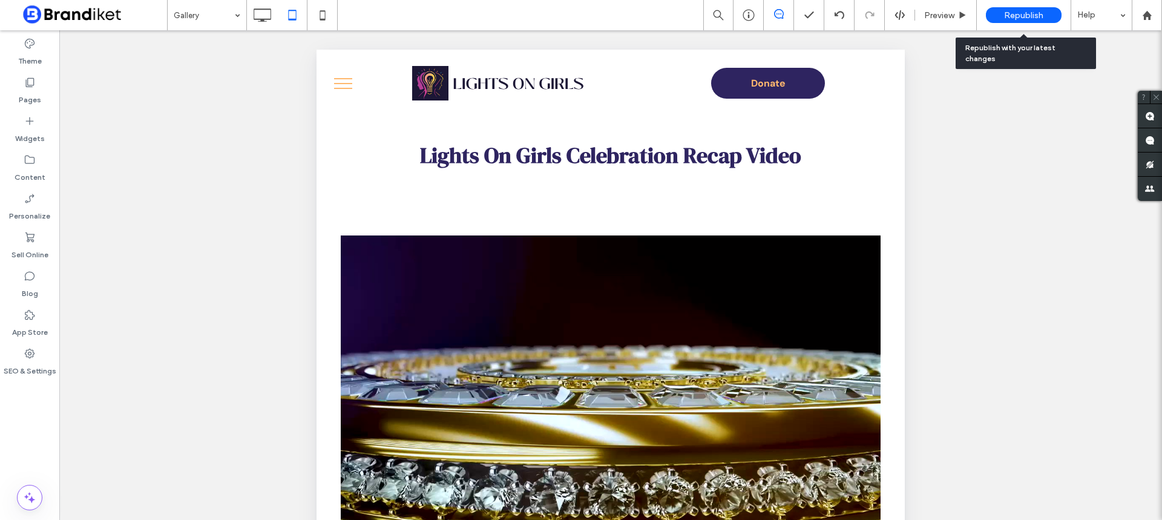
click at [1021, 16] on span "Republish" at bounding box center [1023, 15] width 39 height 10
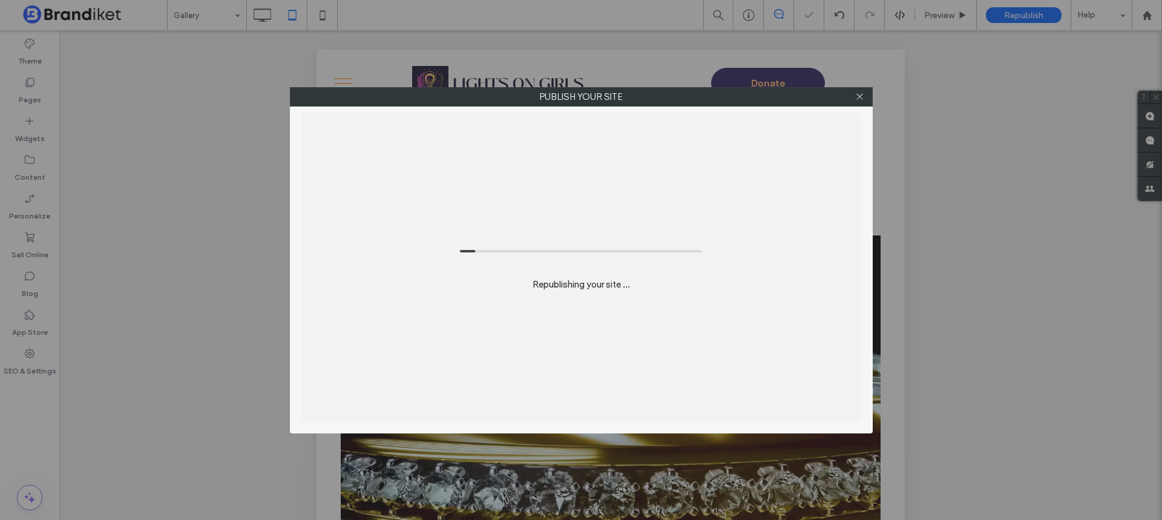
click at [866, 105] on div at bounding box center [860, 97] width 18 height 18
click at [862, 96] on icon at bounding box center [859, 96] width 9 height 9
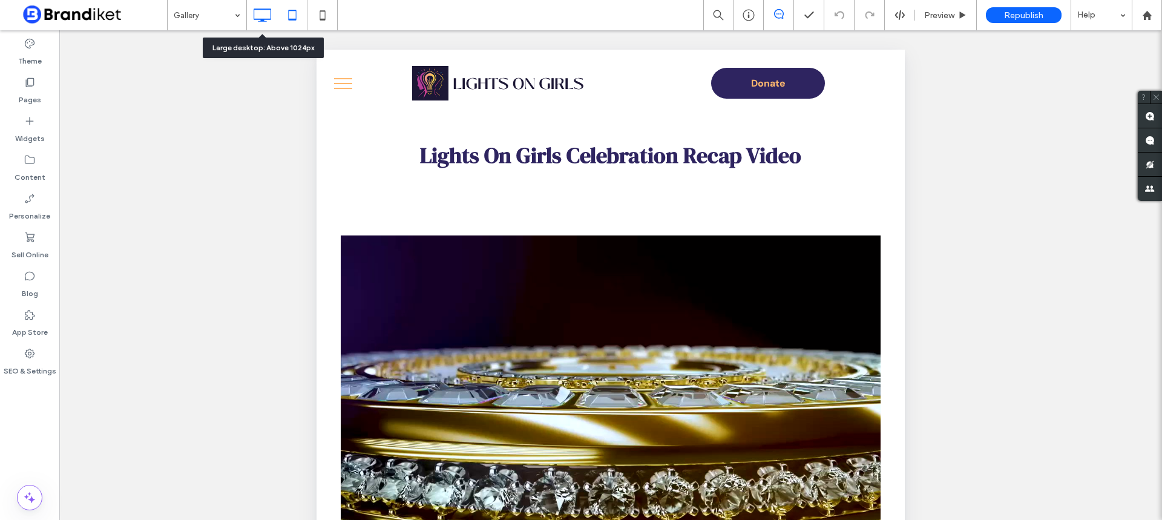
click at [260, 24] on icon at bounding box center [262, 15] width 24 height 24
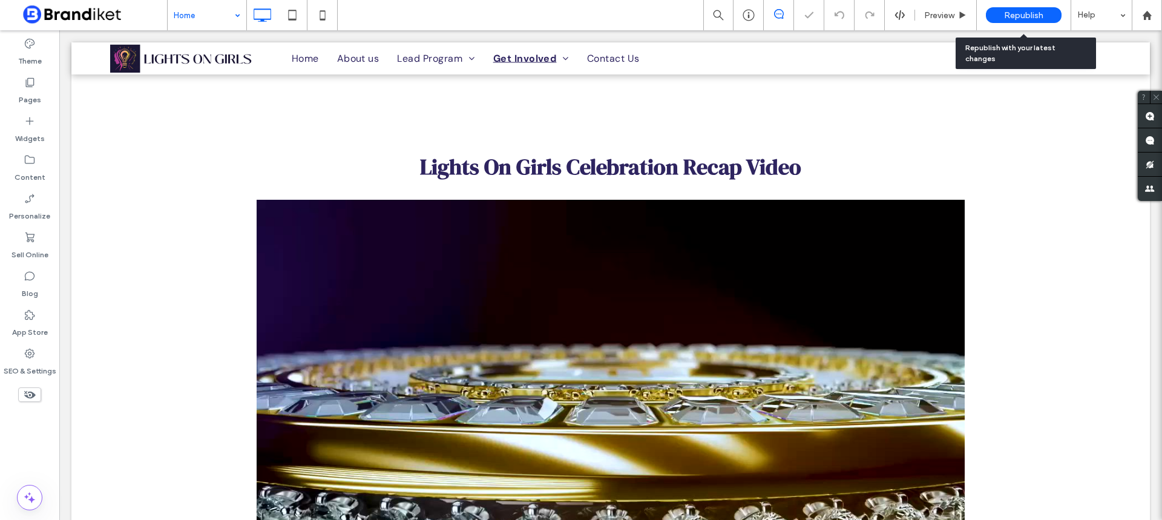
drag, startPoint x: 1026, startPoint y: 5, endPoint x: 1031, endPoint y: 10, distance: 6.8
click at [1026, 6] on div "Republish" at bounding box center [1024, 15] width 76 height 30
click at [1018, 20] on span "Republish" at bounding box center [1023, 15] width 39 height 10
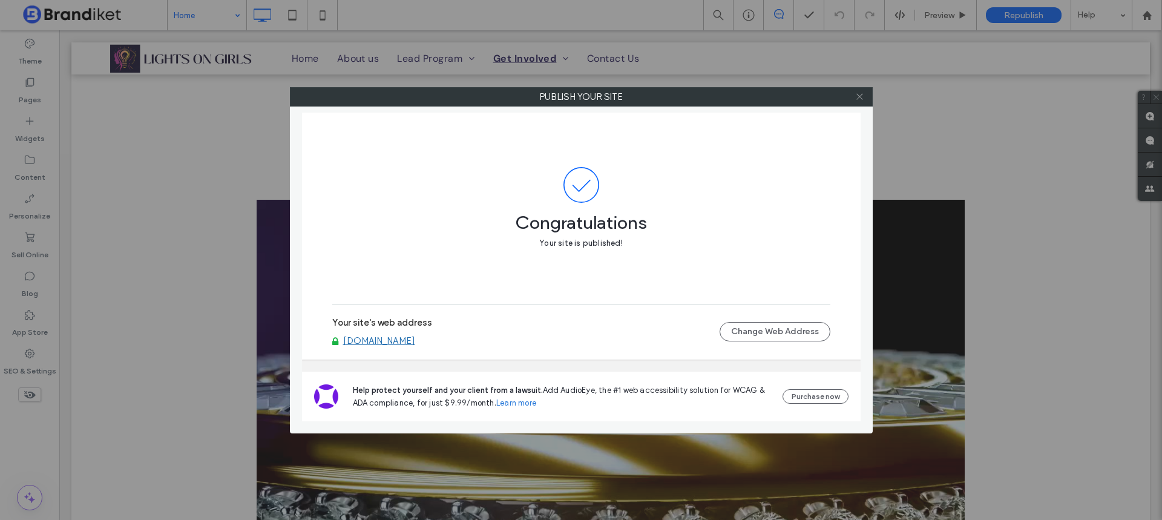
click at [860, 95] on icon at bounding box center [859, 96] width 9 height 9
